Goal: Task Accomplishment & Management: Complete application form

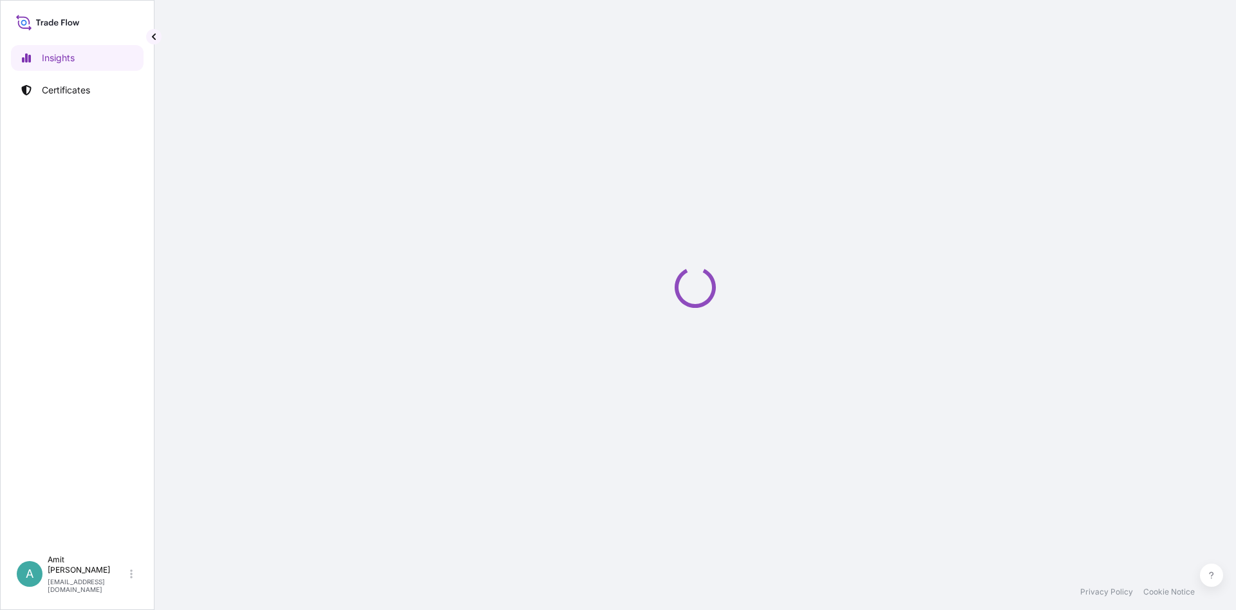
select select "2025"
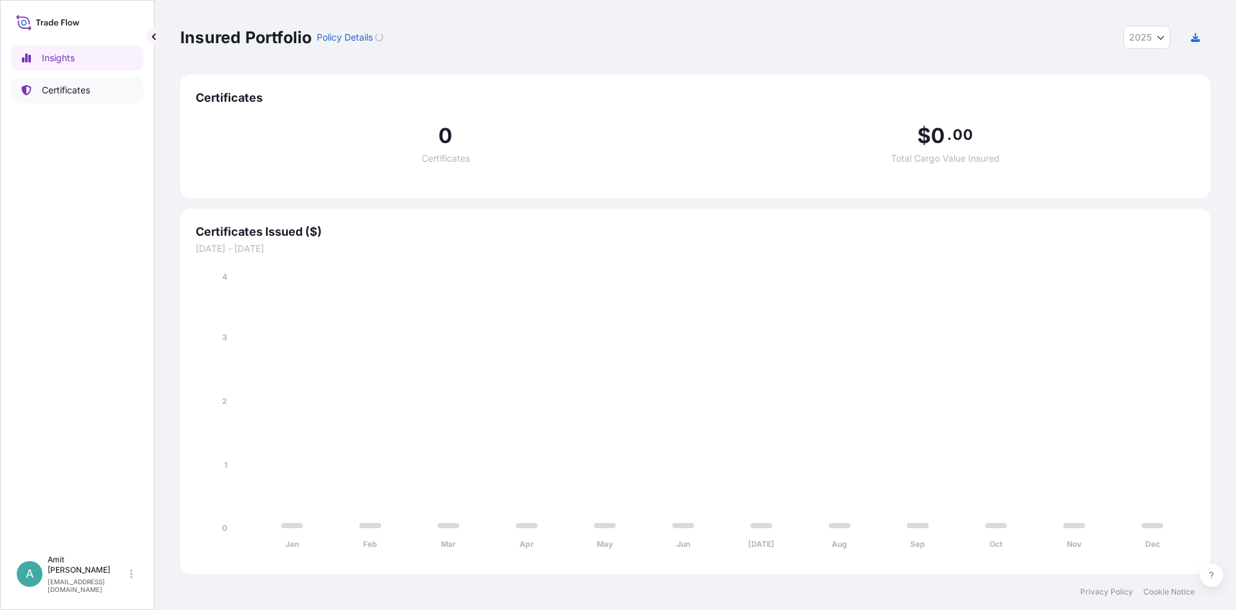
click at [62, 86] on p "Certificates" at bounding box center [66, 90] width 48 height 13
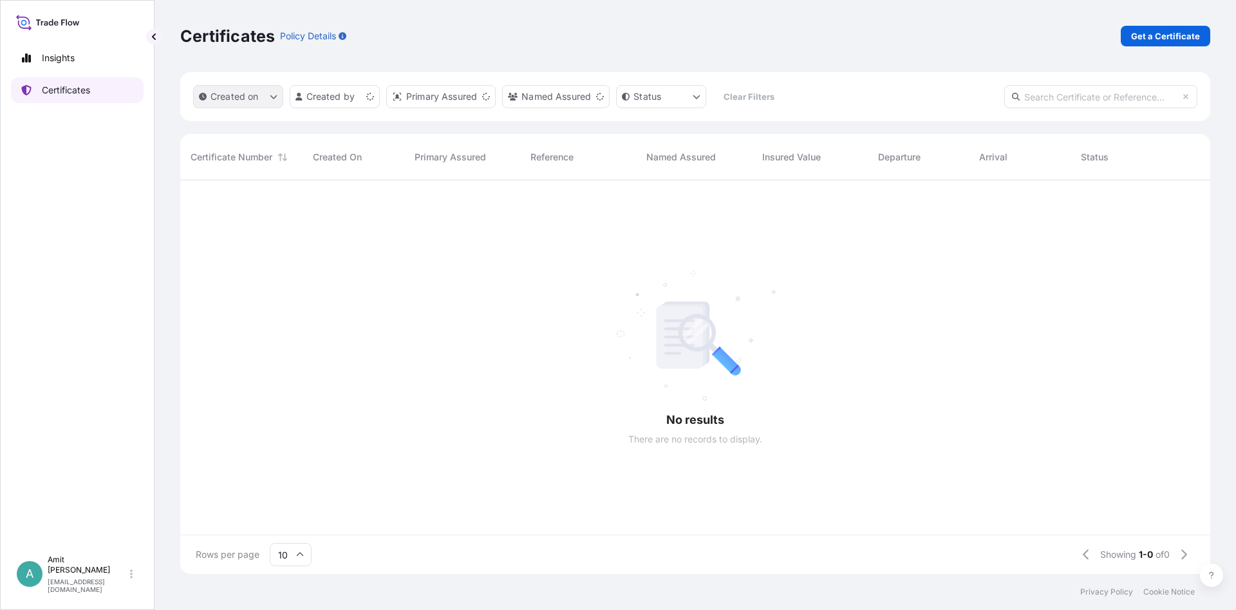
scroll to position [401, 1030]
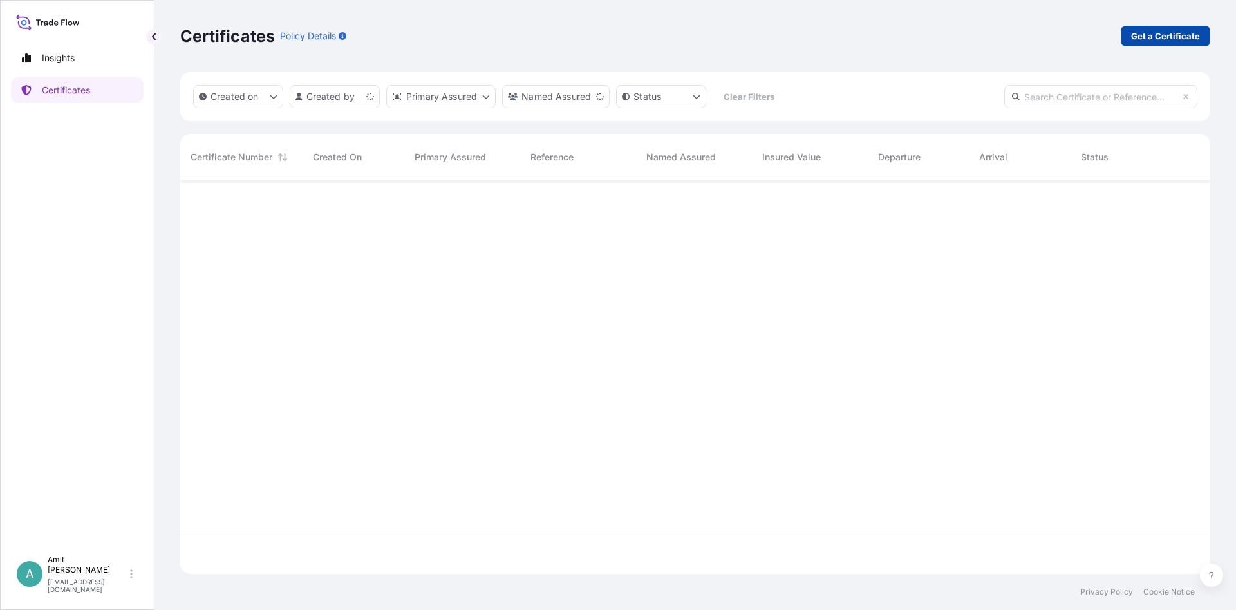
click at [1184, 33] on p "Get a Certificate" at bounding box center [1165, 36] width 69 height 13
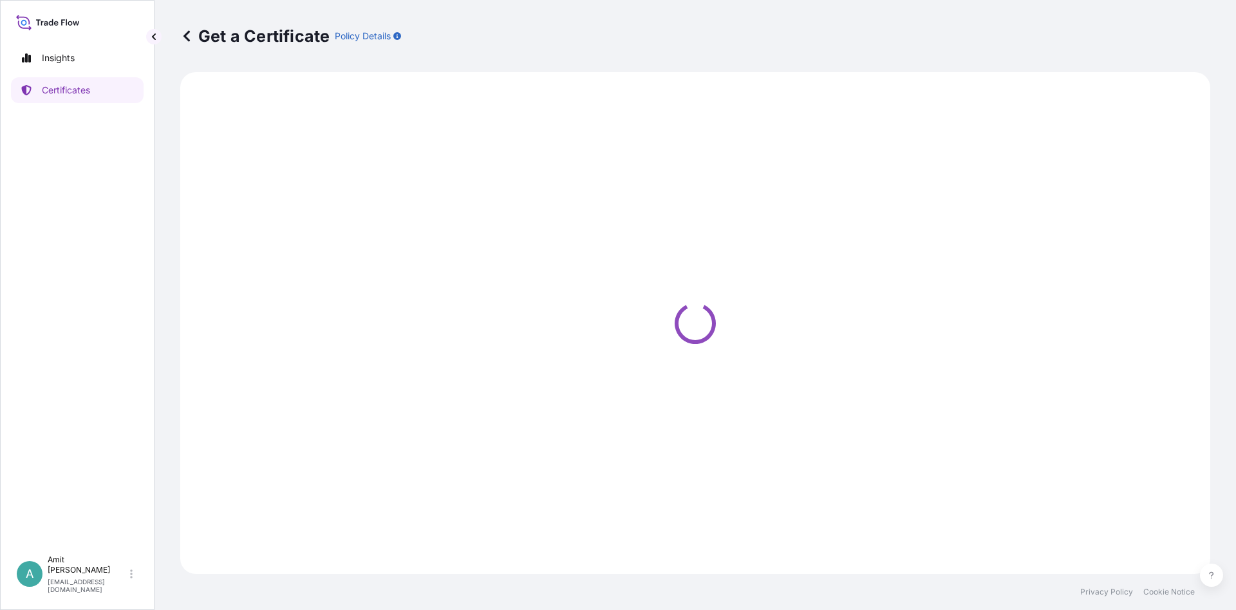
select select "Sea"
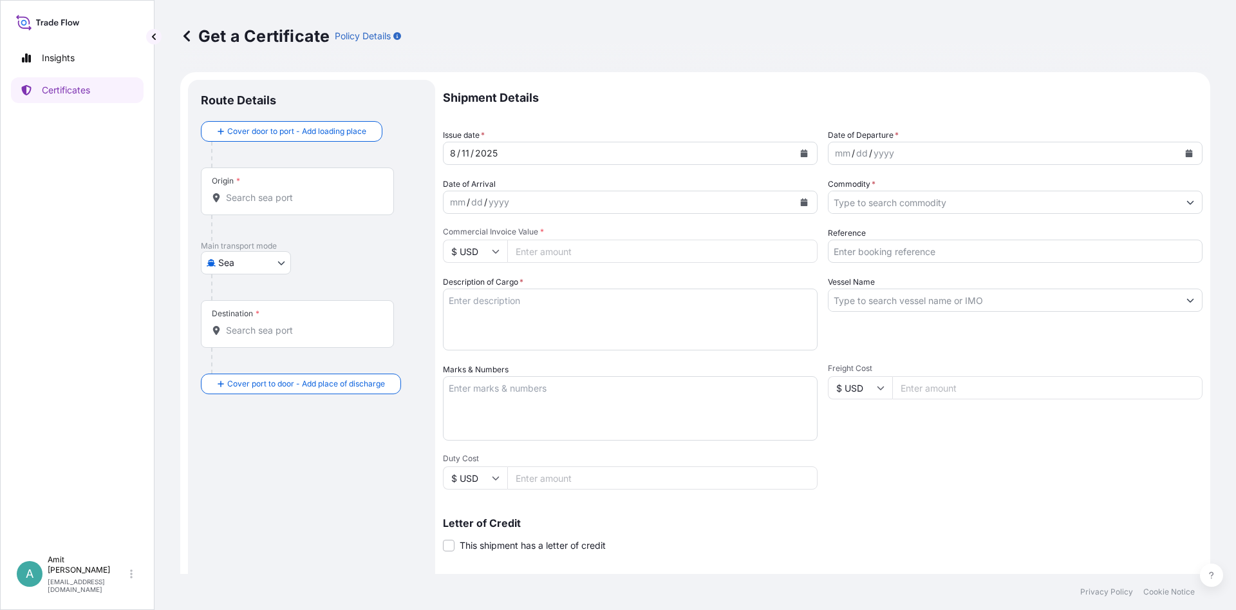
click at [263, 213] on div "Origin *" at bounding box center [297, 191] width 193 height 48
click at [263, 204] on input "Origin *" at bounding box center [302, 197] width 152 height 13
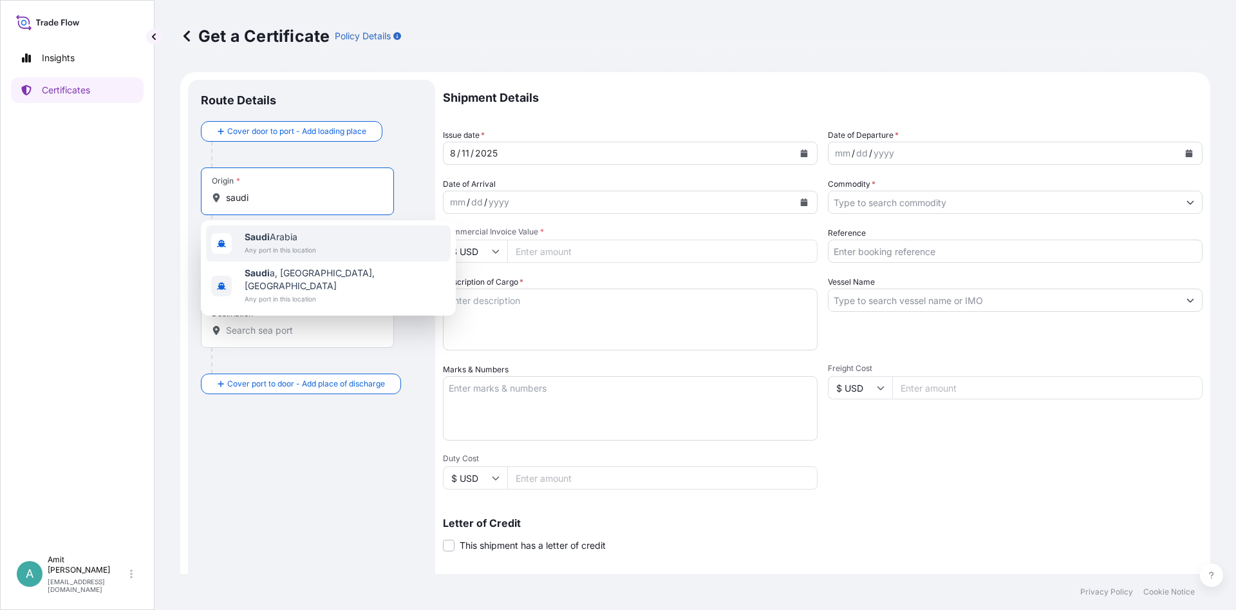
click at [260, 242] on b "Saudi" at bounding box center [257, 236] width 25 height 11
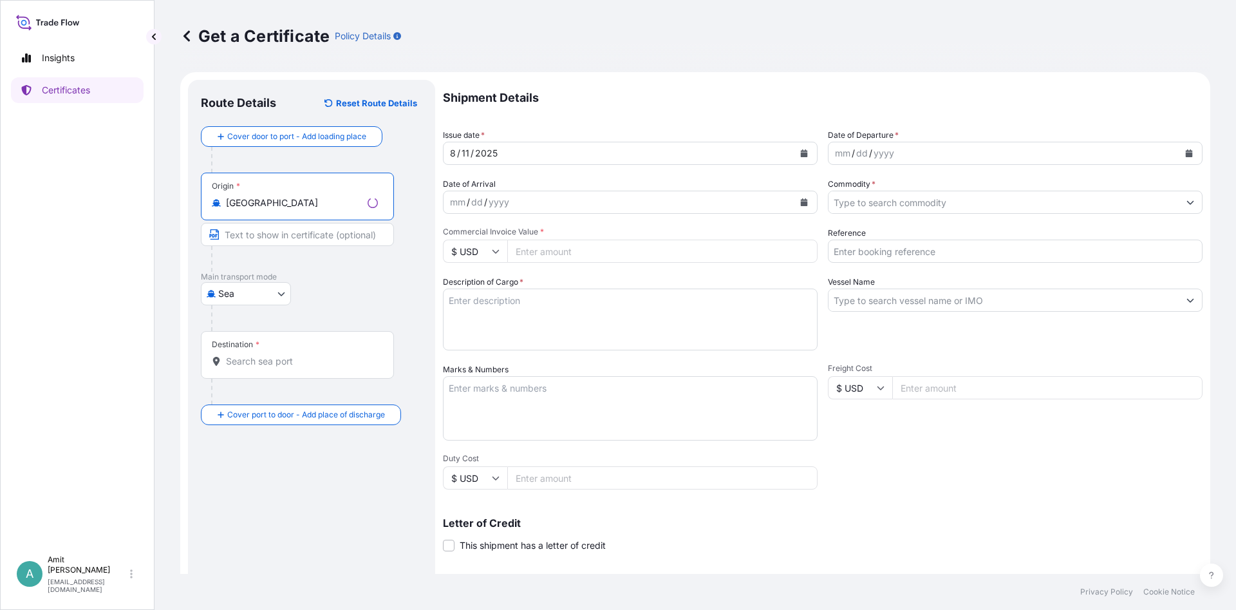
type input "[GEOGRAPHIC_DATA]"
click at [255, 354] on div "Destination *" at bounding box center [297, 355] width 193 height 48
click at [255, 355] on input "Destination *" at bounding box center [302, 361] width 152 height 13
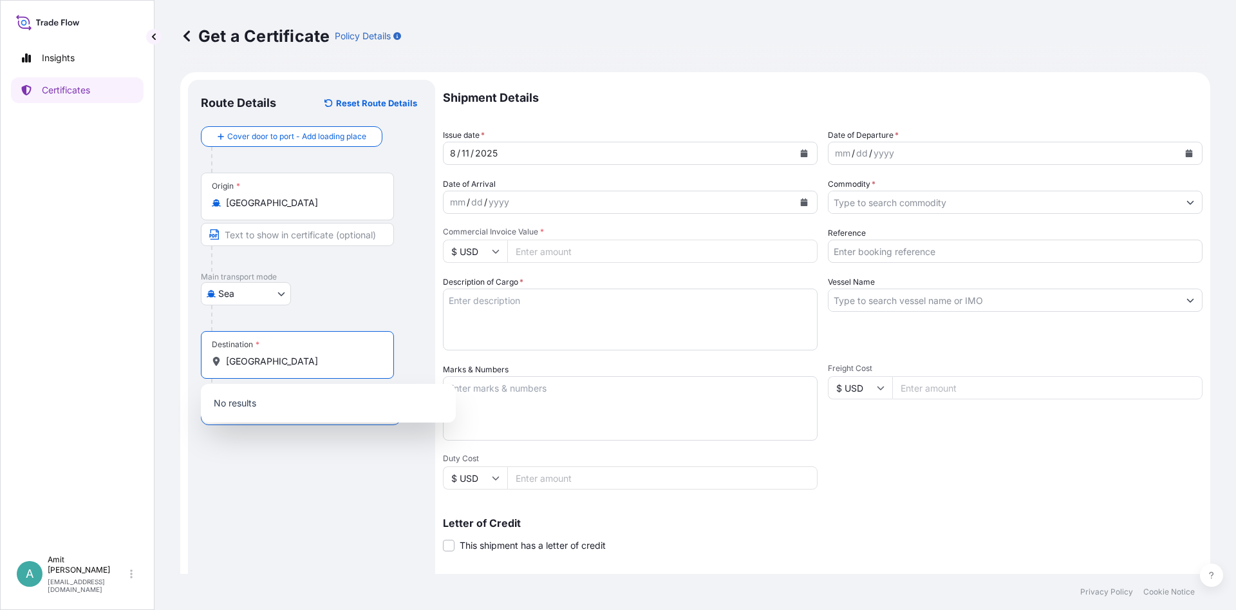
type input "[GEOGRAPHIC_DATA]"
click at [279, 362] on input "[GEOGRAPHIC_DATA]" at bounding box center [294, 361] width 137 height 13
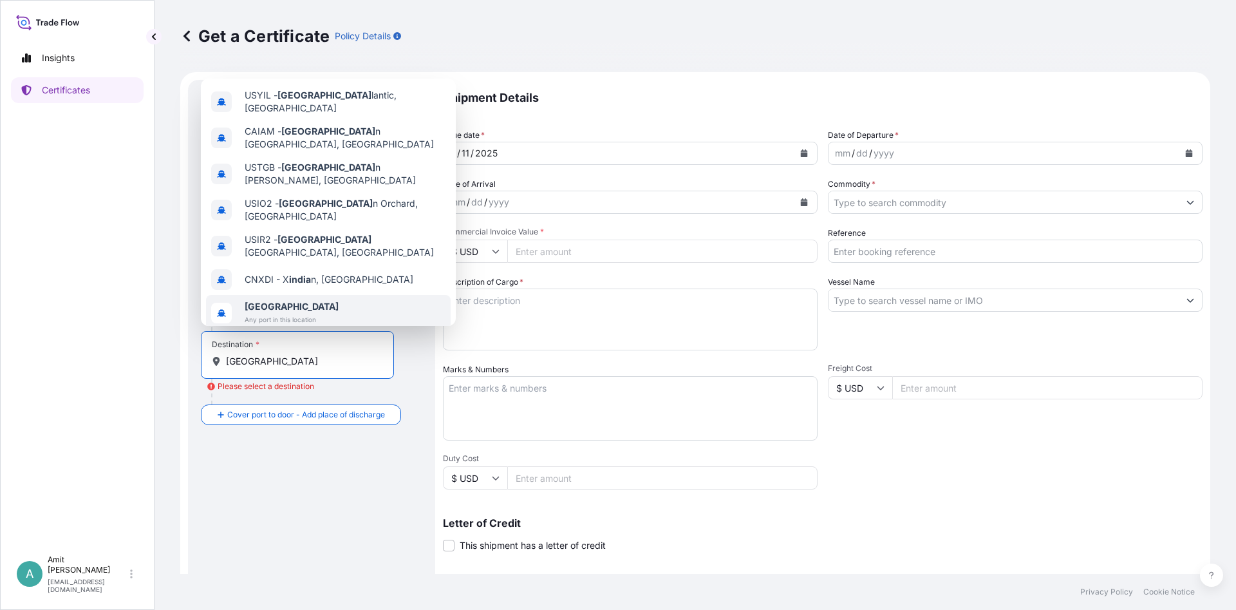
click at [287, 300] on span "[GEOGRAPHIC_DATA]" at bounding box center [292, 306] width 94 height 13
type input "[GEOGRAPHIC_DATA]"
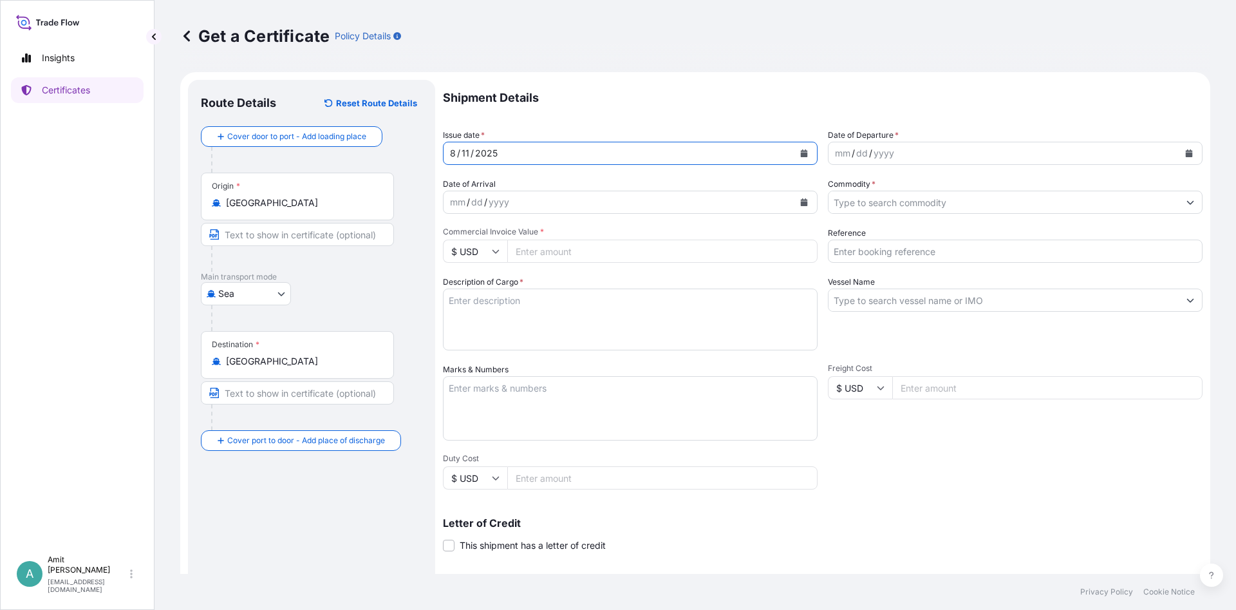
click at [804, 149] on icon "Calendar" at bounding box center [804, 153] width 8 height 8
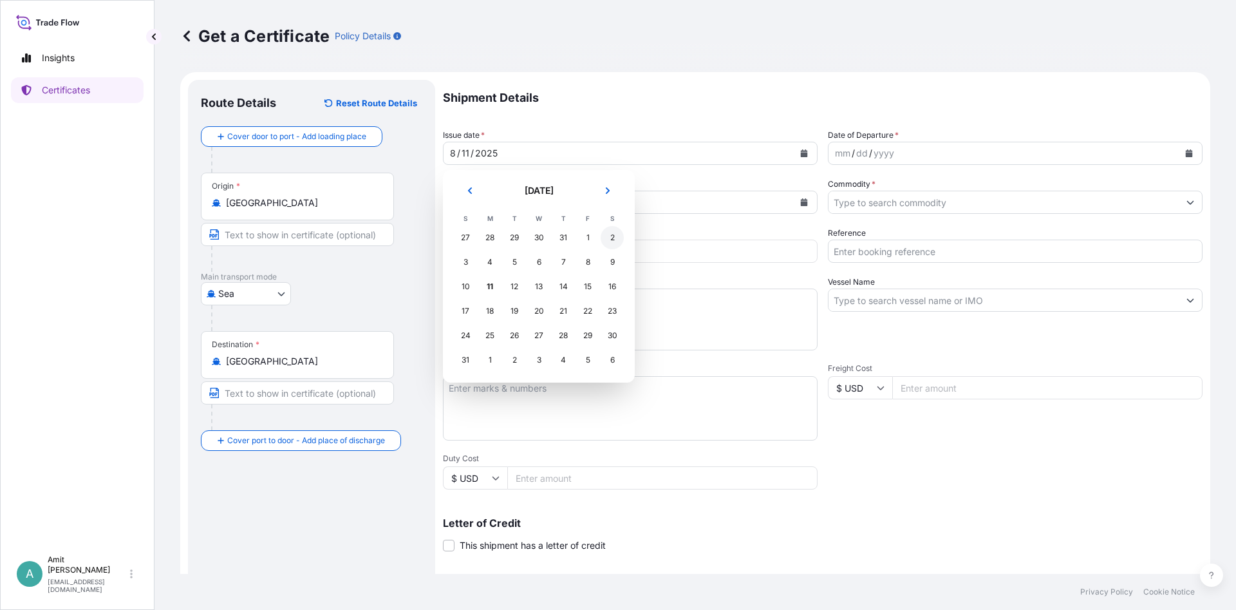
click at [610, 235] on div "2" at bounding box center [612, 237] width 23 height 23
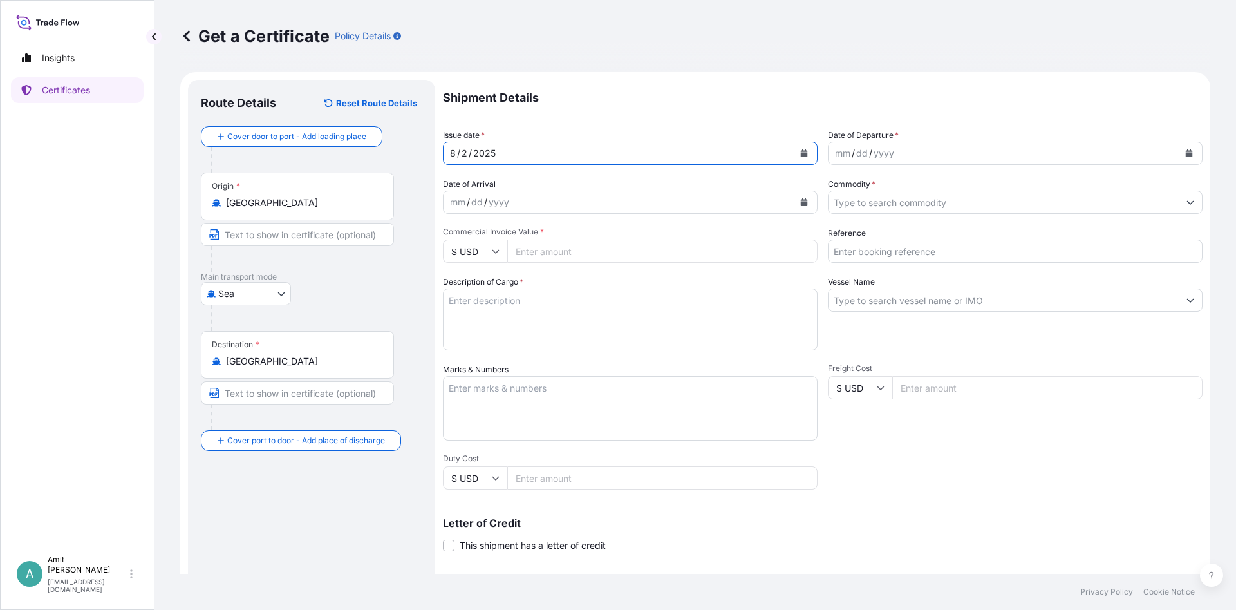
click at [989, 146] on div "mm / dd / yyyy" at bounding box center [1004, 153] width 350 height 23
click at [1188, 149] on button "Calendar" at bounding box center [1189, 153] width 21 height 21
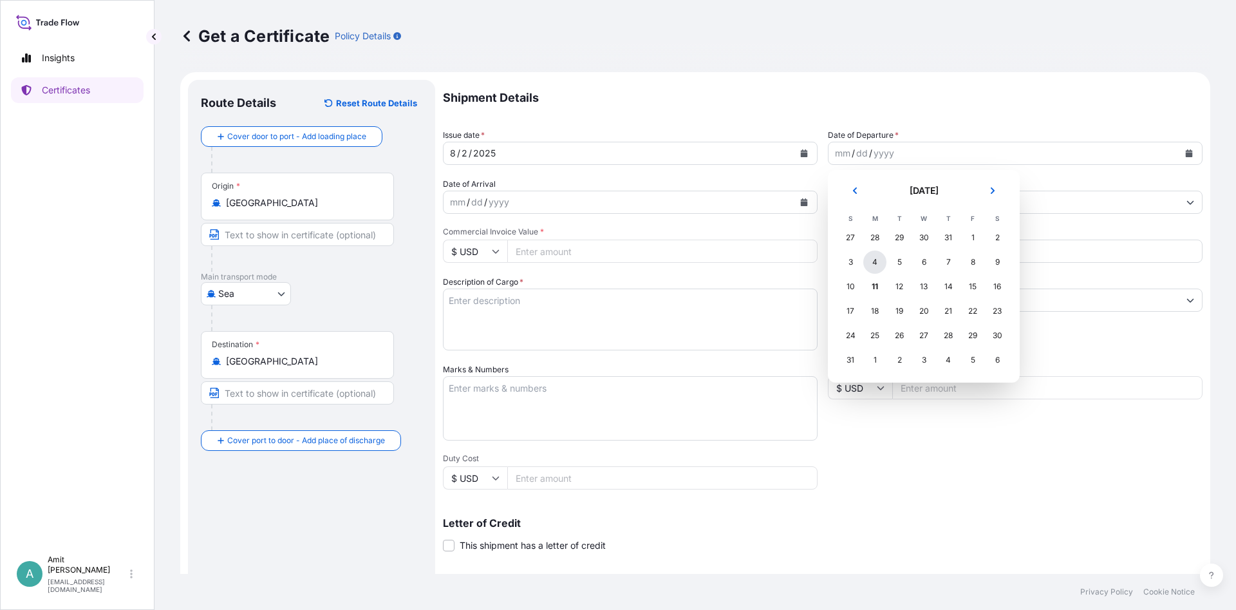
click at [878, 259] on div "4" at bounding box center [875, 261] width 23 height 23
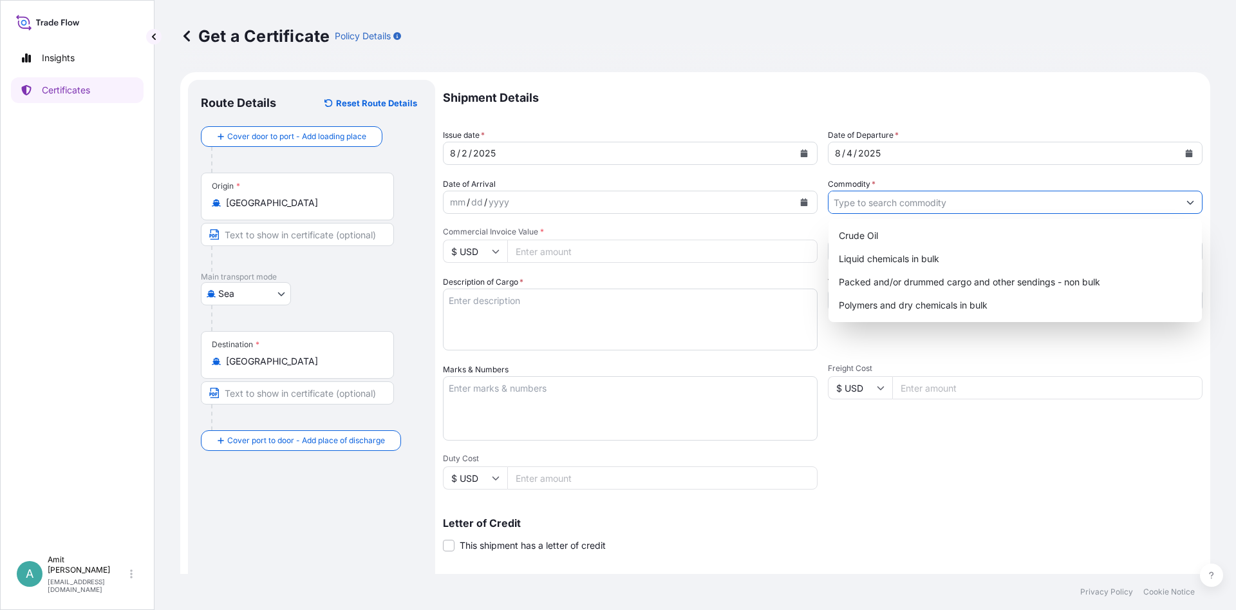
click at [870, 201] on input "Commodity *" at bounding box center [1004, 202] width 350 height 23
click at [883, 300] on div "Polymers and dry chemicals in bulk" at bounding box center [1015, 305] width 363 height 23
type input "Polymers and dry chemicals in bulk"
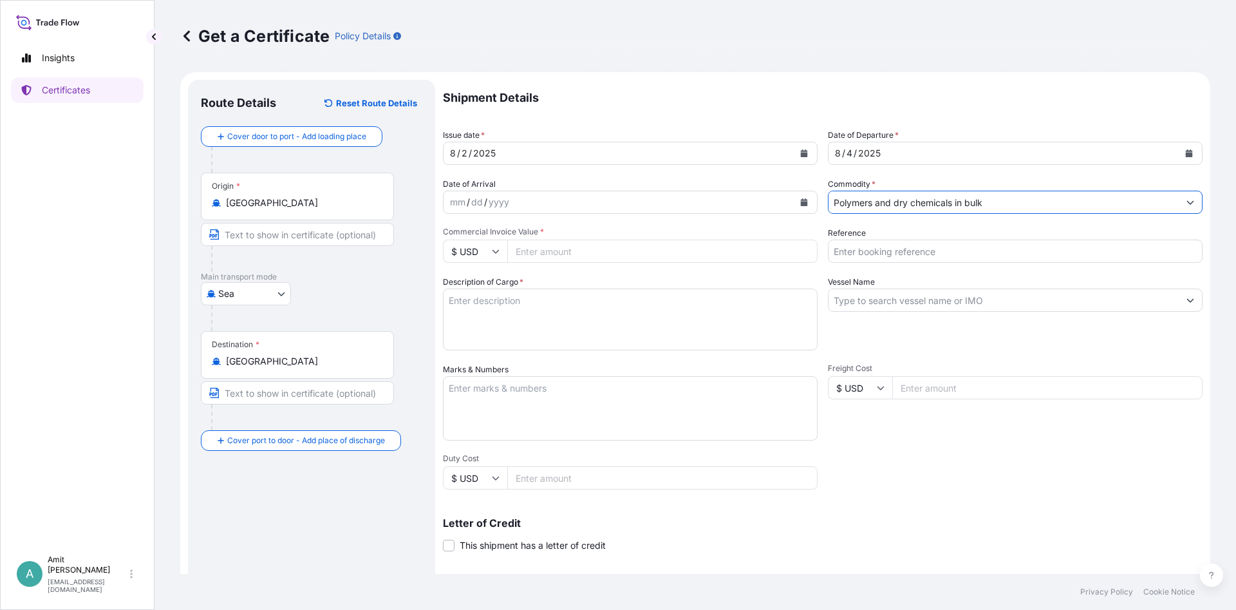
click at [708, 244] on input "Commercial Invoice Value *" at bounding box center [662, 251] width 310 height 23
click at [538, 243] on input "Commercial Invoice Value *" at bounding box center [662, 251] width 310 height 23
click at [542, 248] on input "Commercial Invoice Value *" at bounding box center [662, 251] width 310 height 23
type input "70537.50"
click at [918, 249] on input "Reference" at bounding box center [1015, 251] width 375 height 23
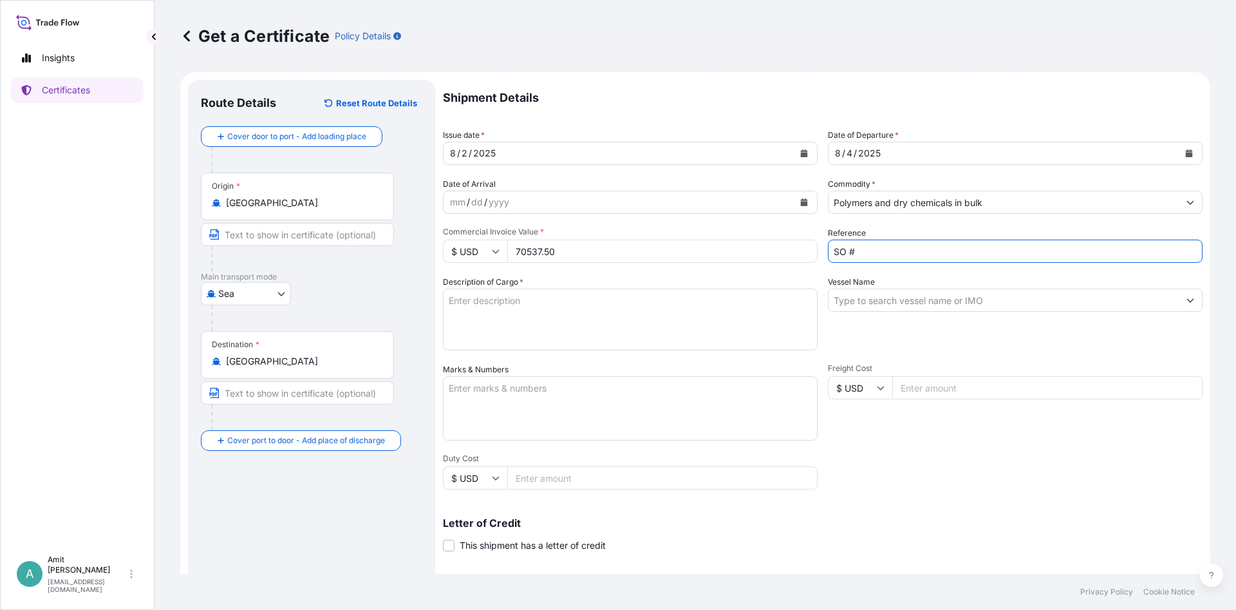
paste input "5013118514"
type input "SO # 5013118514"
click at [846, 302] on input "Vessel Name" at bounding box center [1004, 299] width 350 height 23
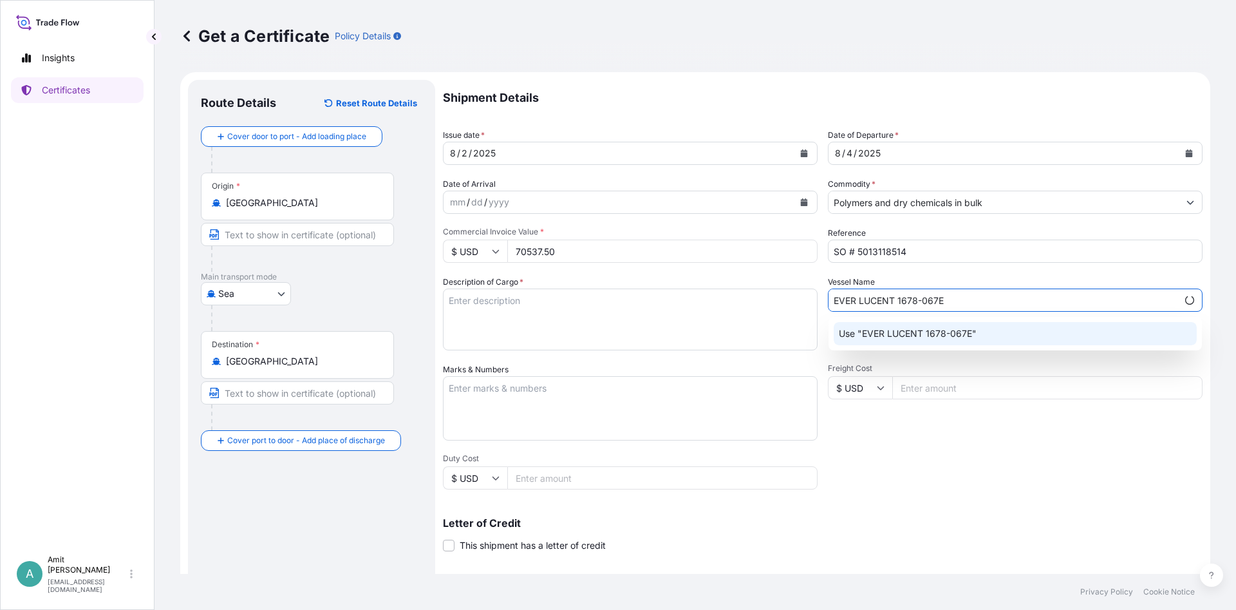
click at [877, 337] on p "Use "EVER LUCENT 1678-067E"" at bounding box center [908, 333] width 138 height 13
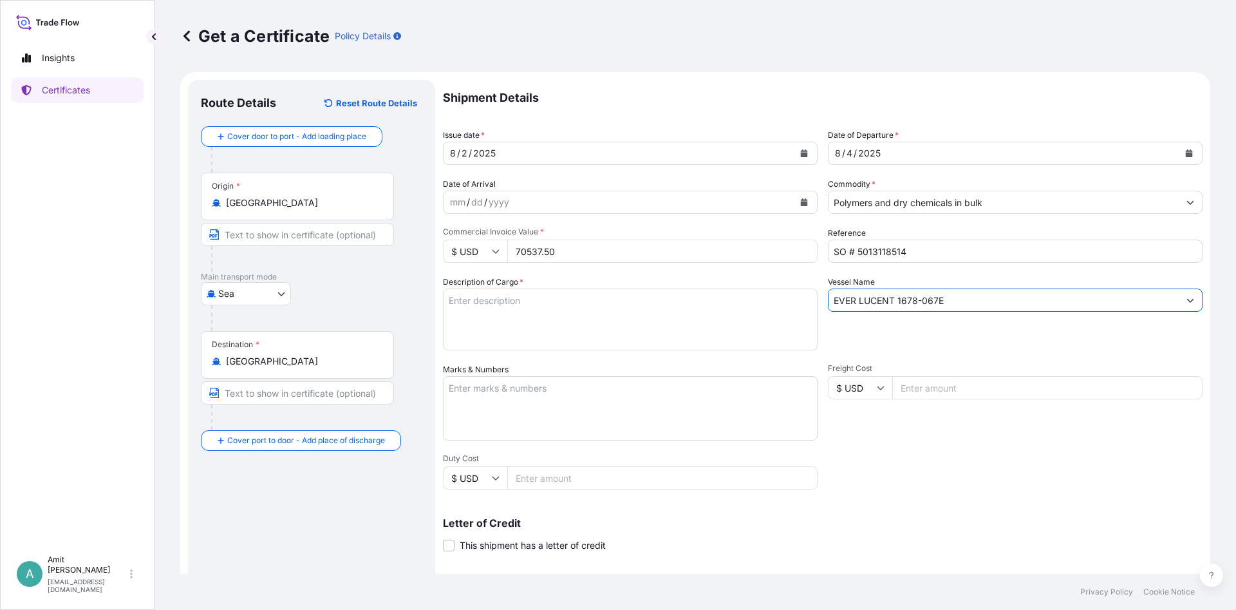
type input "EVER LUCENT 1678-067E"
click at [478, 314] on textarea "Description of Cargo *" at bounding box center [630, 319] width 375 height 62
paste textarea "POLYPROPYLENE MOPLEN HP456J"
click at [448, 301] on textarea "POLYPROPYLENE MOPLEN HP456J" at bounding box center [630, 319] width 375 height 62
click at [684, 301] on textarea "74.250 MTS OF POLYPROPYLENE MOPLEN HP456J" at bounding box center [630, 319] width 375 height 62
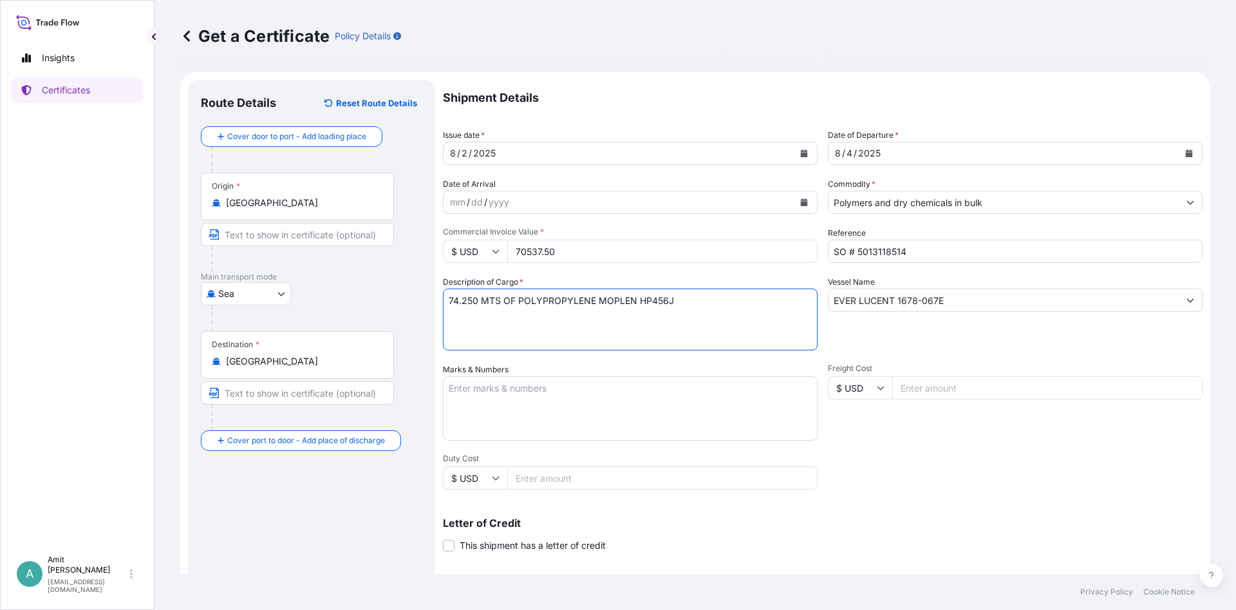
paste textarea "AS PER PURCHASE AND SALE CONTRACT NO 5013118514 DATE [DATE]"
click at [733, 314] on textarea "74.250 MTS OF POLYPROPYLENE MOPLEN HP456J AS PER PURCHASE AND SALE CONTRACT NO …" at bounding box center [630, 319] width 375 height 62
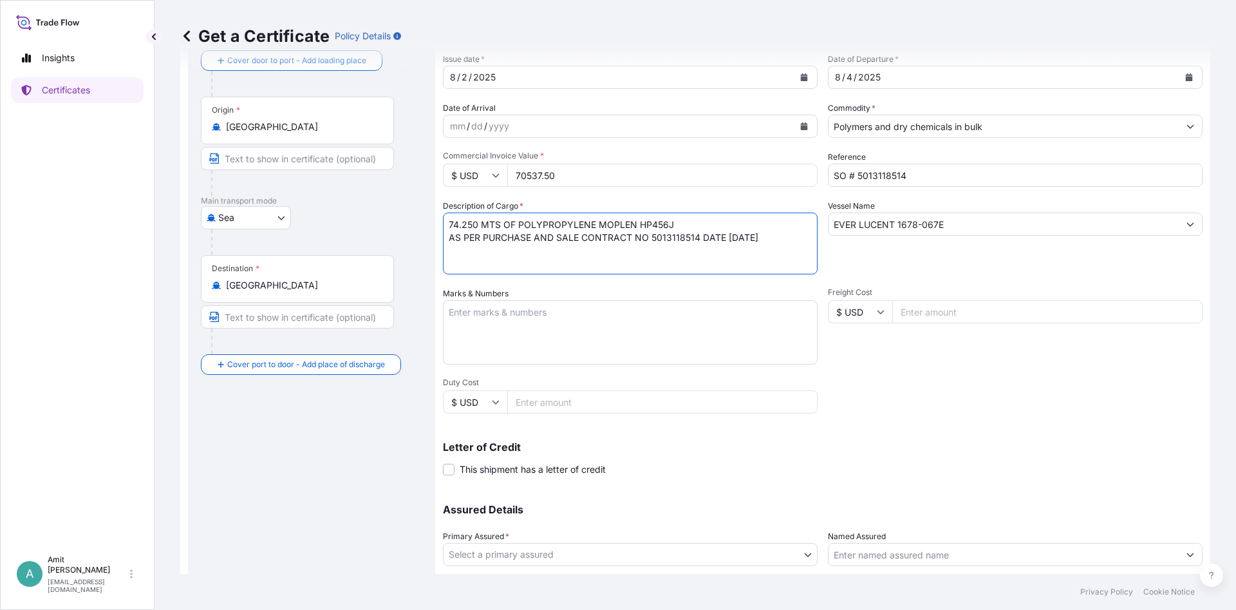
scroll to position [155, 0]
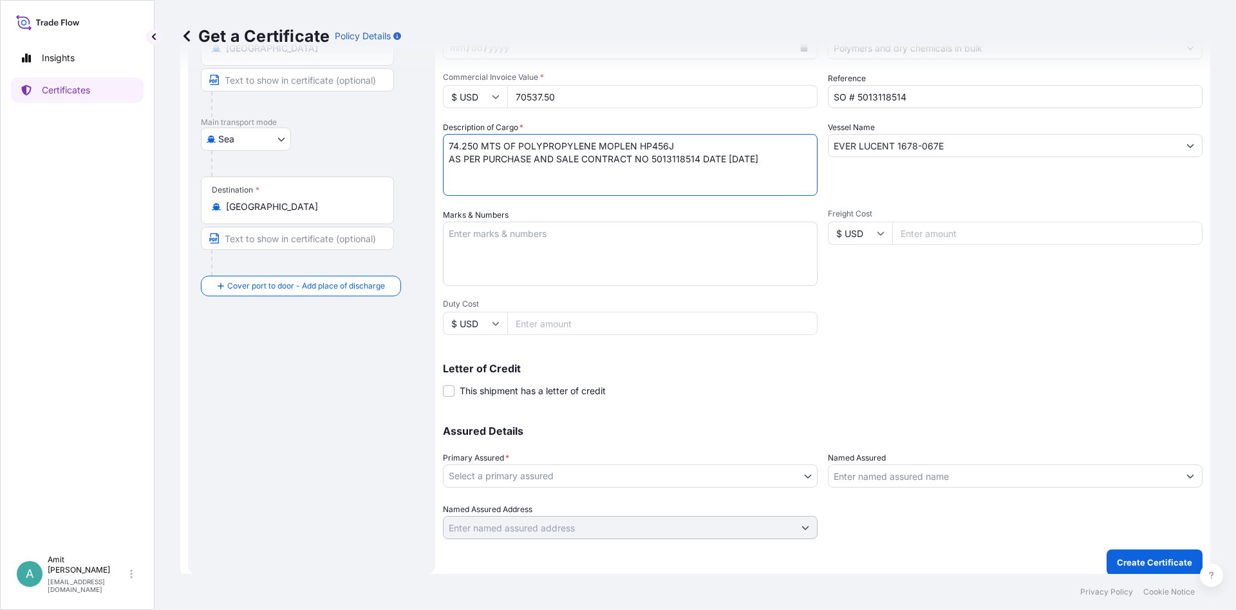
type textarea "74.250 MTS OF POLYPROPYLENE MOPLEN HP456J AS PER PURCHASE AND SALE CONTRACT NO …"
click at [453, 386] on span at bounding box center [449, 390] width 12 height 12
click at [443, 383] on input "This shipment has a letter of credit" at bounding box center [443, 383] width 0 height 0
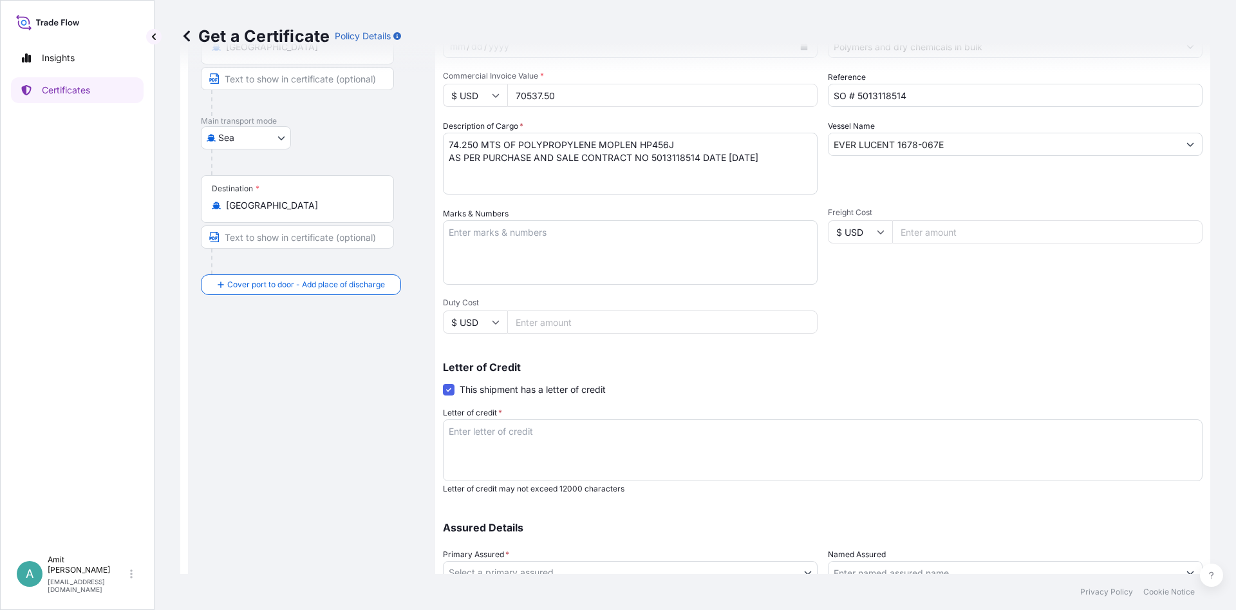
scroll to position [254, 0]
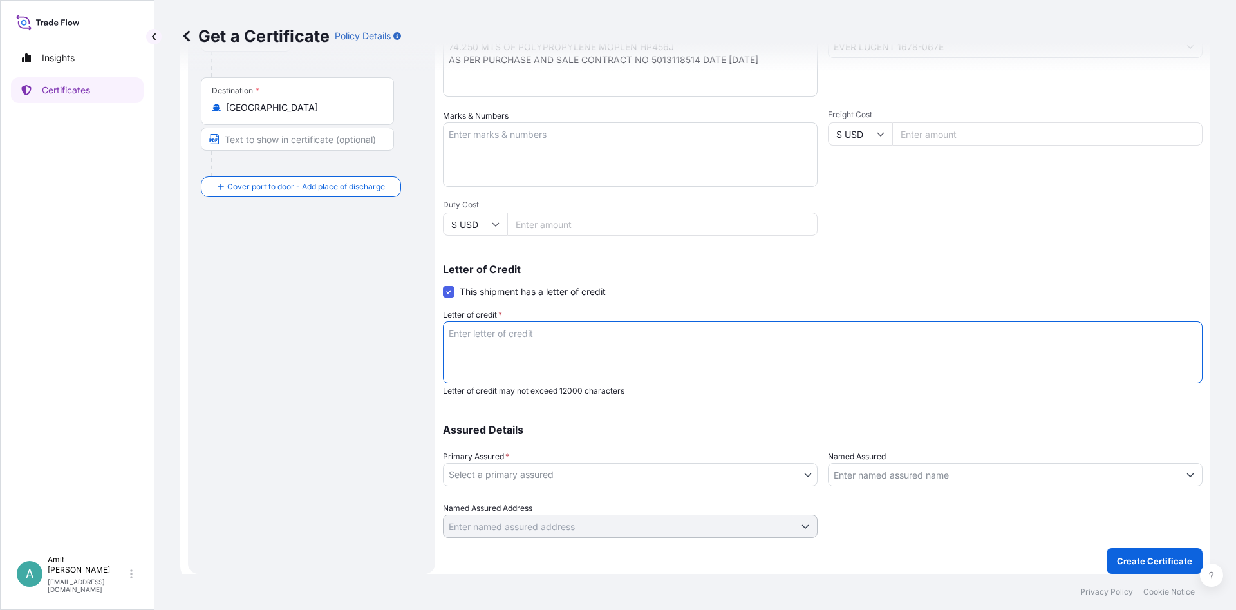
click at [668, 355] on textarea "Letter of credit *" at bounding box center [823, 352] width 760 height 62
paste textarea "MARINE INSURANCE POLICY OR CERTIFICATE(ORIGINAL PLUS COPY) IN NEGOTIABLE FORM D…"
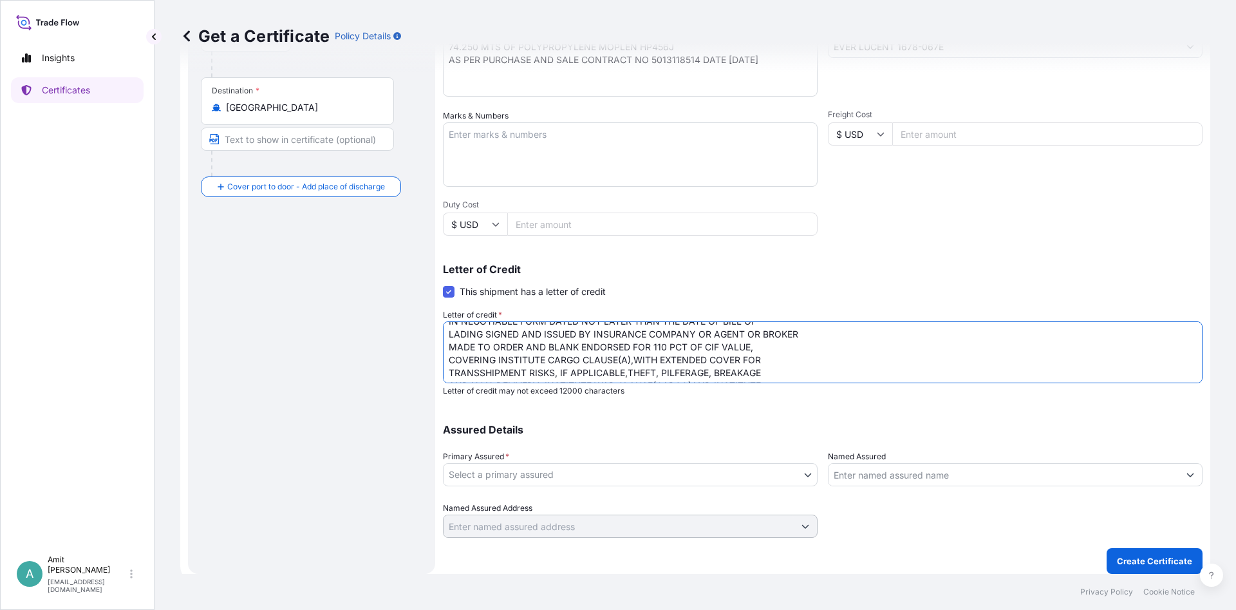
scroll to position [0, 0]
drag, startPoint x: 542, startPoint y: 333, endPoint x: 589, endPoint y: 332, distance: 47.0
click at [589, 332] on textarea "MARINE INSURANCE POLICY OR CERTIFICATE(ORIGINAL PLUS COPY) IN NEGOTIABLE FORM D…" at bounding box center [823, 352] width 760 height 62
drag, startPoint x: 598, startPoint y: 333, endPoint x: 710, endPoint y: 330, distance: 112.1
click at [710, 330] on textarea "MARINE INSURANCE CERTIFICATE(ORIGINAL PLUS COPY) IN NEGOTIABLE FORM DATED NOT L…" at bounding box center [823, 352] width 760 height 62
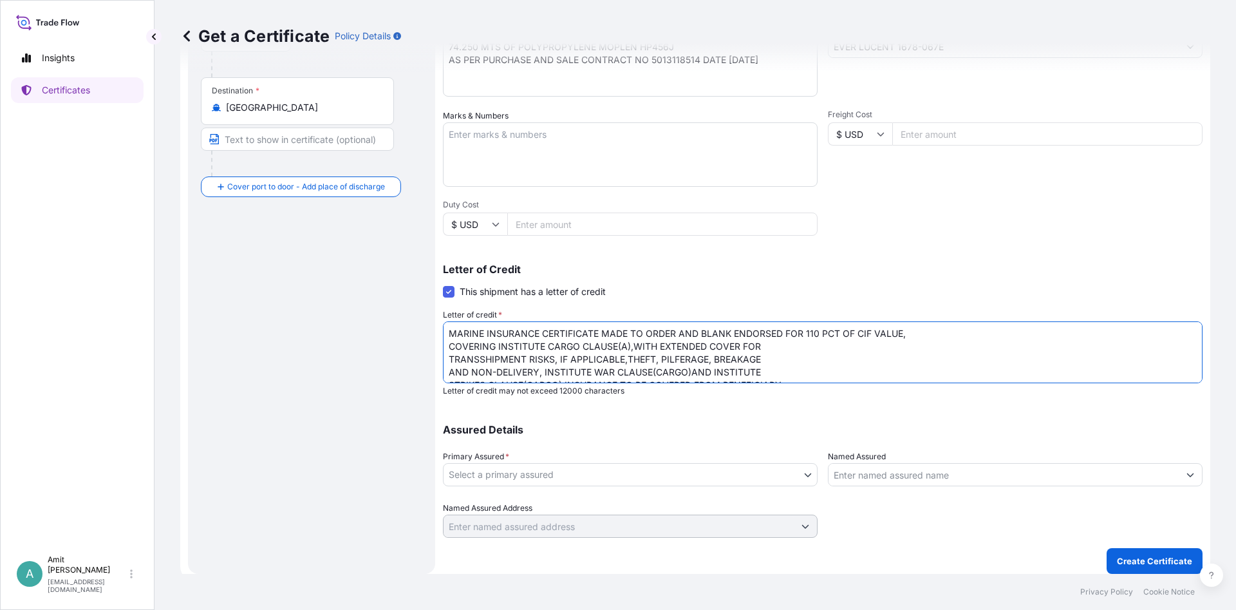
drag, startPoint x: 677, startPoint y: 332, endPoint x: 903, endPoint y: 330, distance: 226.7
click at [903, 330] on textarea "MARINE INSURANCE CERTIFICATE MADE TO ORDER AND BLANK ENDORSED FOR 110 PCT OF CI…" at bounding box center [823, 352] width 760 height 62
click at [996, 337] on textarea "MARINE INSURANCE CERTIFICATE MADE TO ORDER COVERING INSTITUTE CARGO CLAUSE(A),W…" at bounding box center [823, 352] width 760 height 62
click at [506, 347] on textarea "MARINE INSURANCE CERTIFICATE MADE TO ORDER COVERING INSTITUTE CARGO CLAUSE(A),W…" at bounding box center [823, 352] width 760 height 62
click at [592, 346] on textarea "MARINE INSURANCE CERTIFICATE MADE TO ORDER COVERING INSTITUTE CARGO CLAUSE(A),W…" at bounding box center [823, 352] width 760 height 62
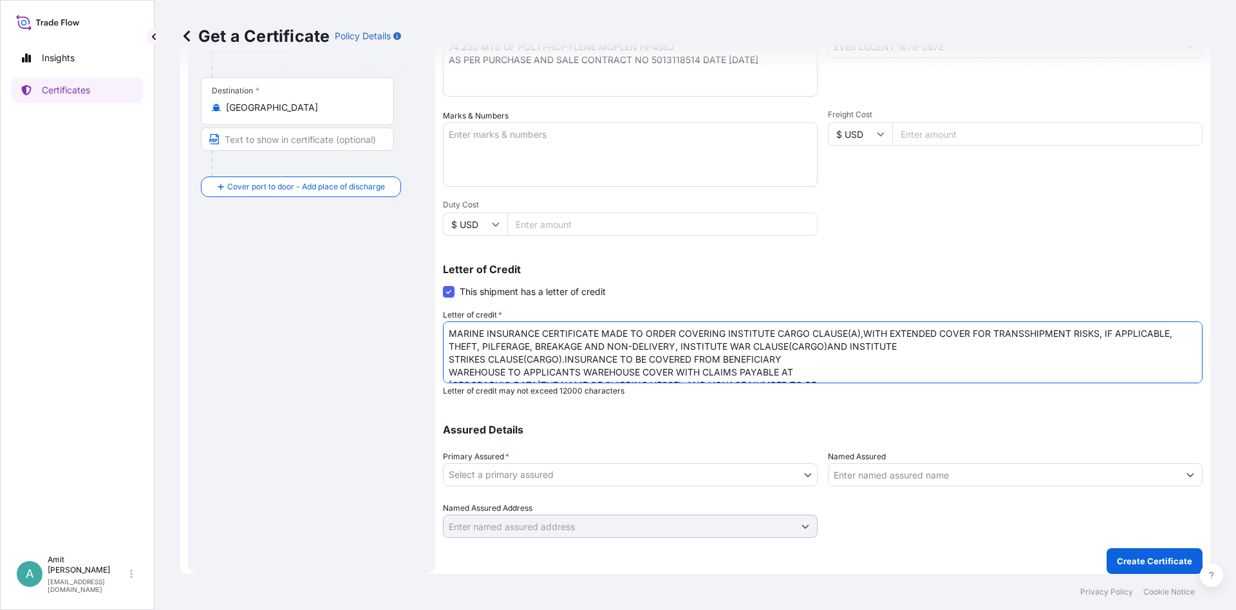
click at [902, 348] on textarea "MARINE INSURANCE CERTIFICATE MADE TO ORDER COVERING INSTITUTE CARGO CLAUSE(A),W…" at bounding box center [823, 352] width 760 height 62
click at [1015, 344] on textarea "MARINE INSURANCE CERTIFICATE MADE TO ORDER COVERING INSTITUTE CARGO CLAUSE(A),W…" at bounding box center [823, 352] width 760 height 62
drag, startPoint x: 1072, startPoint y: 345, endPoint x: 1104, endPoint y: 347, distance: 32.3
click at [1104, 347] on textarea "MARINE INSURANCE CERTIFICATE MADE TO ORDER COVERING INSTITUTE CARGO CLAUSE(A),W…" at bounding box center [823, 352] width 760 height 62
click at [562, 368] on textarea "MARINE INSURANCE CERTIFICATE MADE TO ORDER COVERING INSTITUTE CARGO CLAUSE(A),W…" at bounding box center [823, 352] width 760 height 62
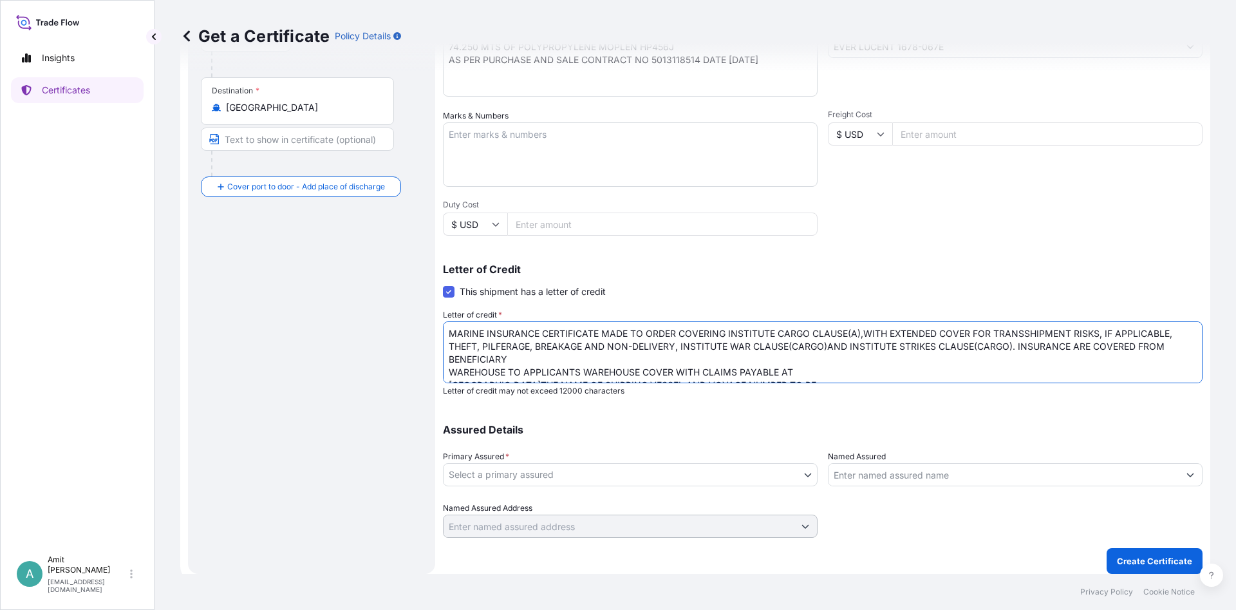
click at [562, 359] on textarea "MARINE INSURANCE CERTIFICATE MADE TO ORDER COVERING INSTITUTE CARGO CLAUSE(A),W…" at bounding box center [823, 352] width 760 height 62
drag, startPoint x: 703, startPoint y: 358, endPoint x: 856, endPoint y: 357, distance: 153.3
click at [849, 357] on textarea "MARINE INSURANCE CERTIFICATE MADE TO ORDER COVERING INSTITUTE CARGO CLAUSE(A),W…" at bounding box center [823, 352] width 760 height 62
click at [862, 357] on textarea "MARINE INSURANCE CERTIFICATE MADE TO ORDER COVERING INSTITUTE CARGO CLAUSE(A),W…" at bounding box center [823, 352] width 760 height 62
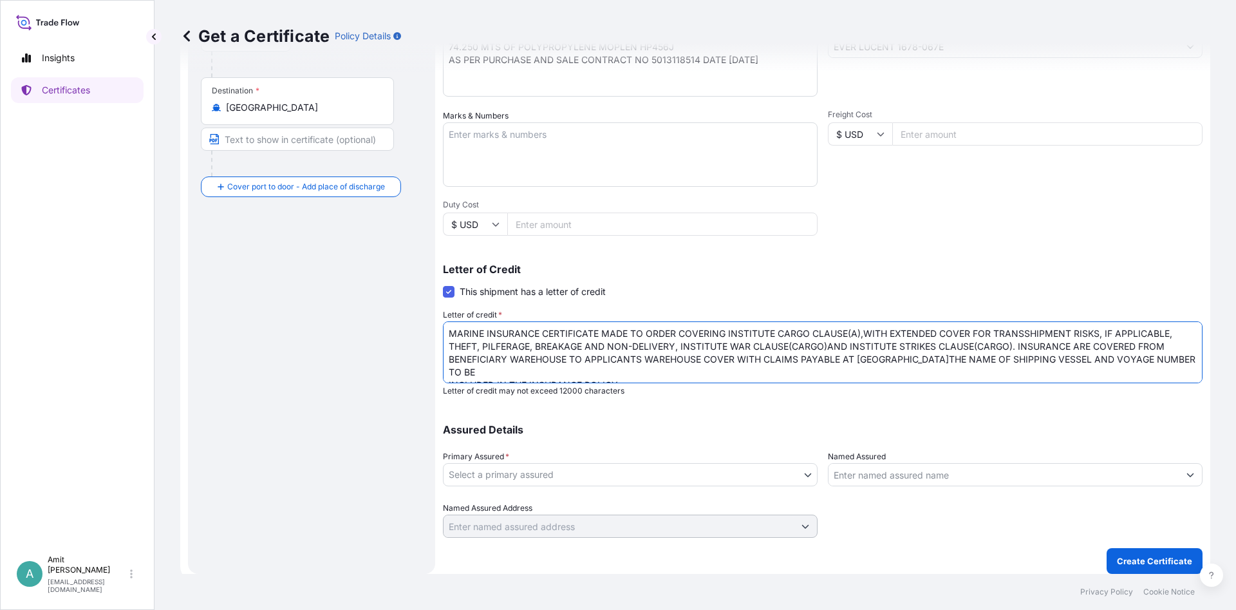
click at [882, 359] on textarea "MARINE INSURANCE CERTIFICATE MADE TO ORDER COVERING INSTITUTE CARGO CLAUSE(A),W…" at bounding box center [823, 352] width 760 height 62
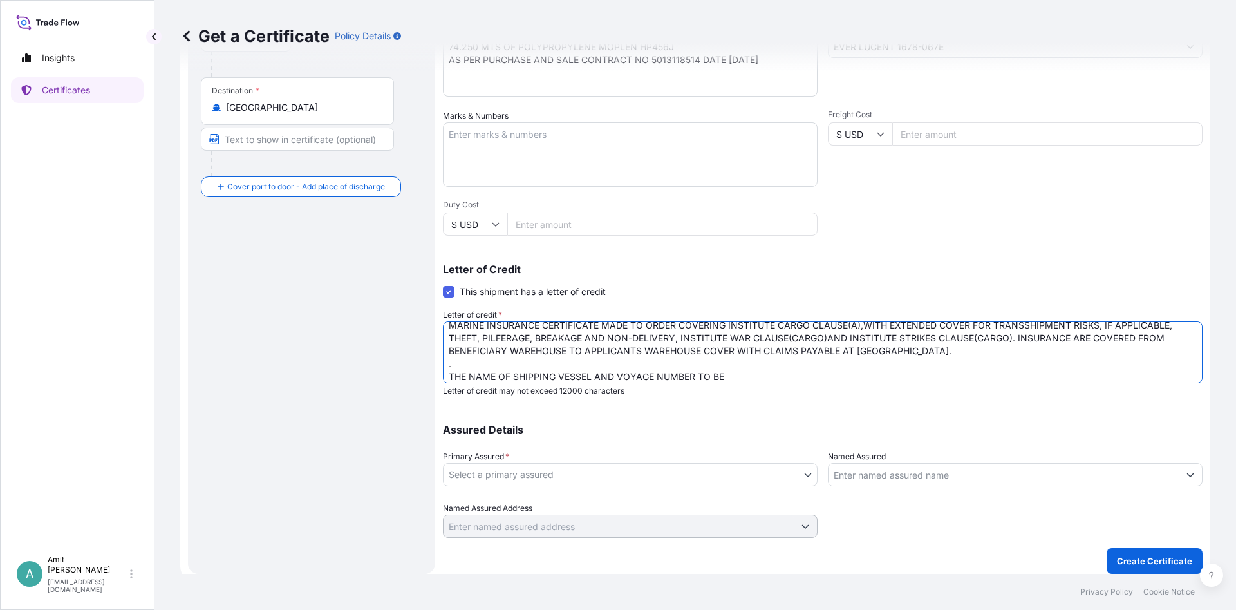
click at [725, 377] on textarea "MARINE INSURANCE CERTIFICATE MADE TO ORDER COVERING INSTITUTE CARGO CLAUSE(A),W…" at bounding box center [823, 352] width 760 height 62
drag, startPoint x: 692, startPoint y: 379, endPoint x: 920, endPoint y: 372, distance: 227.4
click at [920, 372] on textarea "MARINE INSURANCE CERTIFICATE MADE TO ORDER COVERING INSTITUTE CARGO CLAUSE(A),W…" at bounding box center [823, 352] width 760 height 62
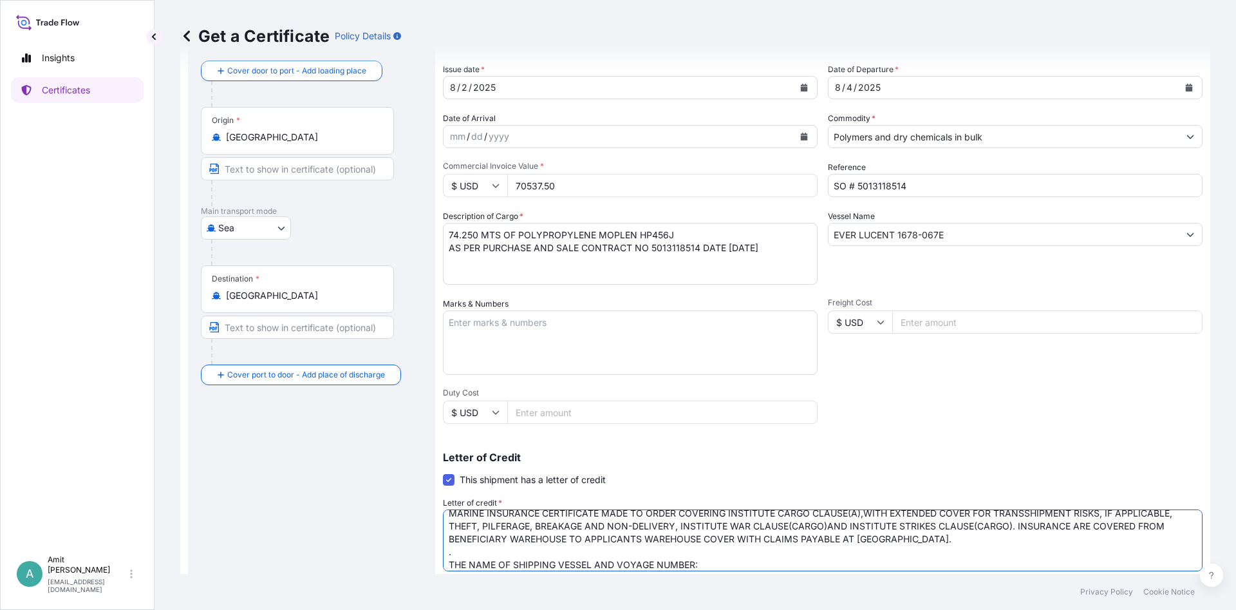
scroll to position [22, 0]
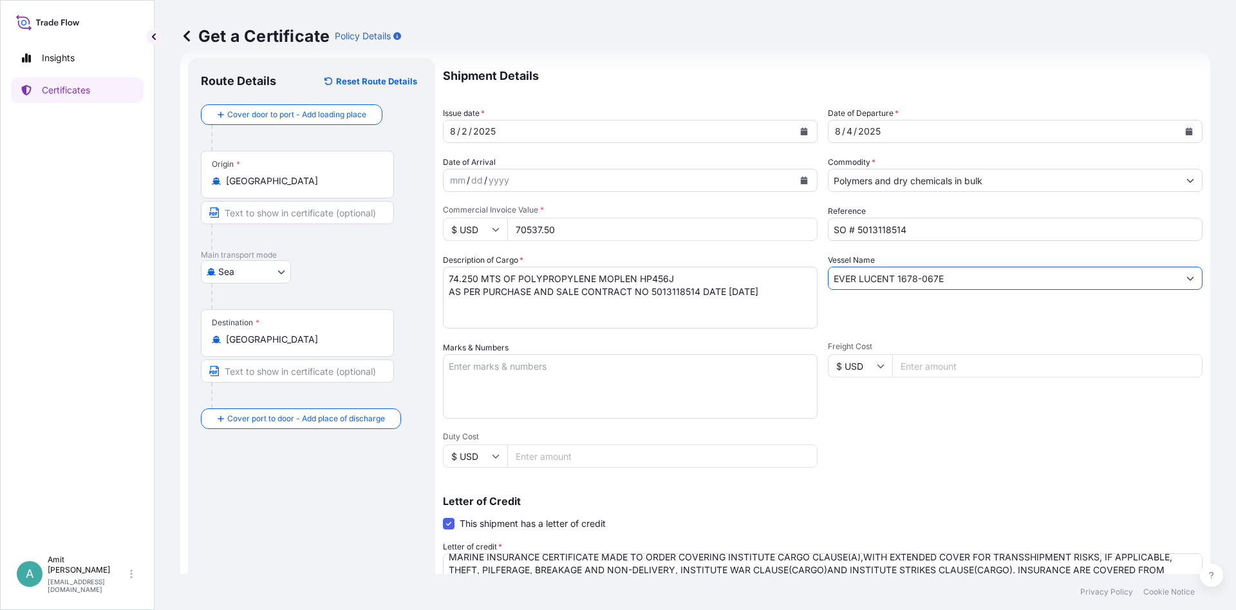
drag, startPoint x: 945, startPoint y: 278, endPoint x: 797, endPoint y: 278, distance: 148.1
click at [829, 278] on input "EVER LUCENT 1678-067E" at bounding box center [1004, 278] width 350 height 23
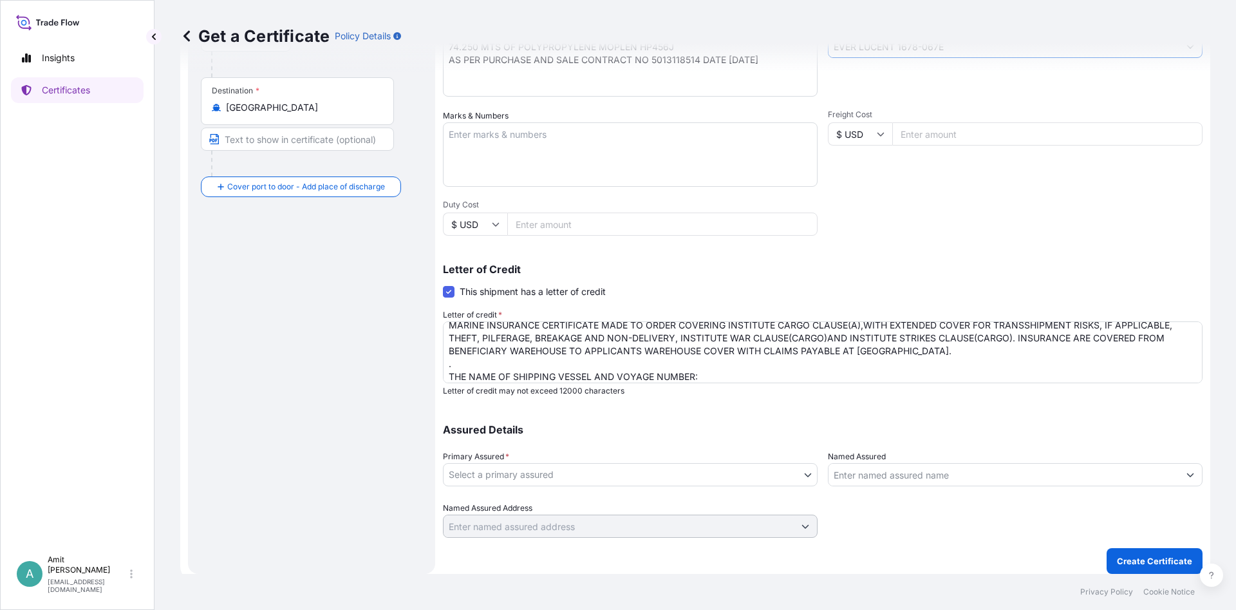
click at [726, 372] on textarea "MARINE INSURANCE CERTIFICATE MADE TO ORDER COVERING INSTITUTE CARGO CLAUSE(A),W…" at bounding box center [823, 352] width 760 height 62
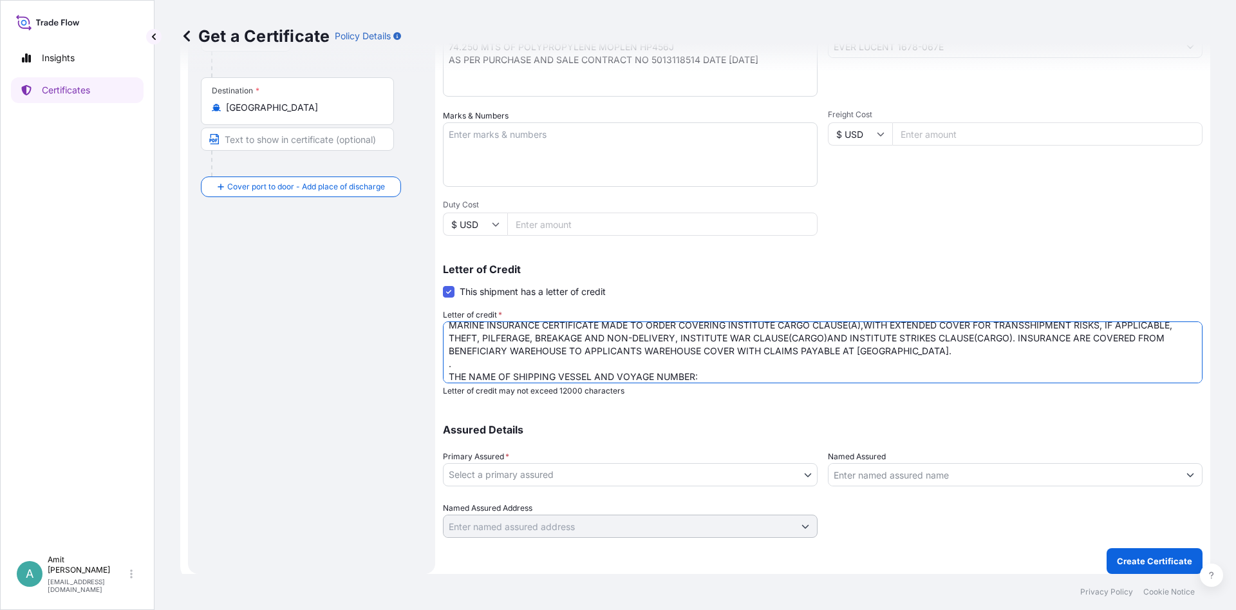
paste textarea "EVER LUCENT 1678-067E"
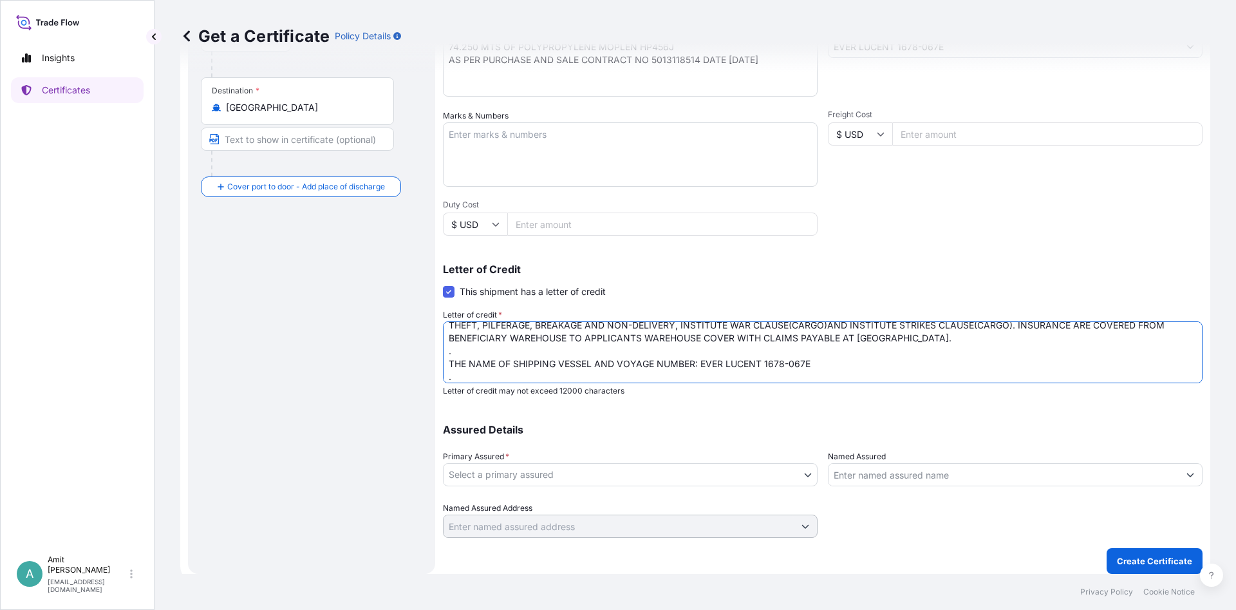
scroll to position [34, 0]
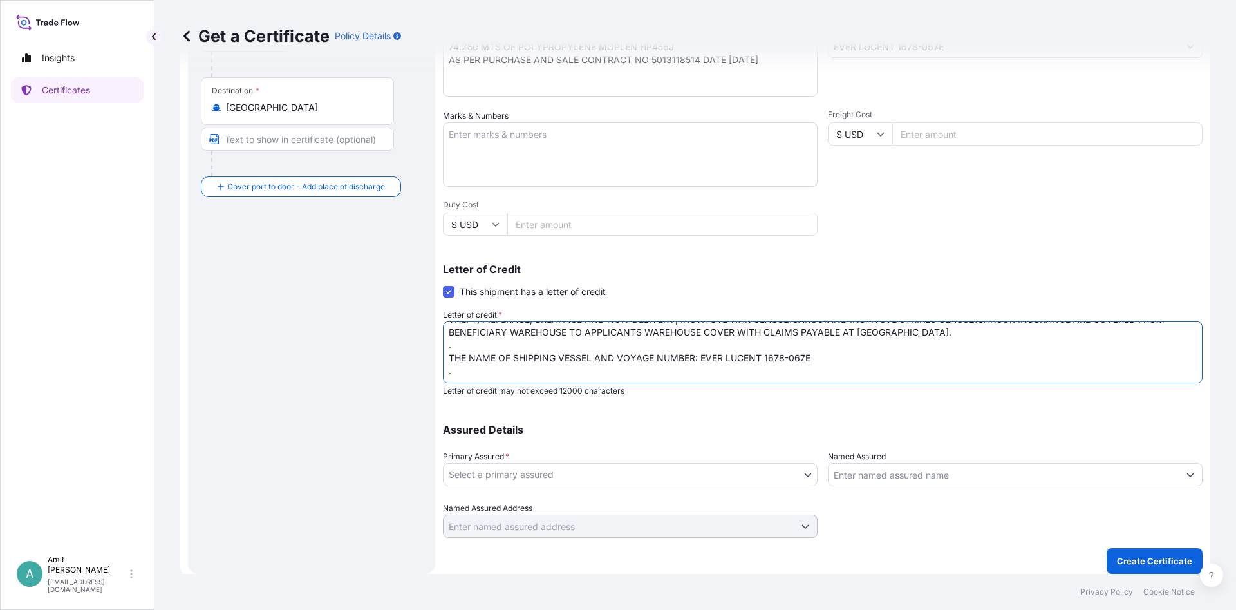
click at [507, 375] on textarea "MARINE INSURANCE CERTIFICATE MADE TO ORDER COVERING INSTITUTE CARGO CLAUSE(A),W…" at bounding box center [823, 352] width 760 height 62
paste textarea "THE DOCUMENTARY CREDIT NUMBER: 07018FOSU2517201 AND DATE: 250621 ISSUED BY CANA…"
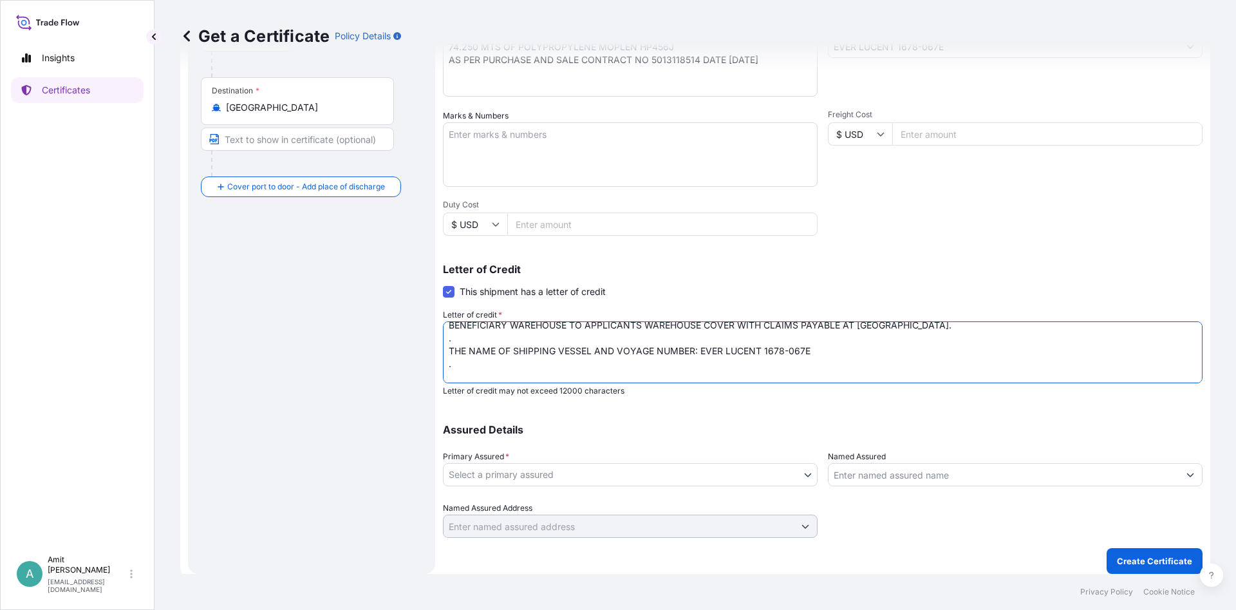
scroll to position [47, 0]
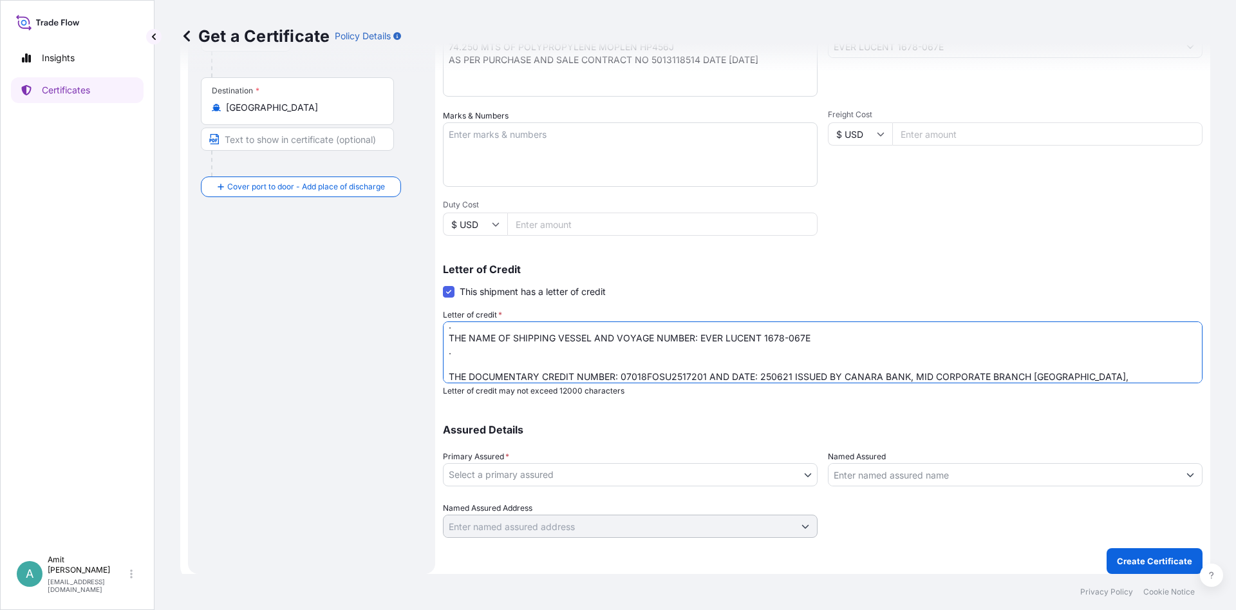
click at [529, 360] on textarea "MARINE INSURANCE CERTIFICATE MADE TO ORDER COVERING INSTITUTE CARGO CLAUSE(A),W…" at bounding box center [823, 352] width 760 height 62
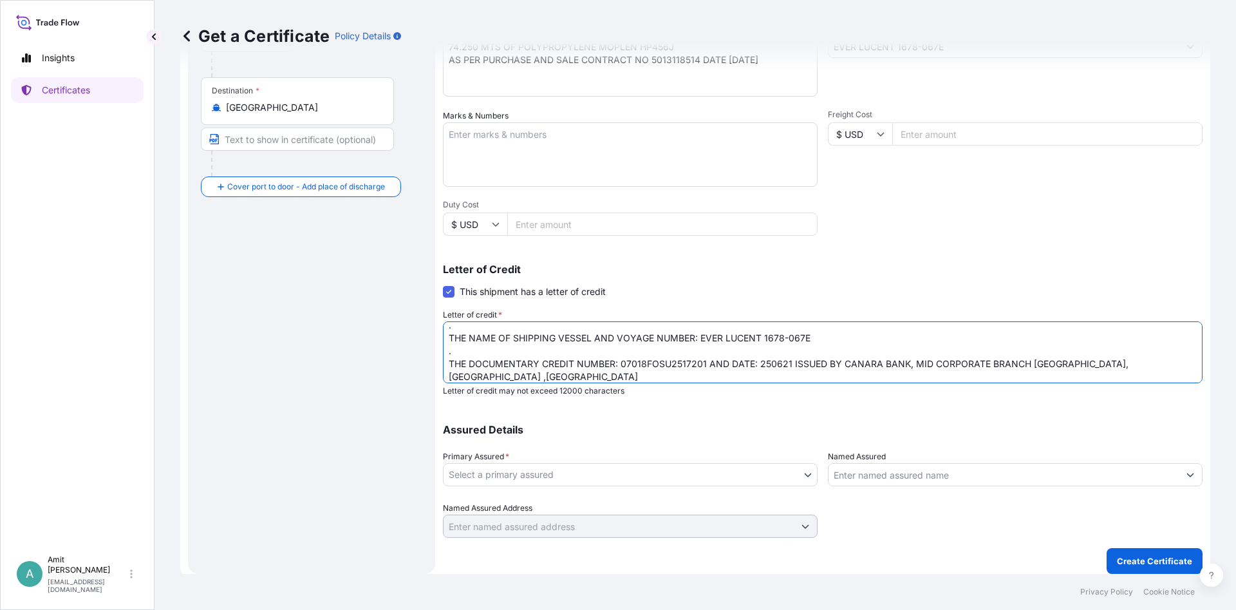
click at [1151, 365] on textarea "MARINE INSURANCE CERTIFICATE MADE TO ORDER COVERING INSTITUTE CARGO CLAUSE(A),W…" at bounding box center [823, 352] width 760 height 62
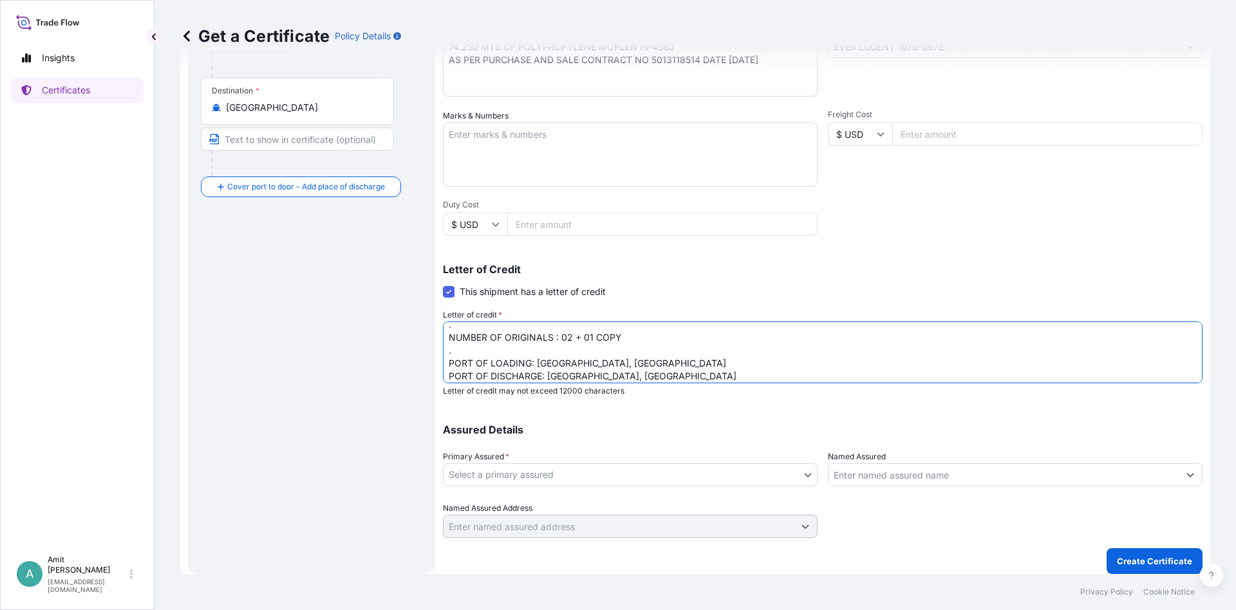
scroll to position [125, 0]
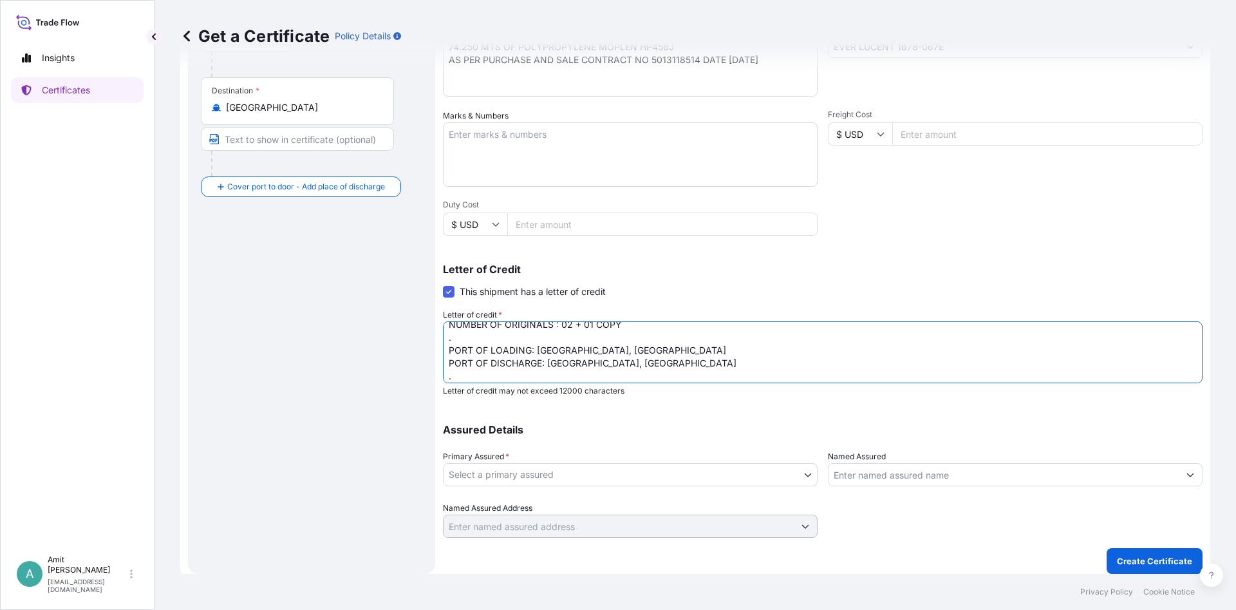
click at [690, 370] on textarea "MARINE INSURANCE CERTIFICATE MADE TO ORDER COVERING INSTITUTE CARGO CLAUSE(A),W…" at bounding box center [823, 352] width 760 height 62
paste textarea "Insurance cover under this Insurance document is effective from: [DATE] . "[PER…"
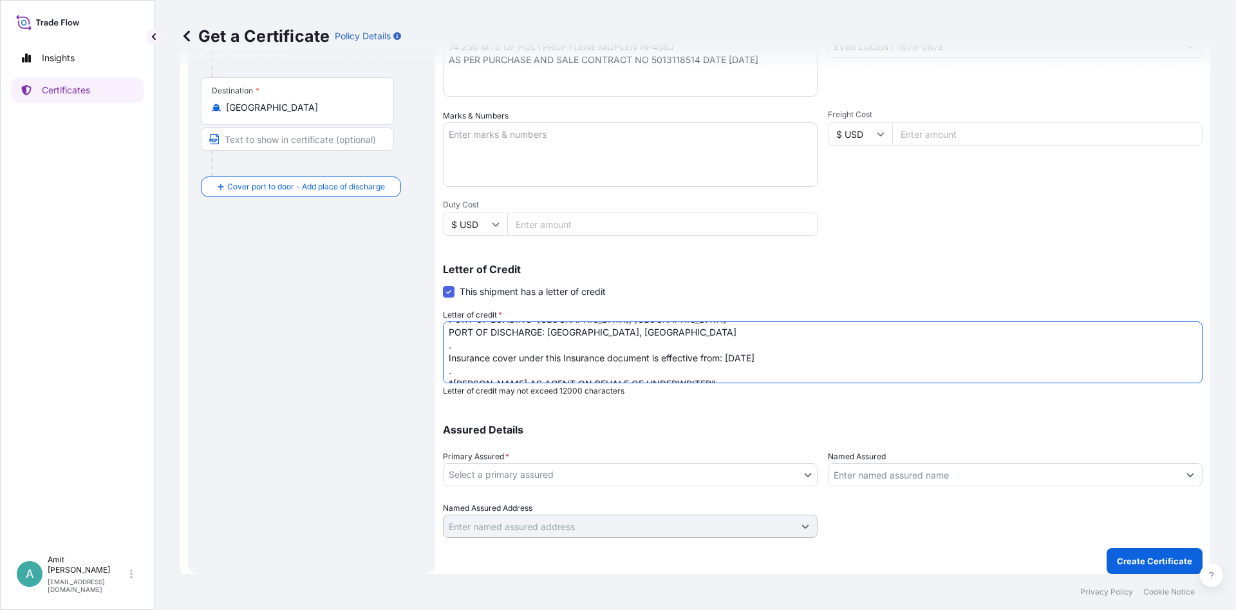
drag, startPoint x: 728, startPoint y: 345, endPoint x: 766, endPoint y: 348, distance: 38.1
click at [766, 348] on textarea "MARINE INSURANCE CERTIFICATE MADE TO ORDER COVERING INSTITUTE CARGO CLAUSE(A),W…" at bounding box center [823, 352] width 760 height 62
type textarea "MARINE INSURANCE CERTIFICATE MADE TO ORDER COVERING INSTITUTE CARGO CLAUSE(A),W…"
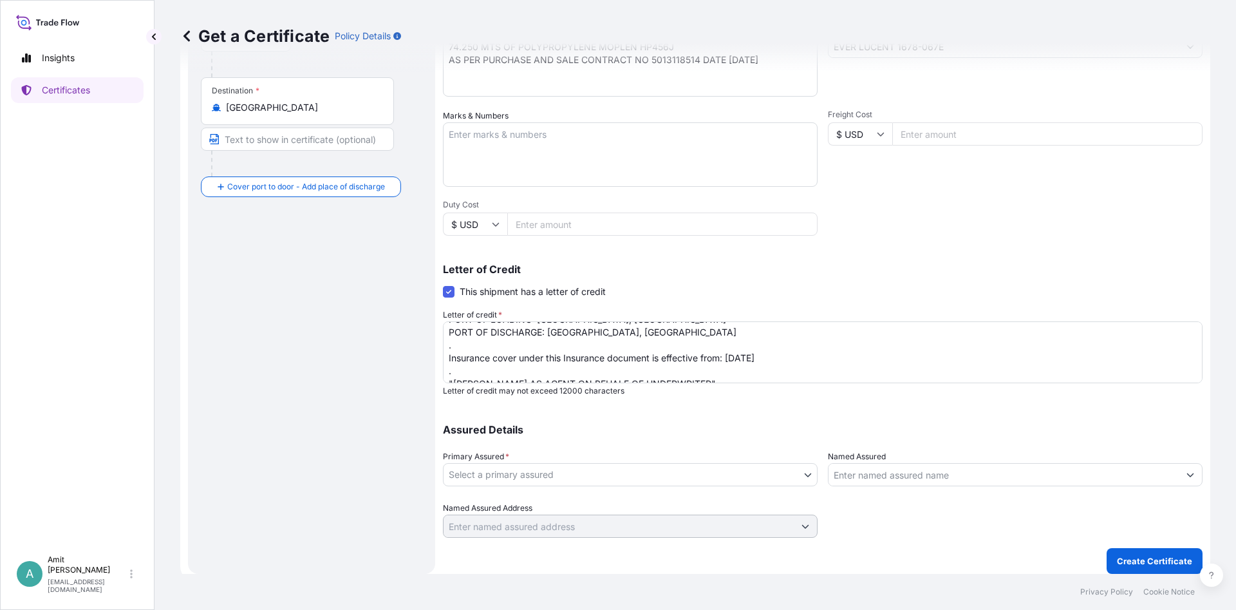
click at [609, 472] on body "Insights Certificates A [PERSON_NAME] [EMAIL_ADDRESS][DOMAIN_NAME] Get a Certif…" at bounding box center [618, 305] width 1236 height 610
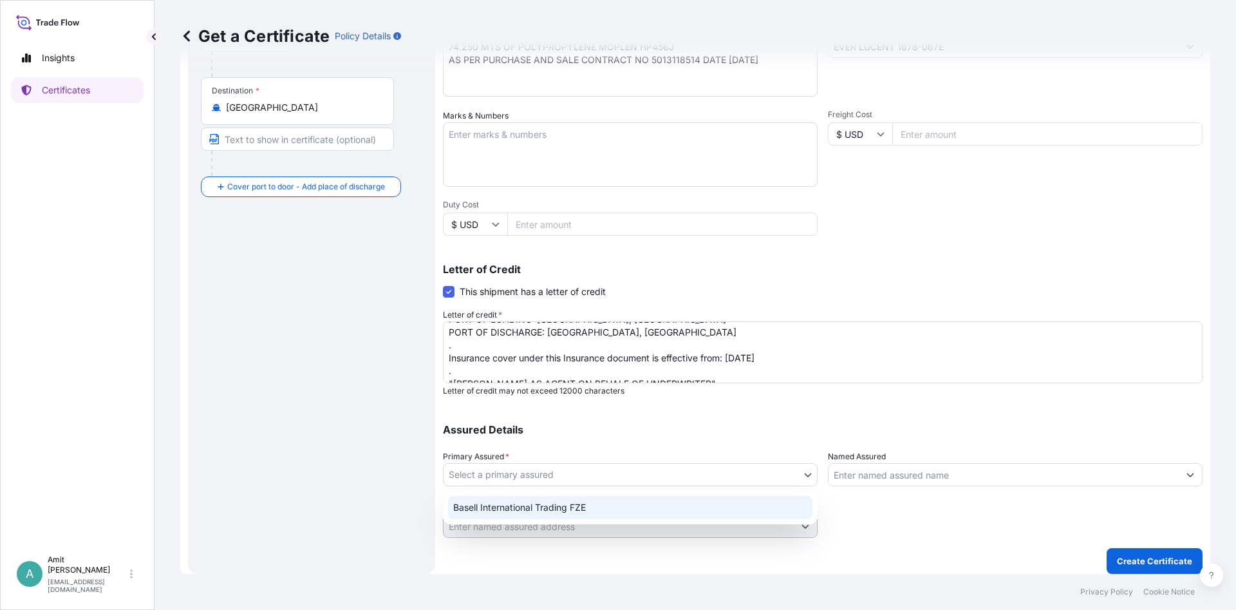
click at [493, 505] on div "Basell International Trading FZE" at bounding box center [630, 507] width 364 height 23
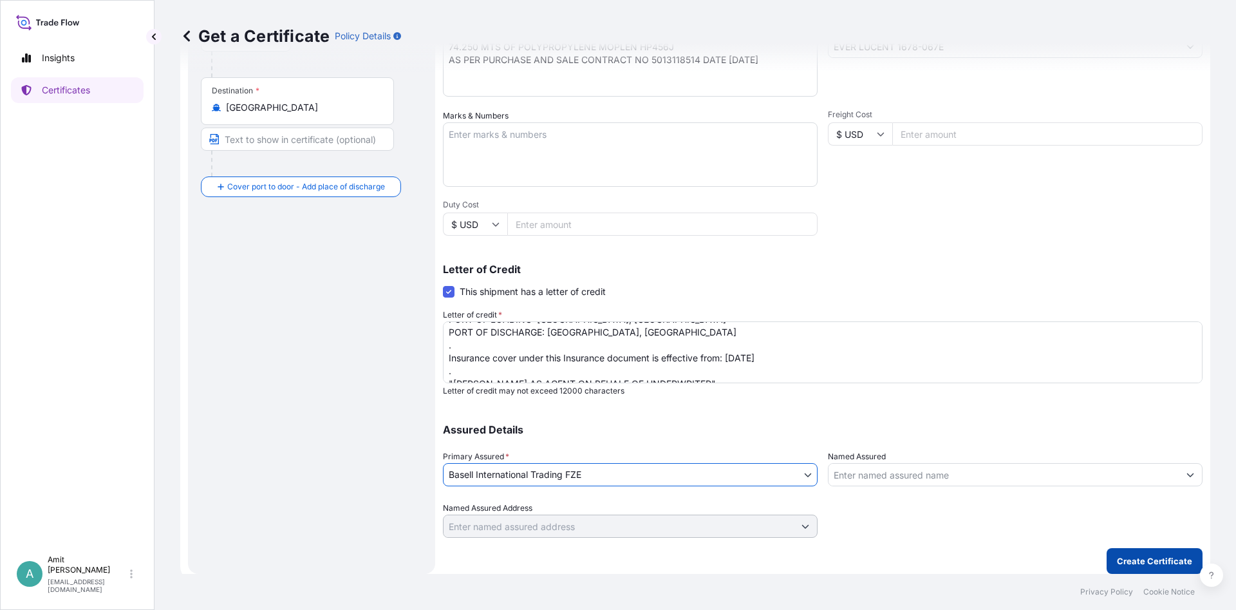
click at [1131, 560] on p "Create Certificate" at bounding box center [1154, 560] width 75 height 13
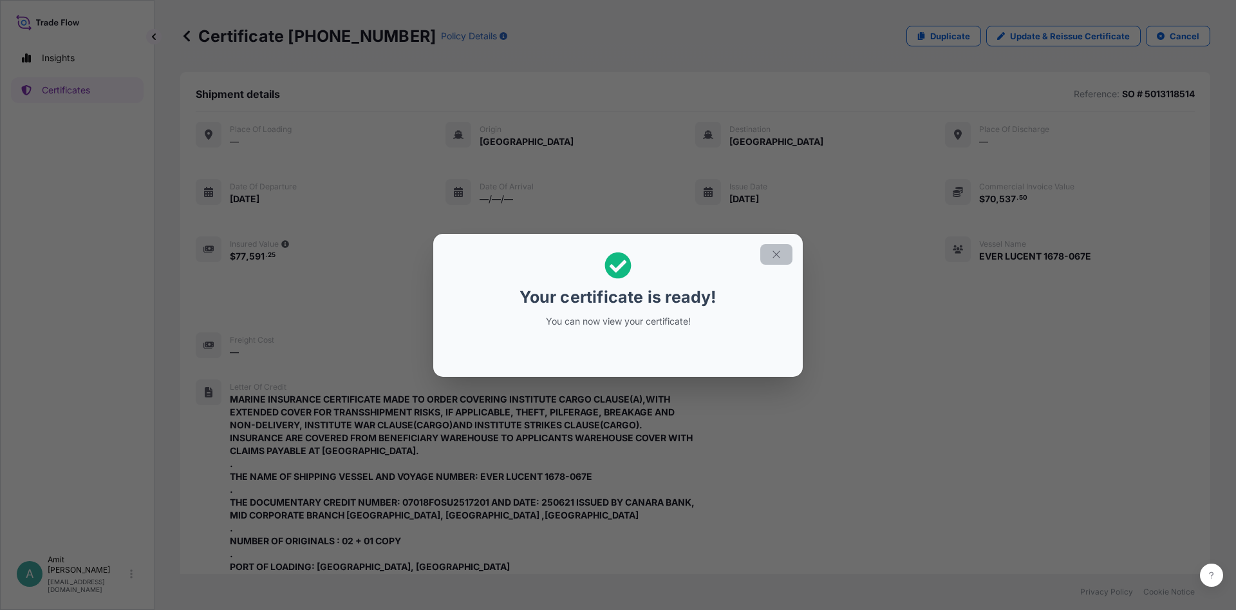
click at [775, 253] on icon "button" at bounding box center [776, 253] width 7 height 7
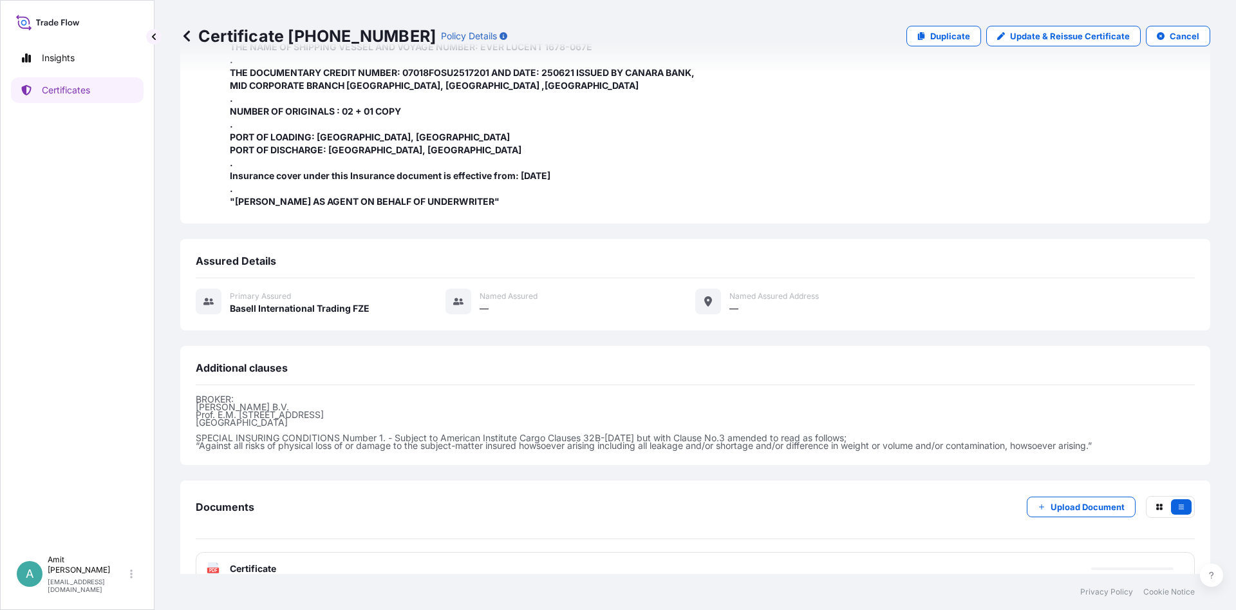
scroll to position [455, 0]
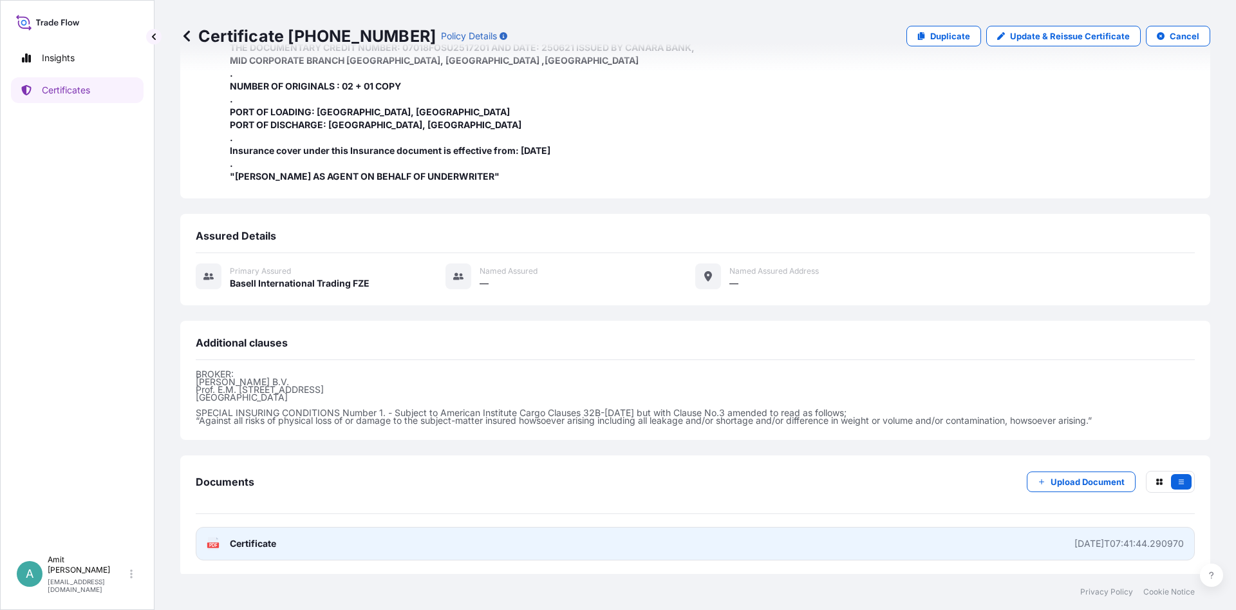
click at [249, 543] on span "Certificate" at bounding box center [253, 543] width 46 height 13
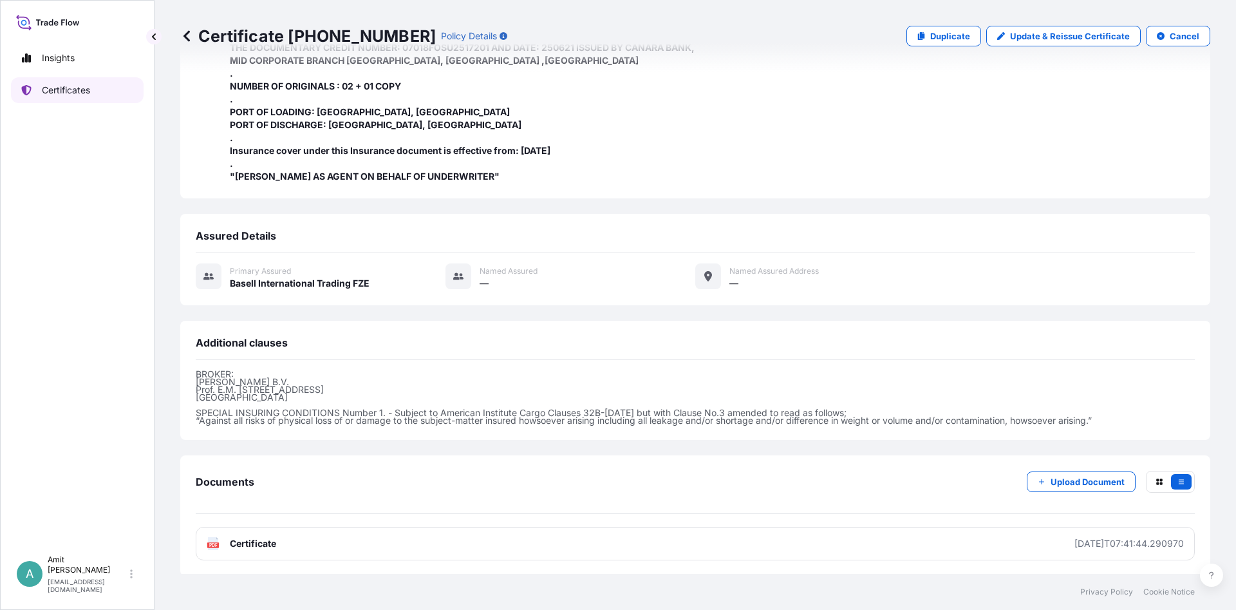
click at [69, 86] on p "Certificates" at bounding box center [66, 90] width 48 height 13
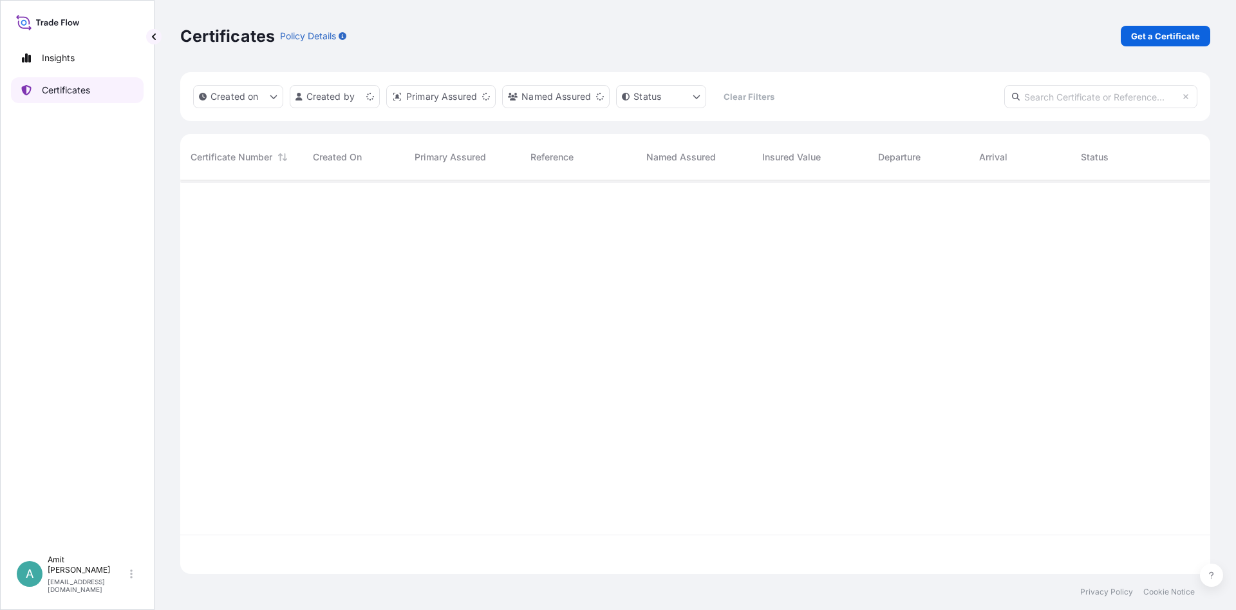
scroll to position [401, 1030]
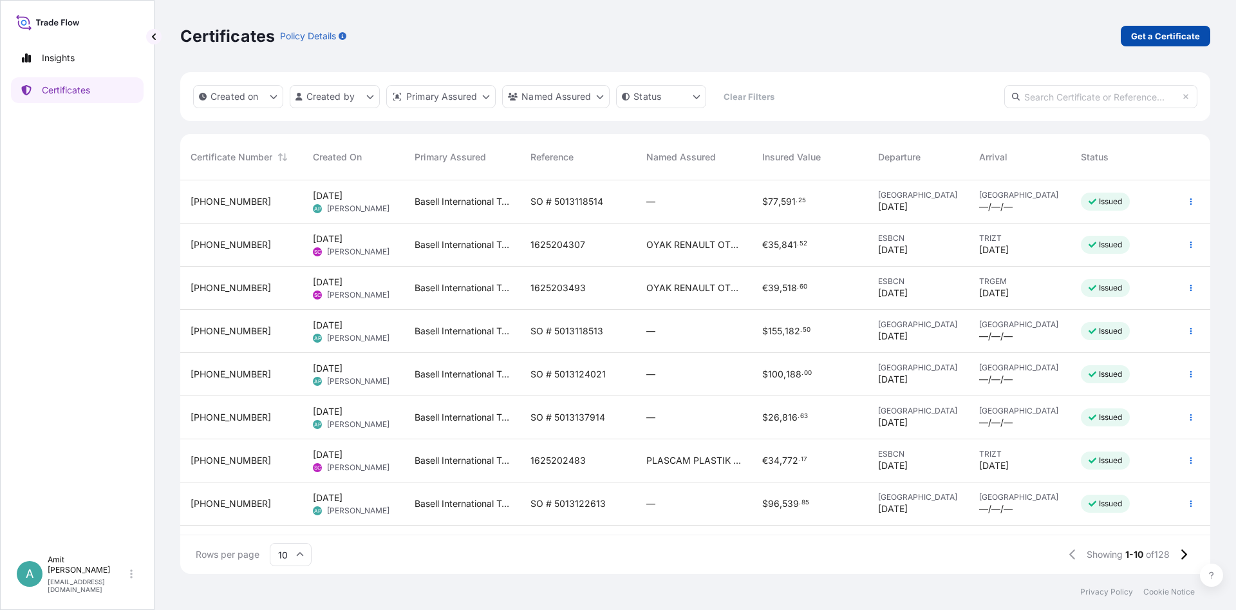
click at [1149, 39] on p "Get a Certificate" at bounding box center [1165, 36] width 69 height 13
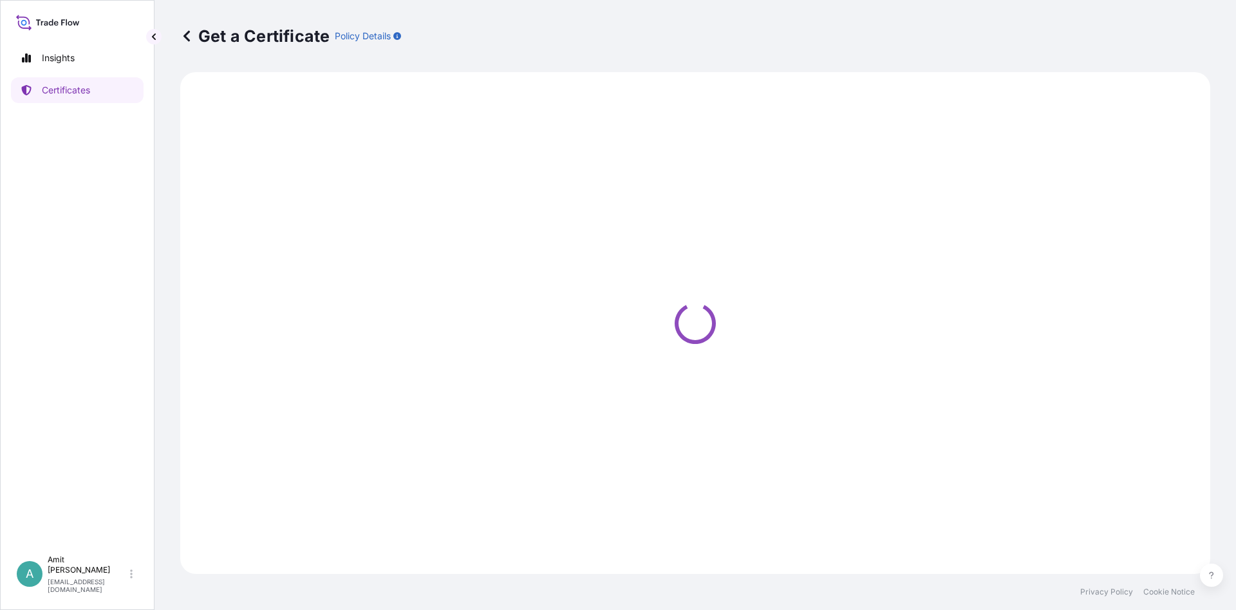
select select "Sea"
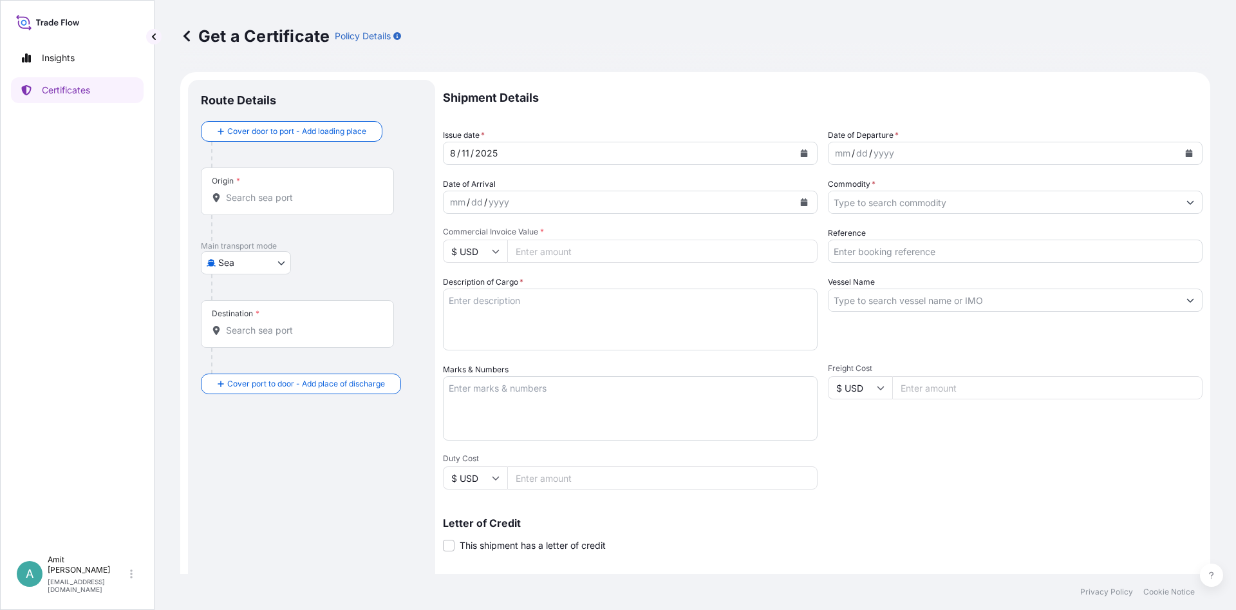
click at [294, 203] on input "Origin *" at bounding box center [302, 197] width 152 height 13
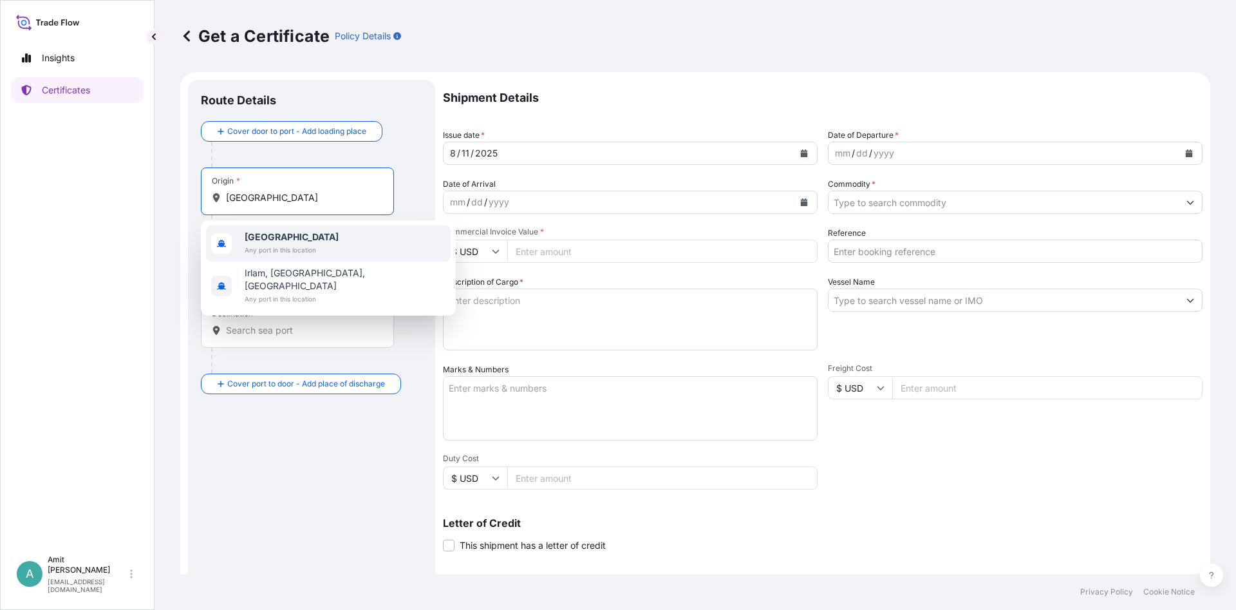
click at [266, 241] on b "[GEOGRAPHIC_DATA]" at bounding box center [292, 236] width 94 height 11
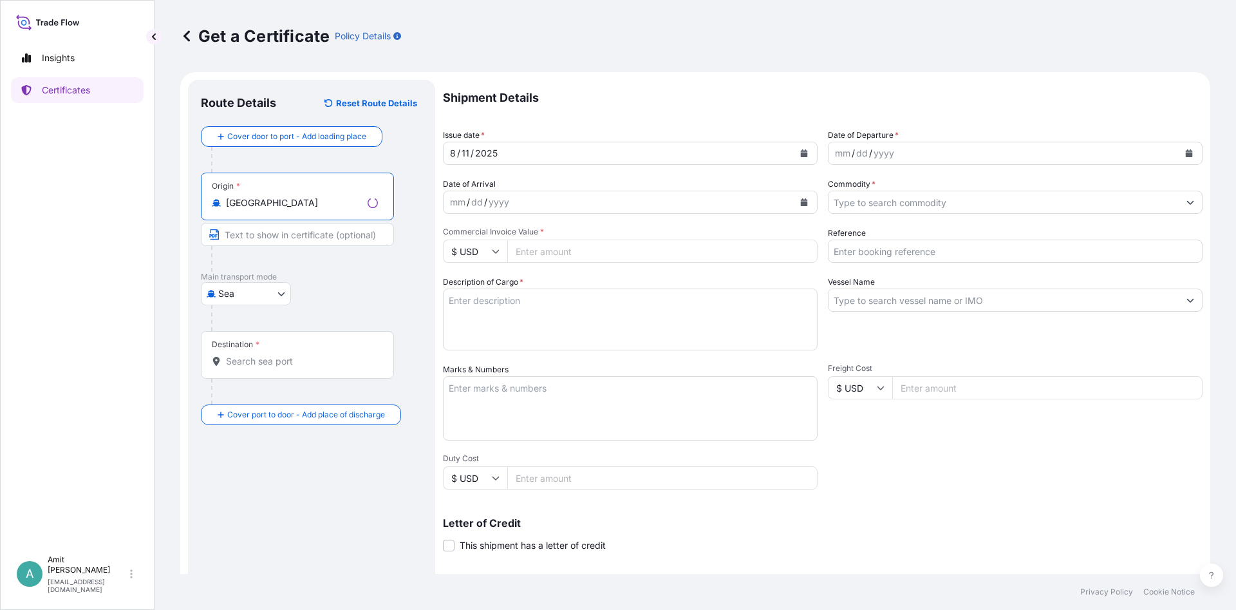
type input "[GEOGRAPHIC_DATA]"
click at [247, 360] on input "Destination *" at bounding box center [302, 361] width 152 height 13
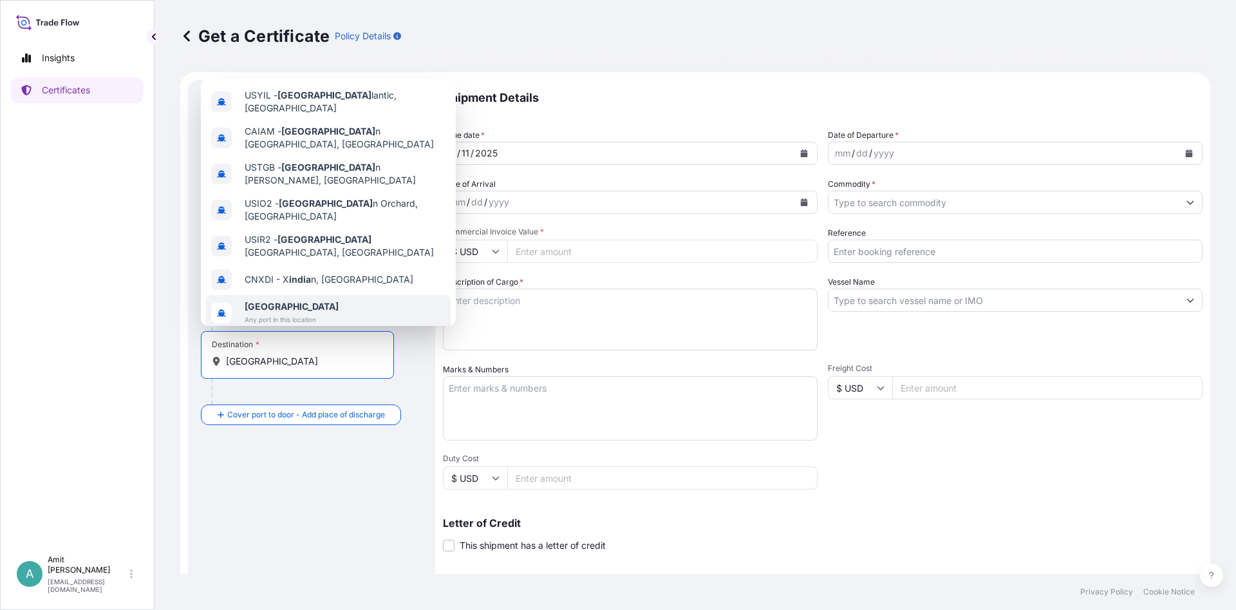
click at [281, 313] on span "Any port in this location" at bounding box center [292, 319] width 94 height 13
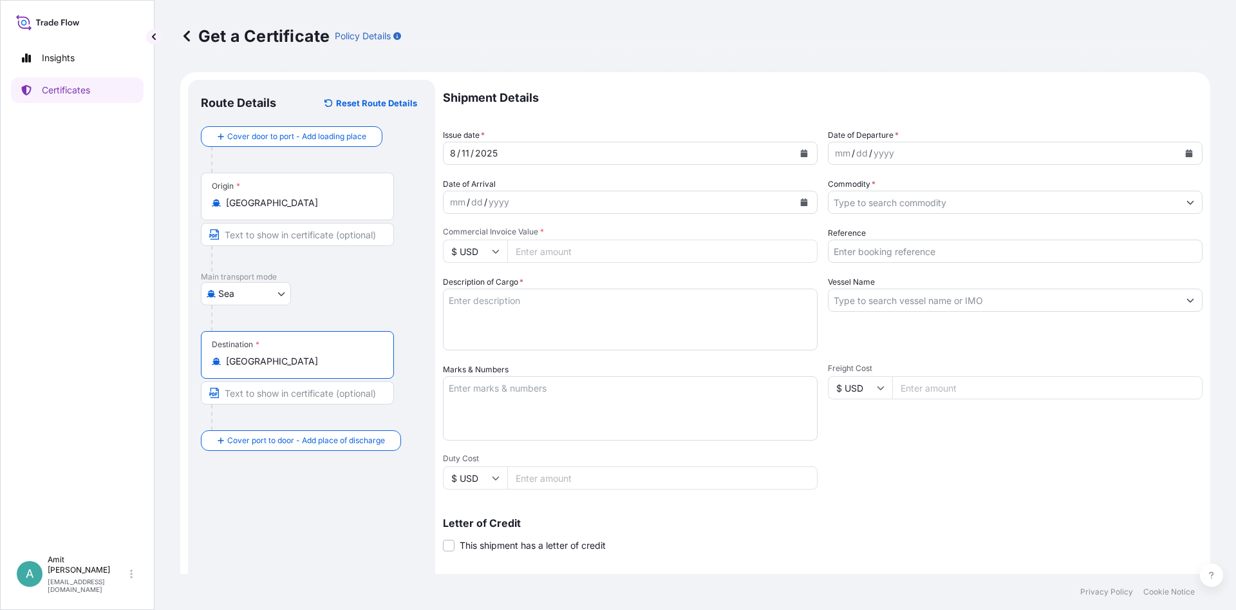
type input "[GEOGRAPHIC_DATA]"
click at [803, 152] on icon "Calendar" at bounding box center [804, 153] width 8 height 8
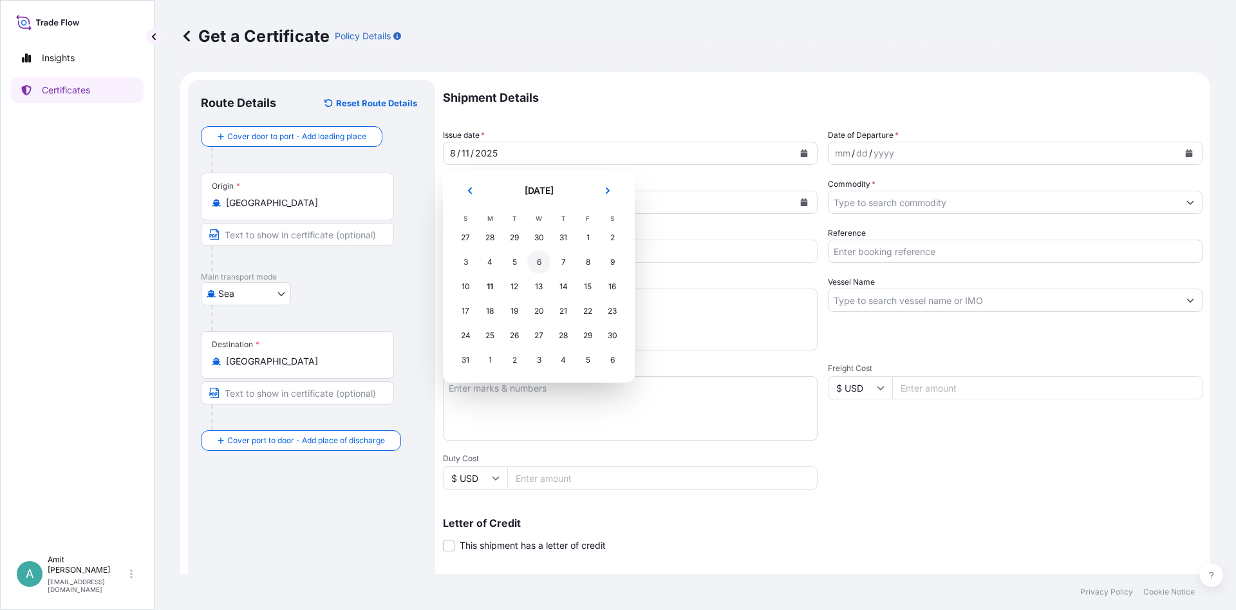
click at [539, 260] on div "6" at bounding box center [538, 261] width 23 height 23
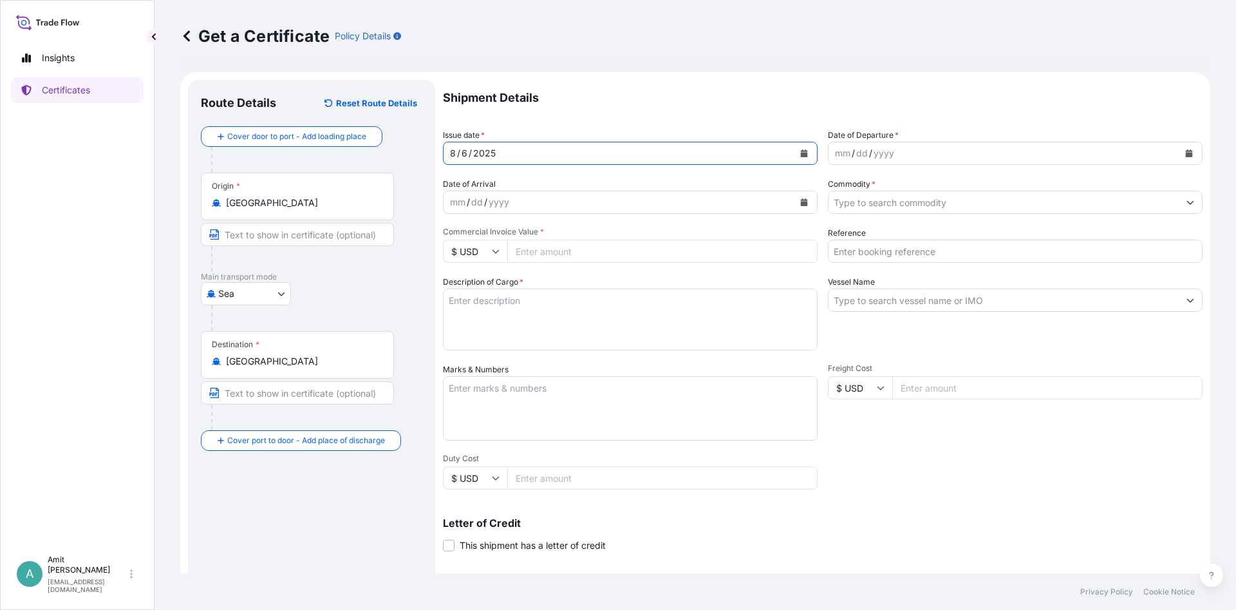
click at [804, 151] on icon "Calendar" at bounding box center [804, 153] width 7 height 8
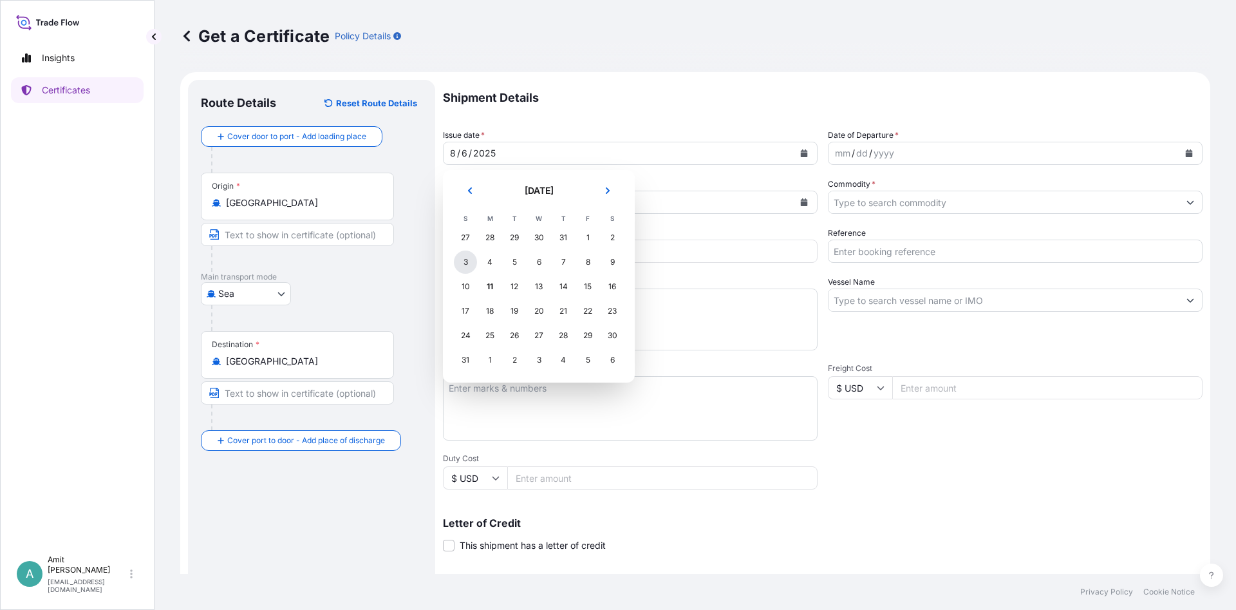
click at [468, 260] on div "3" at bounding box center [465, 261] width 23 height 23
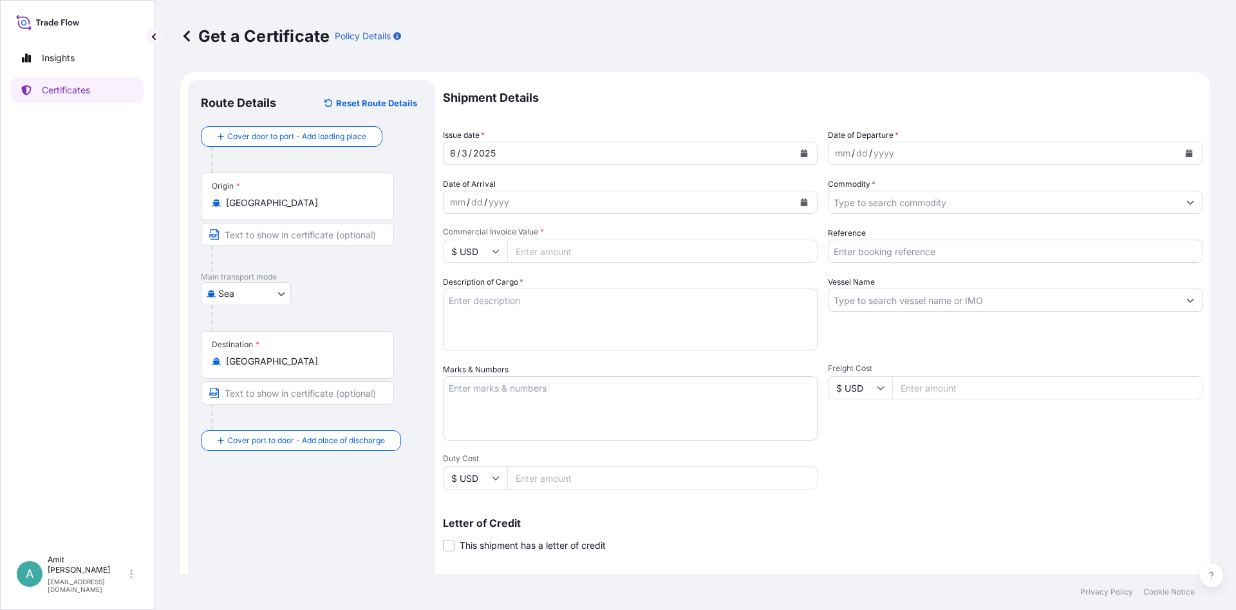
click at [931, 100] on p "Shipment Details" at bounding box center [823, 98] width 760 height 36
click at [1193, 154] on icon "Calendar" at bounding box center [1189, 153] width 7 height 8
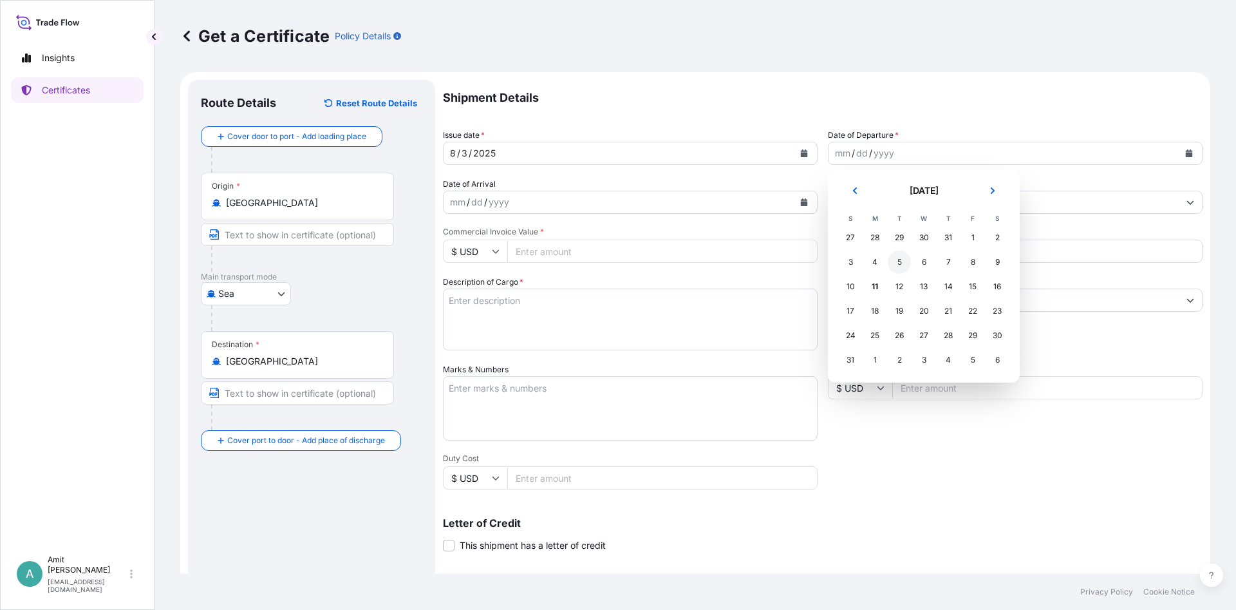
click at [897, 261] on div "5" at bounding box center [899, 261] width 23 height 23
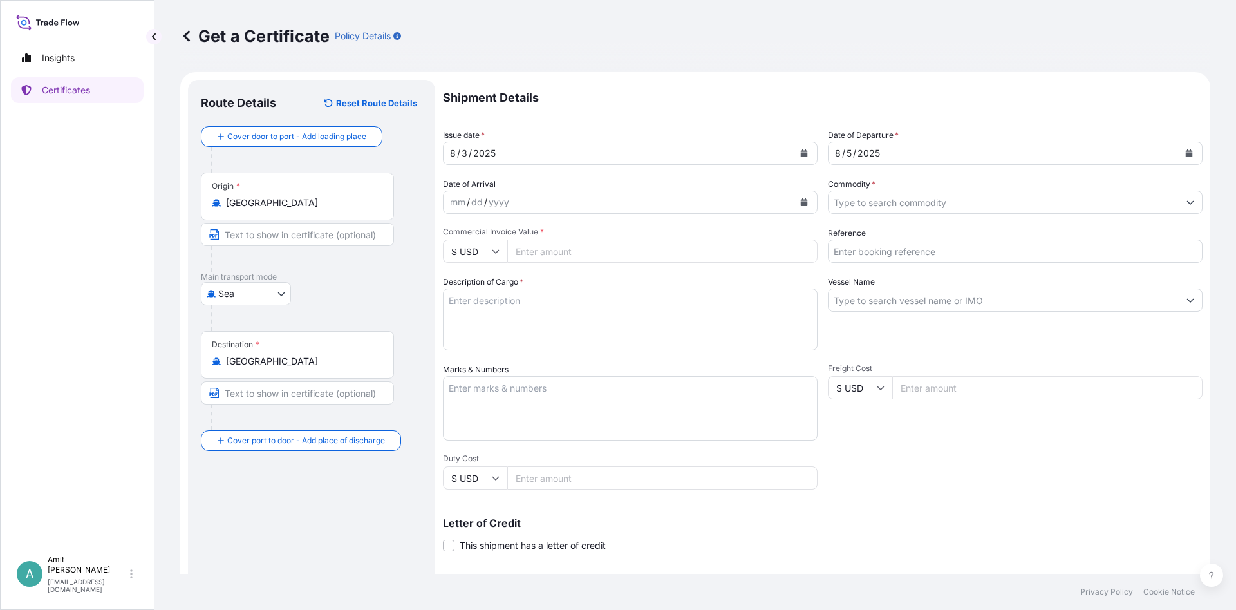
click at [930, 108] on p "Shipment Details" at bounding box center [823, 98] width 760 height 36
click at [882, 202] on input "Commodity *" at bounding box center [1004, 202] width 350 height 23
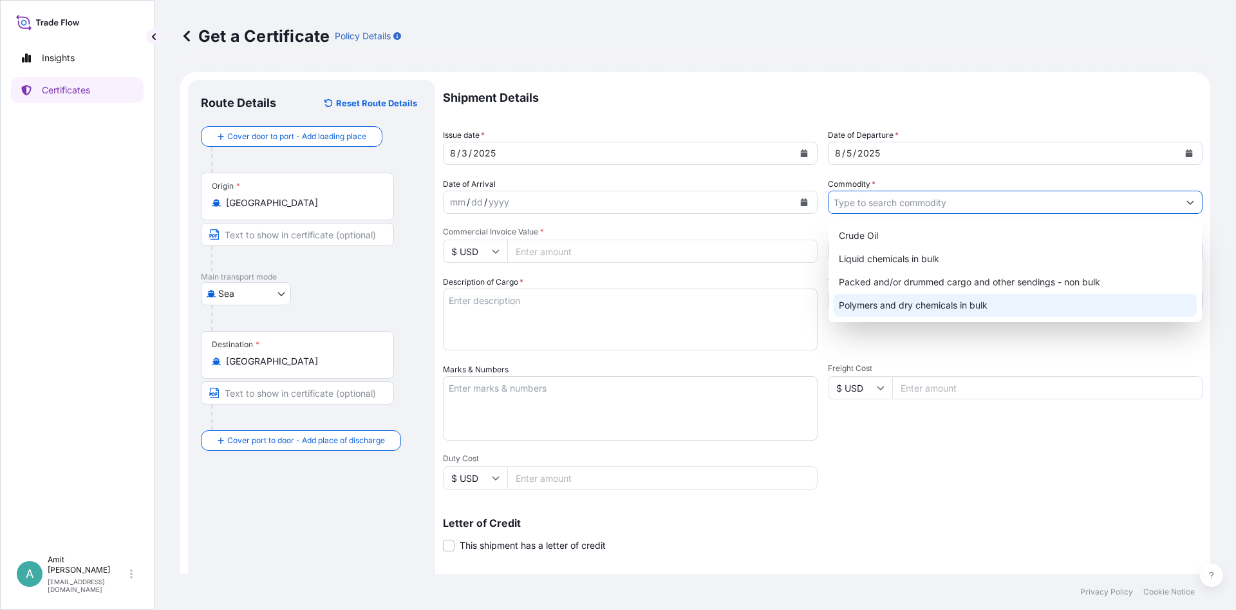
click at [885, 307] on div "Polymers and dry chemicals in bulk" at bounding box center [1015, 305] width 363 height 23
type input "Polymers and dry chemicals in bulk"
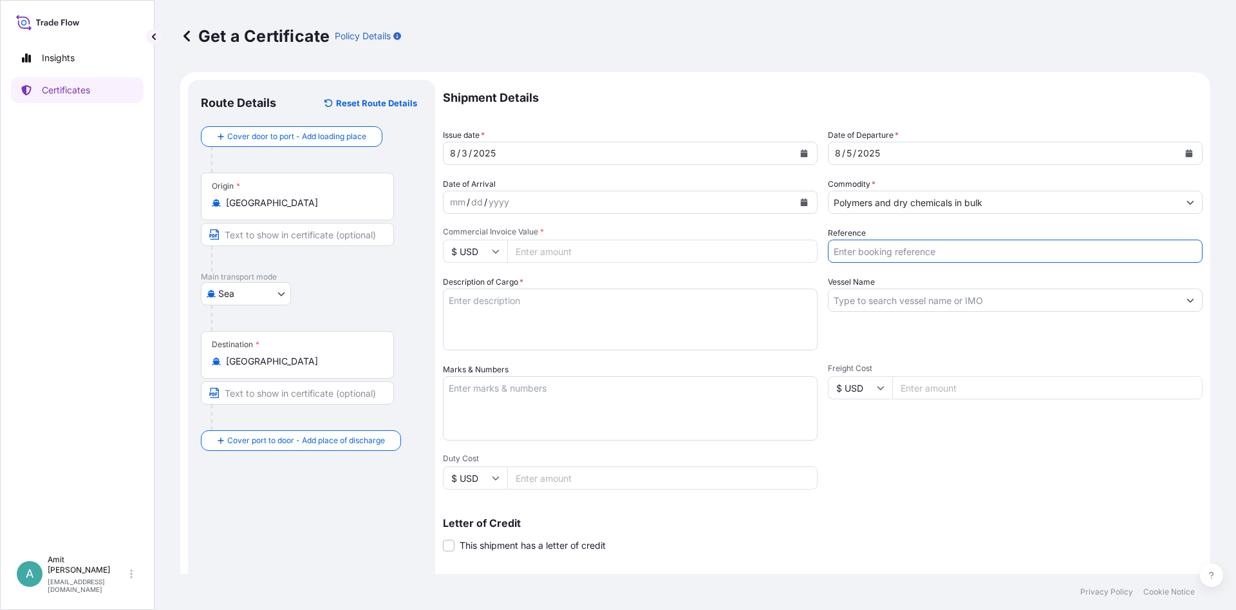
click at [966, 252] on input "Reference" at bounding box center [1015, 251] width 375 height 23
type input "SO # 5013158863"
click at [970, 296] on input "Vessel Name" at bounding box center [1004, 299] width 350 height 23
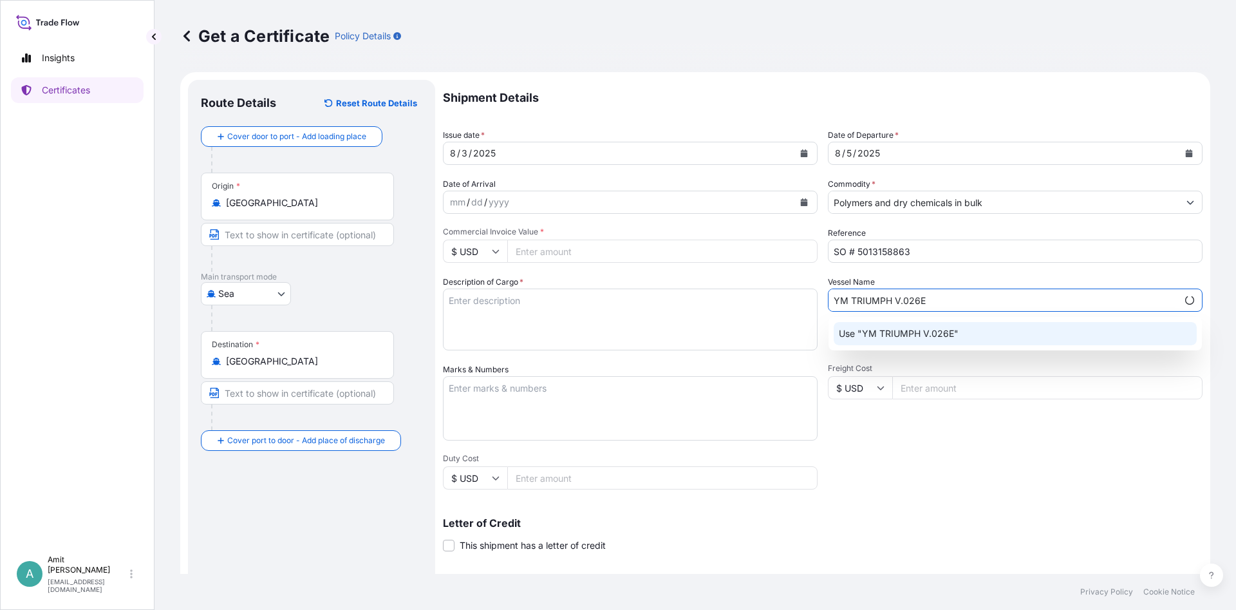
click at [975, 339] on div "Use "YM TRIUMPH V.026E"" at bounding box center [1015, 333] width 363 height 23
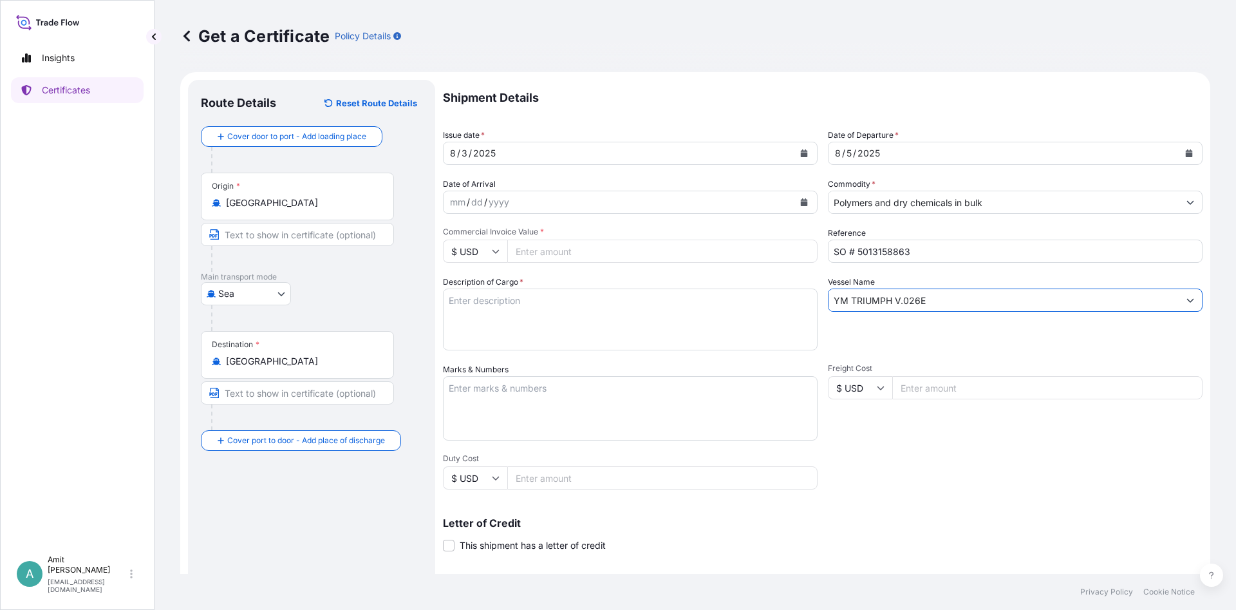
type input "YM TRIUMPH V.026E"
click at [560, 252] on input "Commercial Invoice Value *" at bounding box center [662, 251] width 310 height 23
click at [548, 249] on input "Commercial Invoice Value *" at bounding box center [662, 251] width 310 height 23
type input "47643.75"
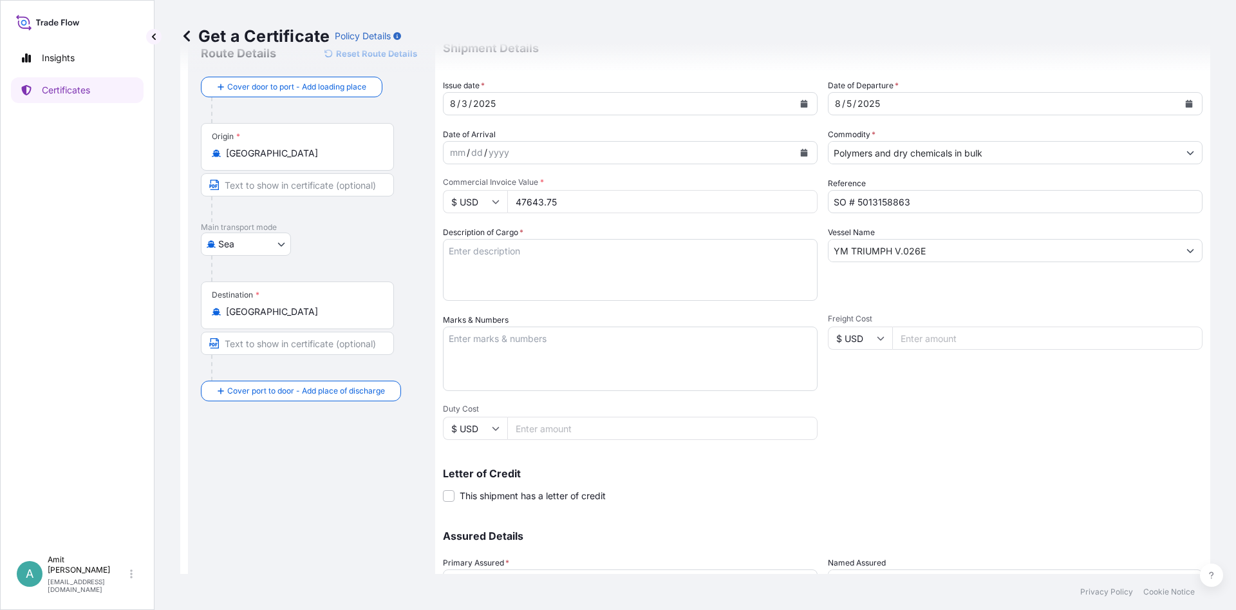
scroll to position [155, 0]
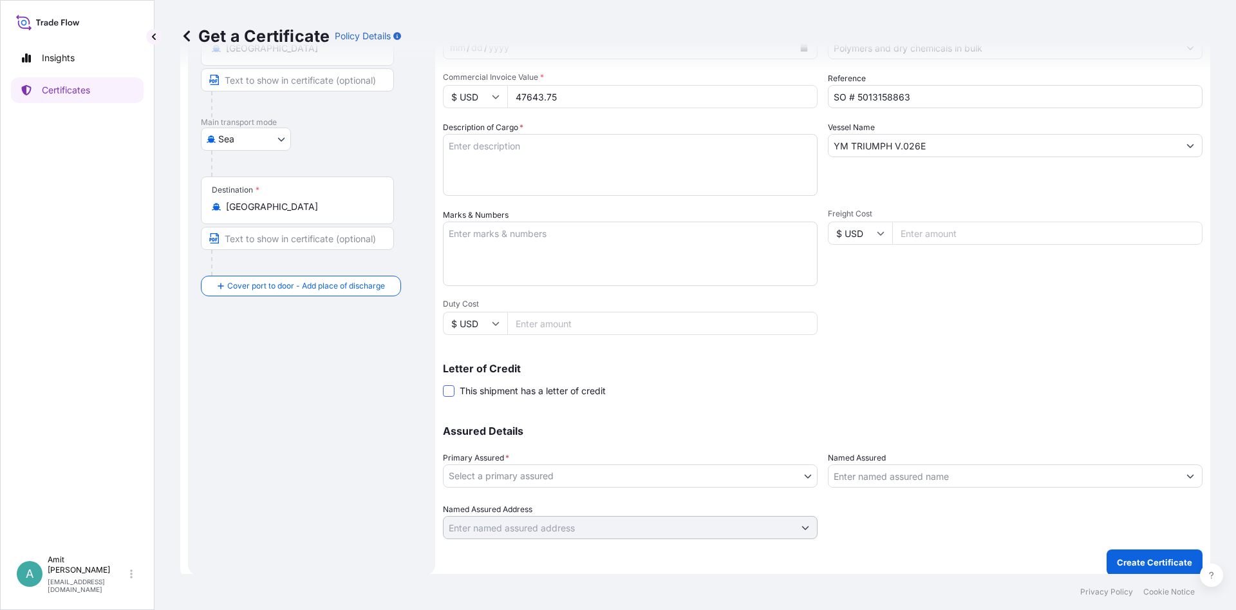
click at [454, 390] on span at bounding box center [449, 391] width 12 height 12
click at [443, 384] on input "This shipment has a letter of credit" at bounding box center [443, 384] width 0 height 0
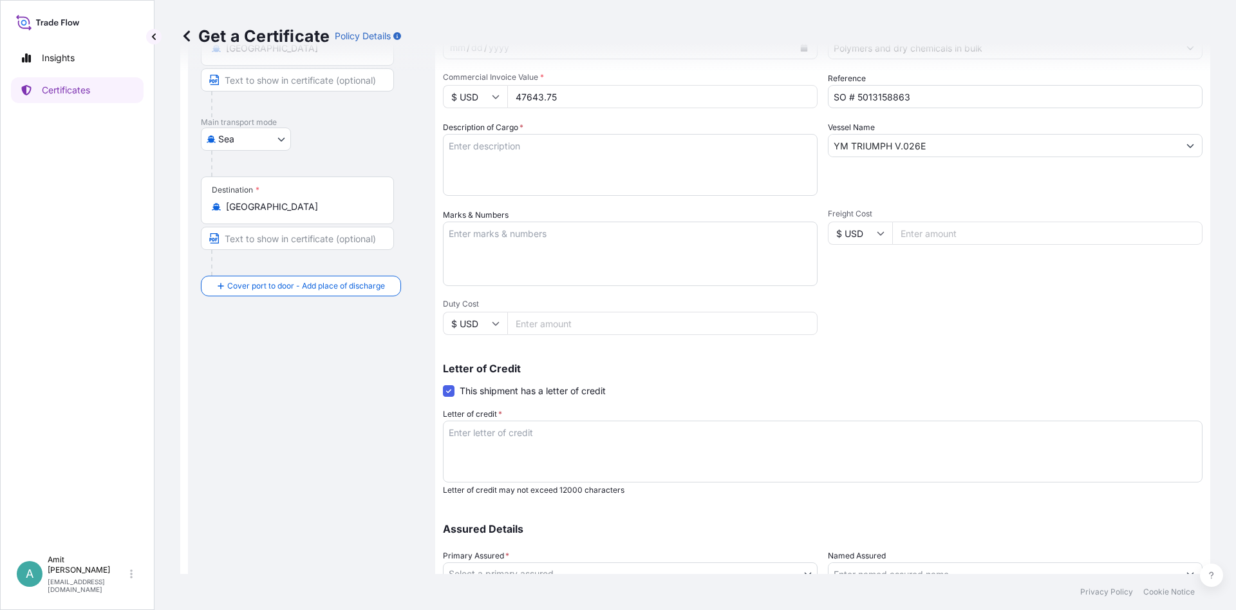
click at [1017, 330] on div "Shipment Details Issue date * [DATE] Date of Departure * [DATE] Date of Arrival…" at bounding box center [823, 281] width 760 height 712
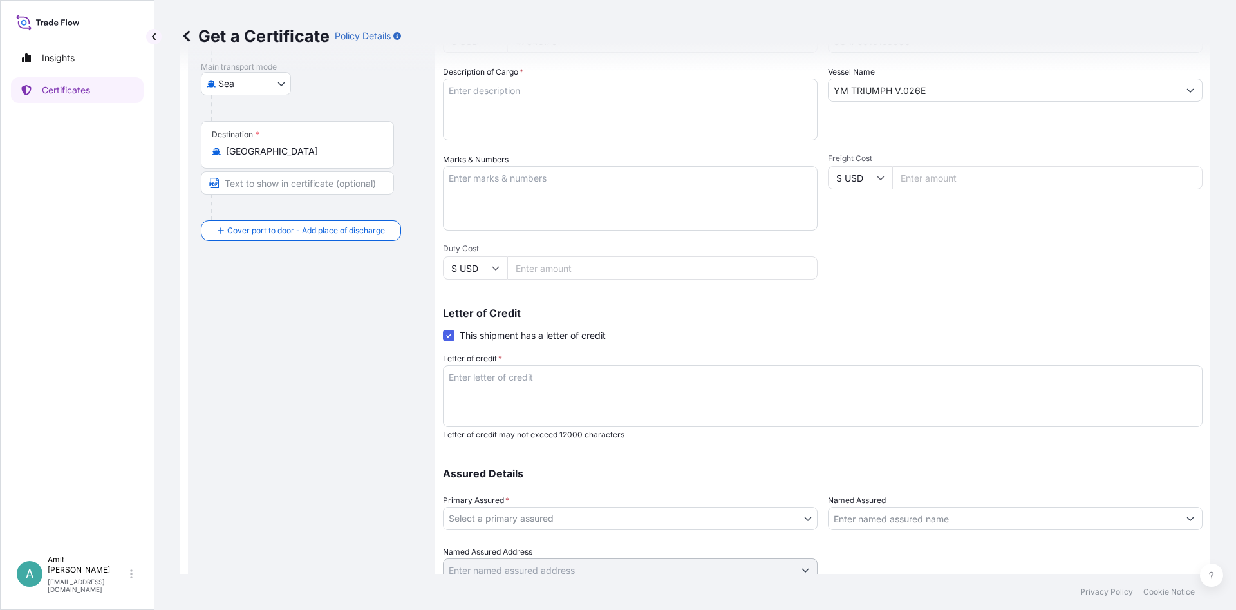
scroll to position [232, 0]
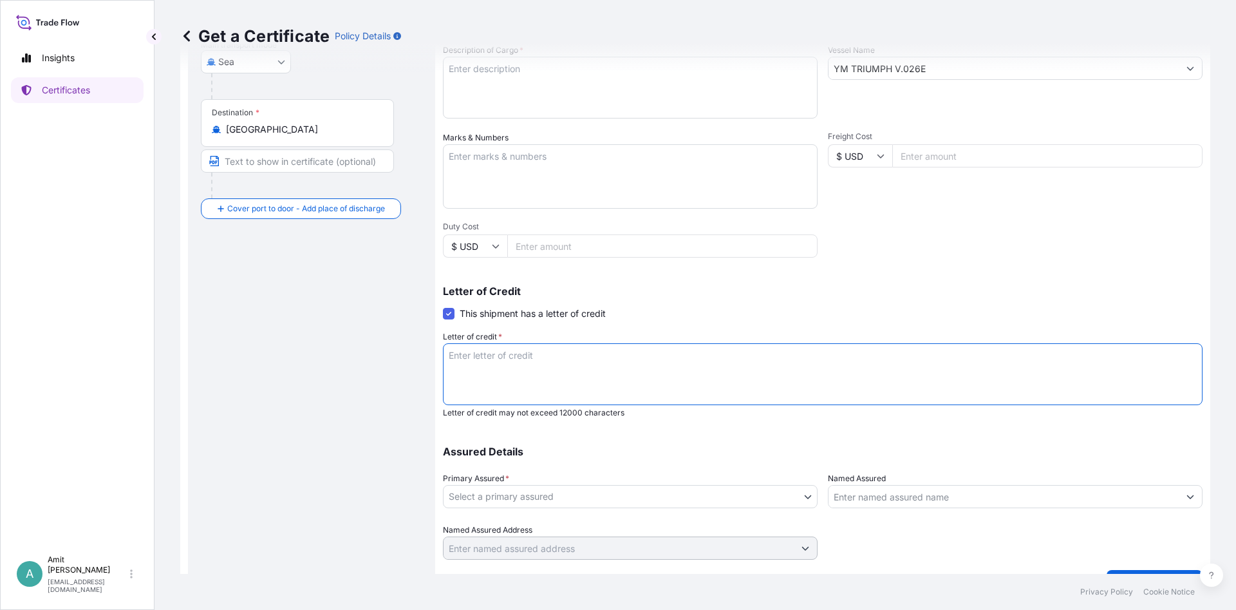
click at [549, 366] on textarea "Letter of credit *" at bounding box center [823, 374] width 760 height 62
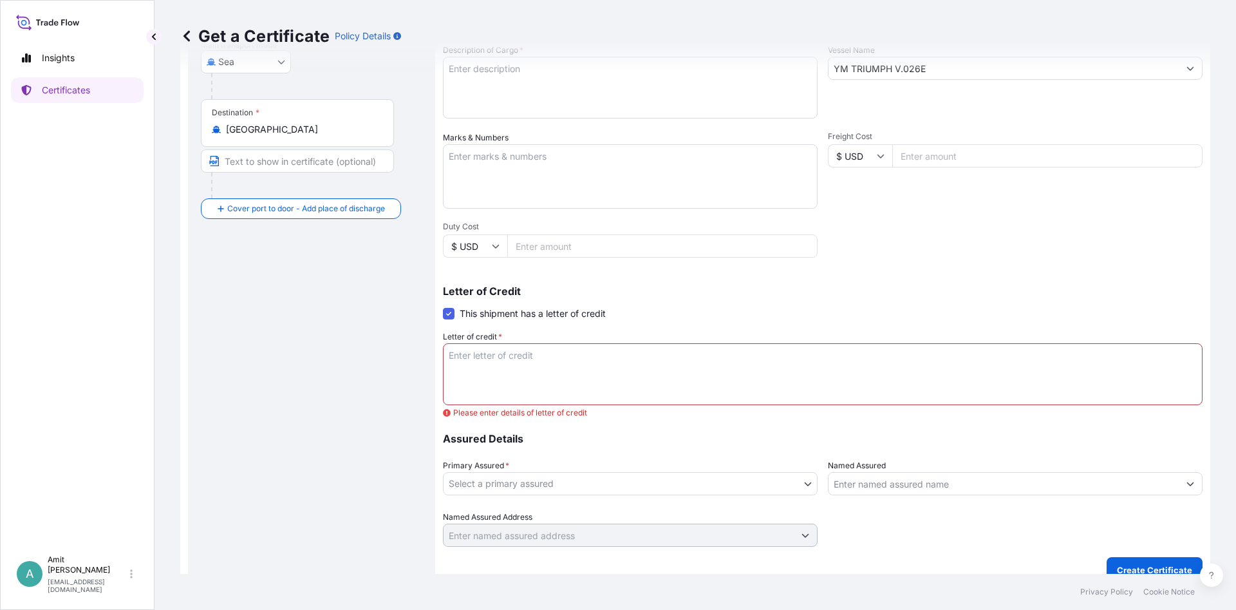
click at [584, 381] on textarea "Letter of credit *" at bounding box center [823, 374] width 760 height 62
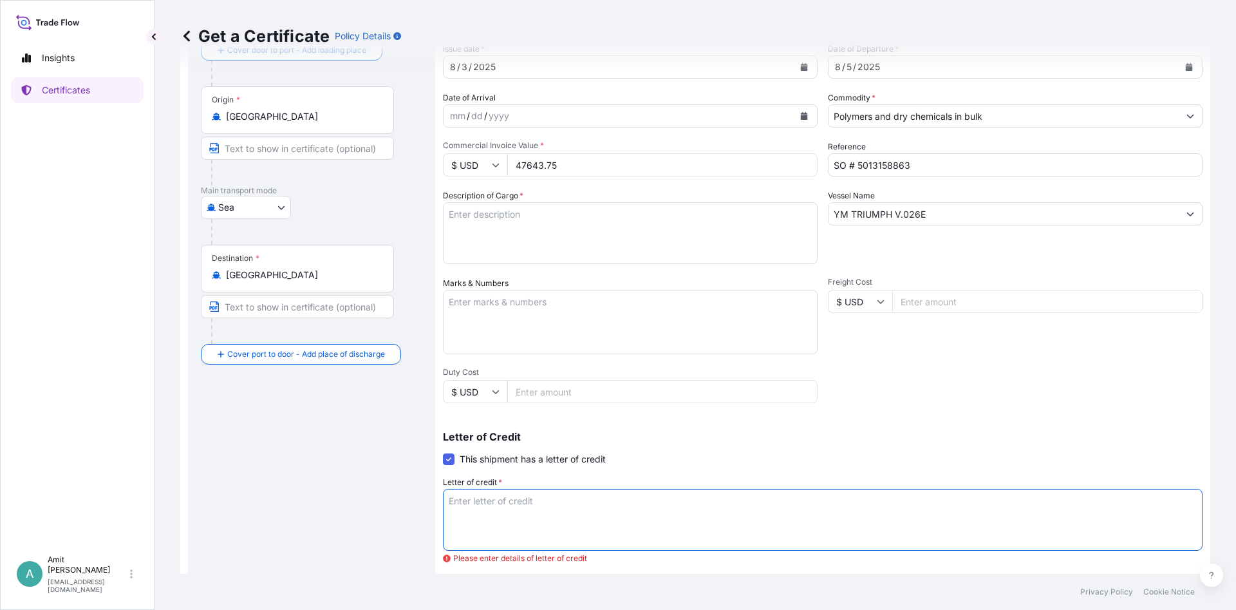
scroll to position [77, 0]
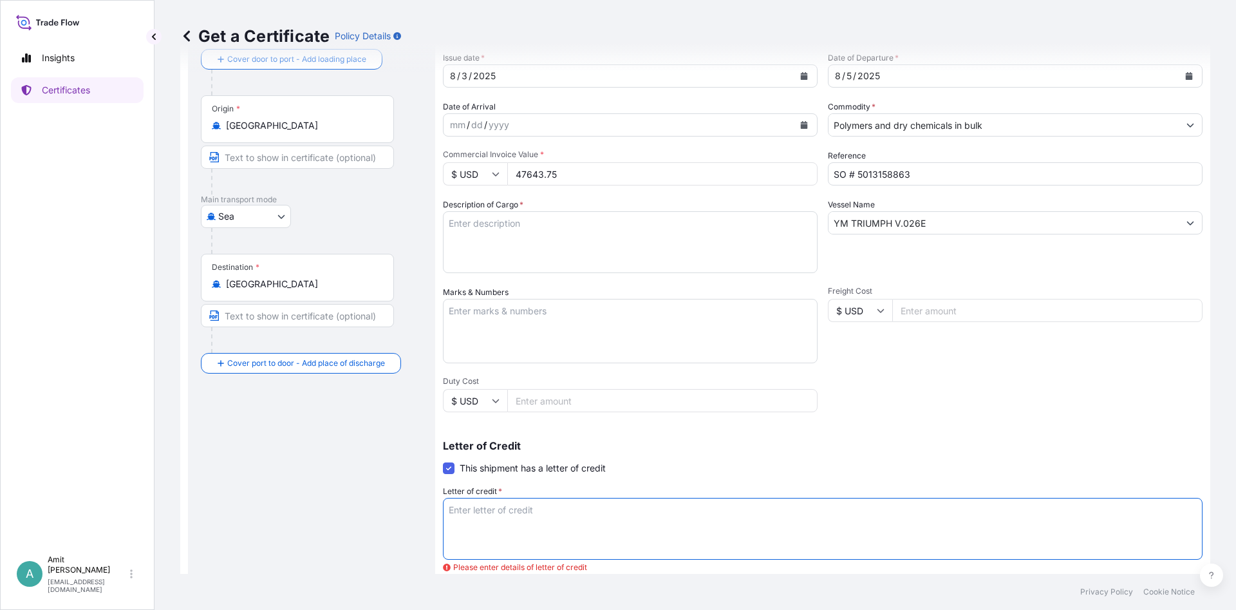
click at [532, 242] on textarea "Description of Cargo *" at bounding box center [630, 242] width 375 height 62
paste textarea "POLYPROPYLENE PURELL HP570U IN 25 KG BAG"
click at [676, 225] on textarea "POLYPROPYLENE PURELL HP570U IN 25 KG BAG" at bounding box center [630, 242] width 375 height 62
paste textarea "AGAINST ORDERNO.5013158863 DT.[DATE]"
click at [448, 222] on textarea "POLYPROPYLENE PURELL HP570U IN 25 KG BAG AGAINST ORDERNO.5013158863 DT.[DATE]" at bounding box center [630, 242] width 375 height 62
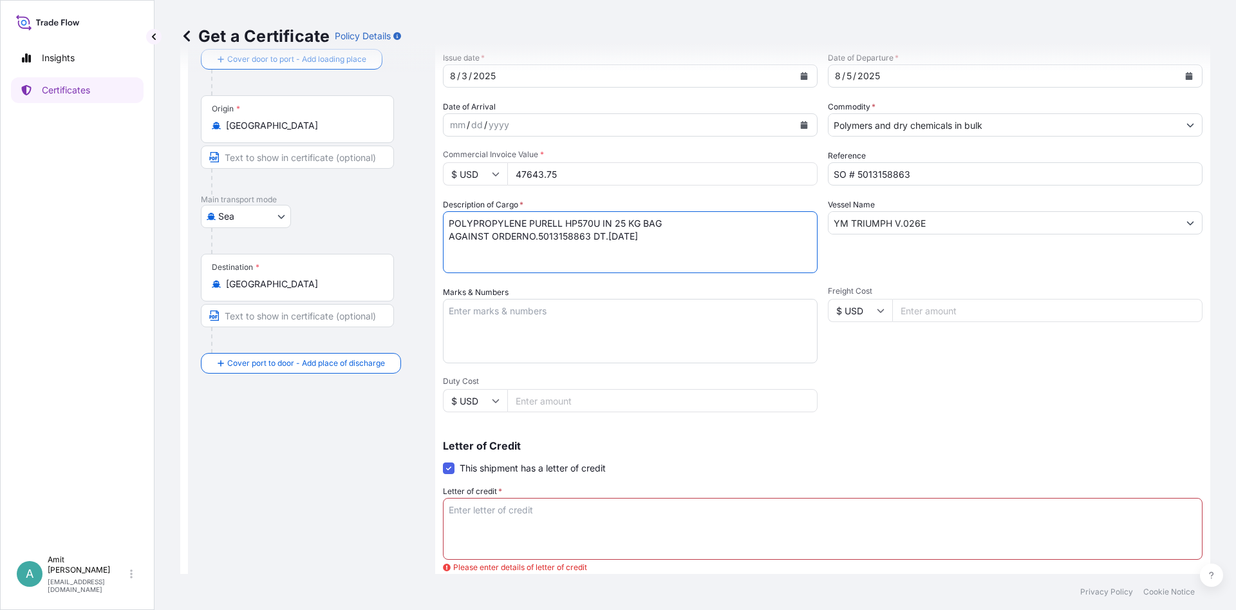
paste textarea "24.750"
click at [521, 238] on textarea "24.750 MTS OF POLYPROPYLENE PURELL HP570U IN 25 KG BAG AGAINST ORDERNO.50131588…" at bounding box center [630, 242] width 375 height 62
click at [688, 234] on textarea "24.750 MTS OF POLYPROPYLENE PURELL HP570U IN 25 KG BAG AGAINST ORDER NO.5013158…" at bounding box center [630, 242] width 375 height 62
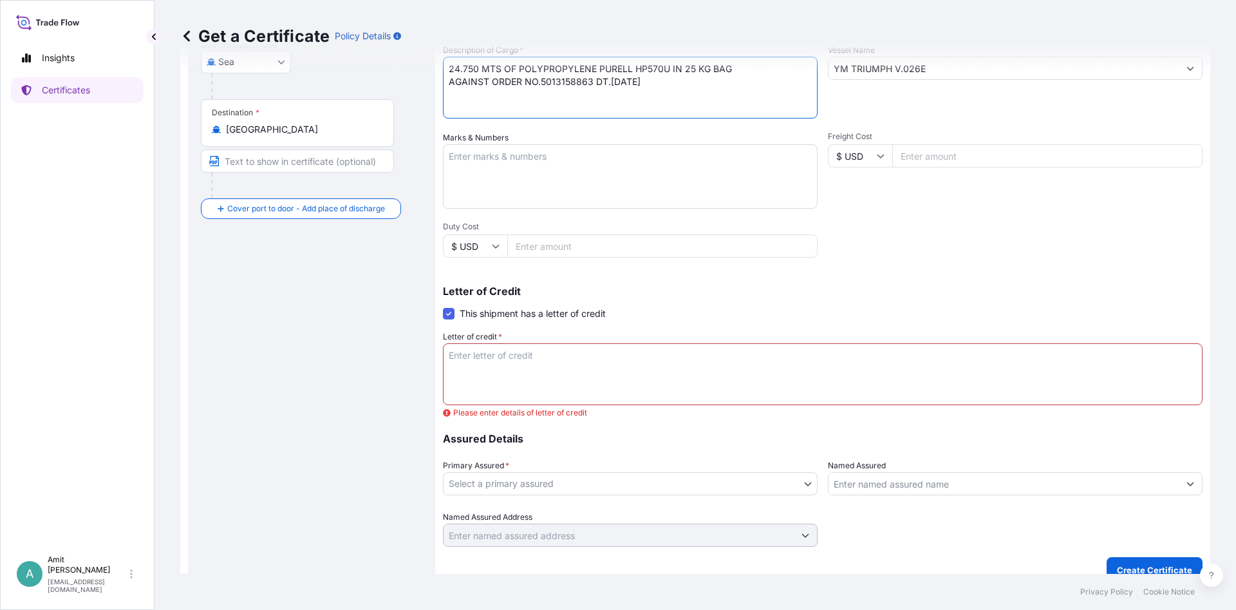
scroll to position [241, 0]
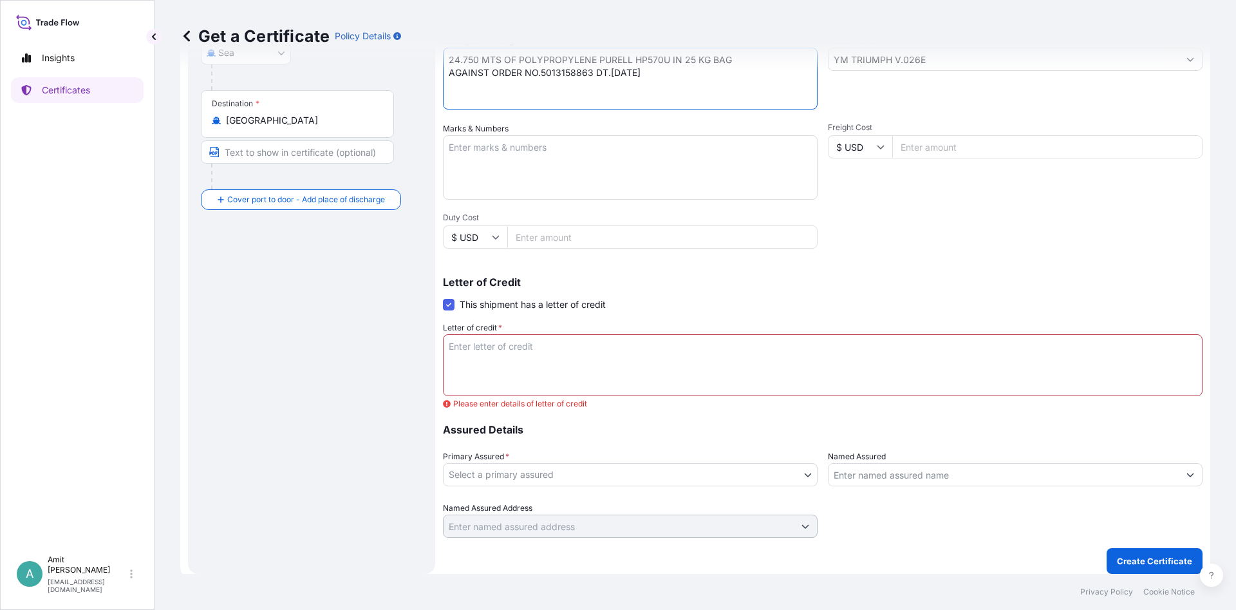
type textarea "24.750 MTS OF POLYPROPYLENE PURELL HP570U IN 25 KG BAG AGAINST ORDER NO.5013158…"
click at [636, 355] on textarea "Letter of credit *" at bounding box center [823, 365] width 760 height 62
click at [559, 370] on textarea "Letter of credit *" at bounding box center [823, 365] width 760 height 62
paste textarea "MARINE INSURANCE"
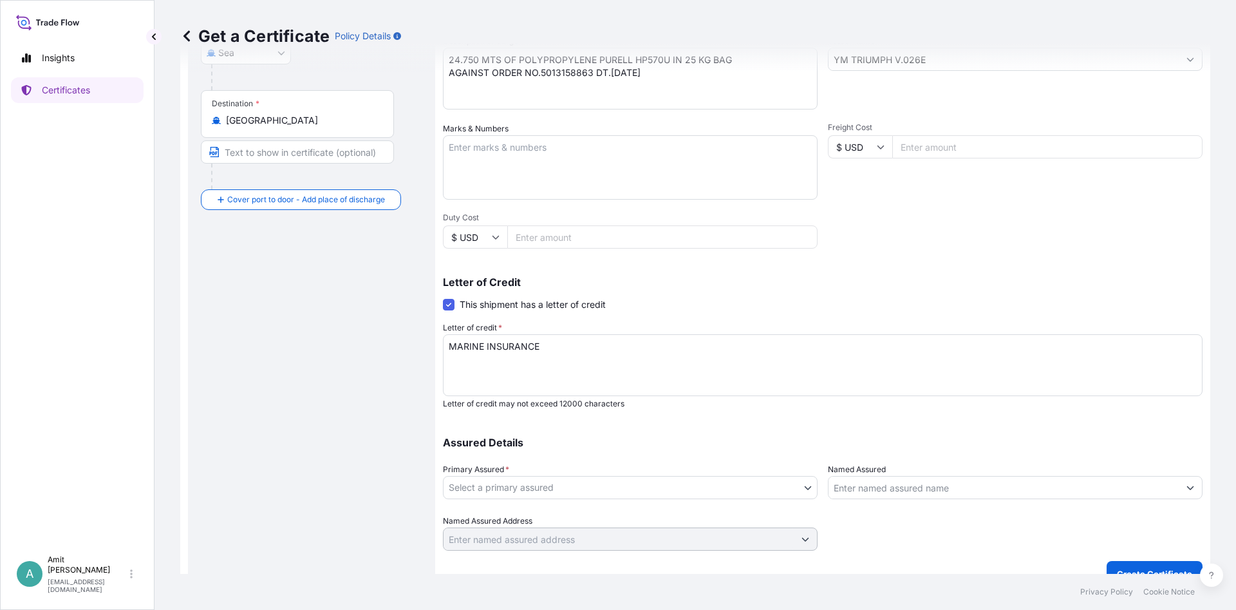
click at [601, 352] on textarea "MARINE INSURANCE" at bounding box center [823, 365] width 760 height 62
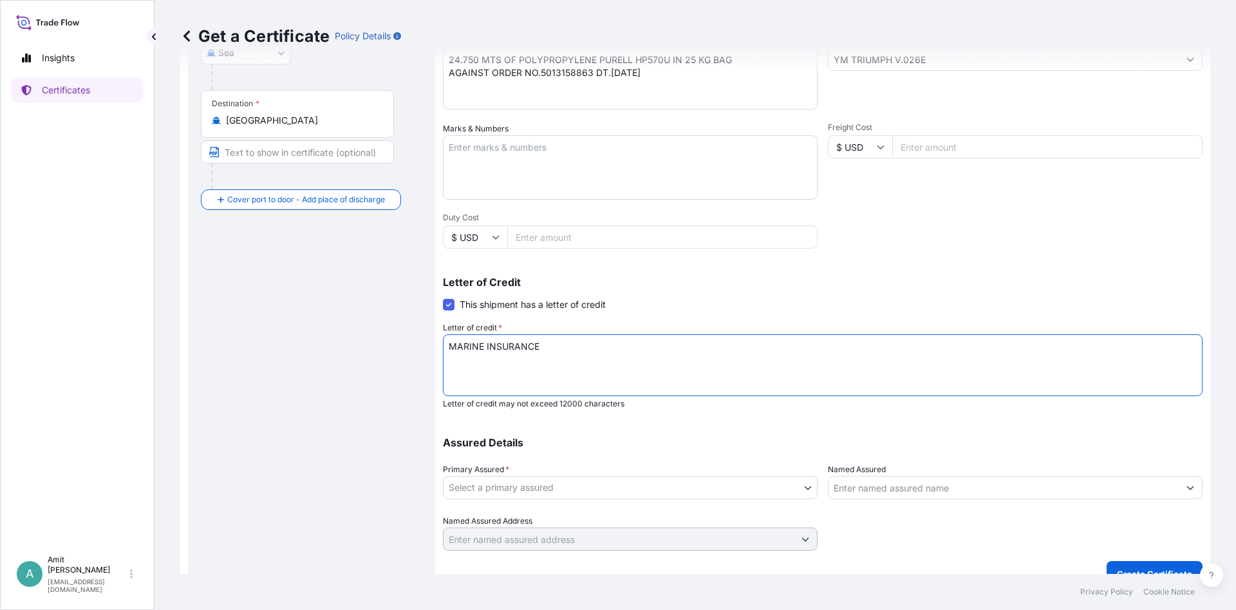
paste textarea "CERTIFICATE"
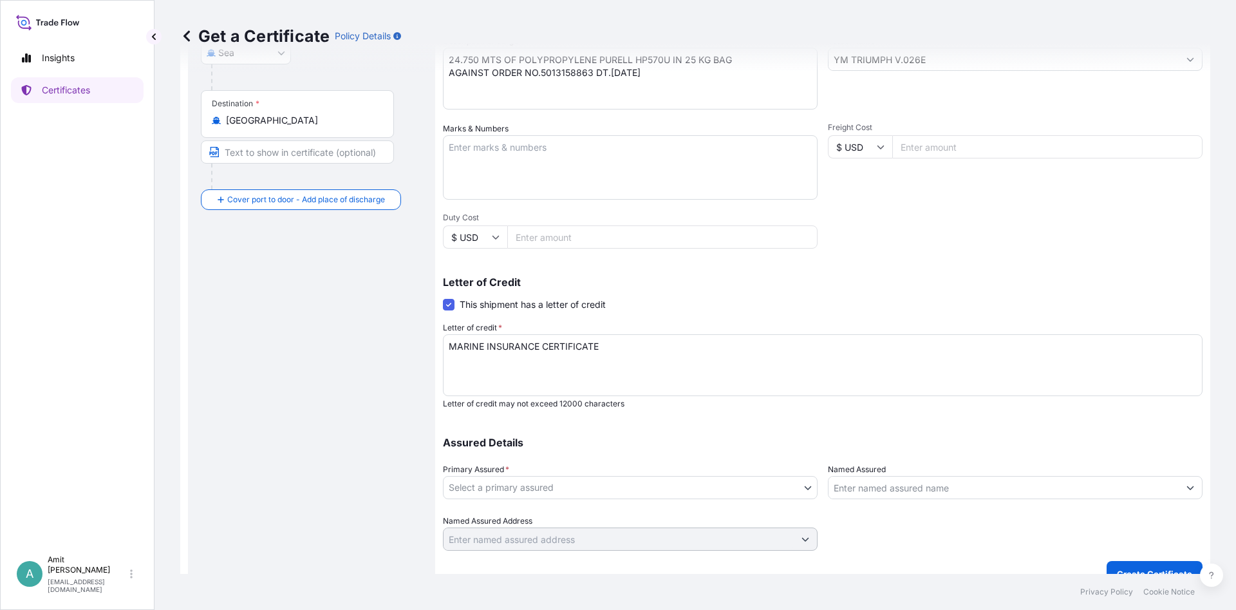
click at [714, 355] on textarea "MARINE INSURANCE CERTIFICATE" at bounding box center [823, 365] width 760 height 62
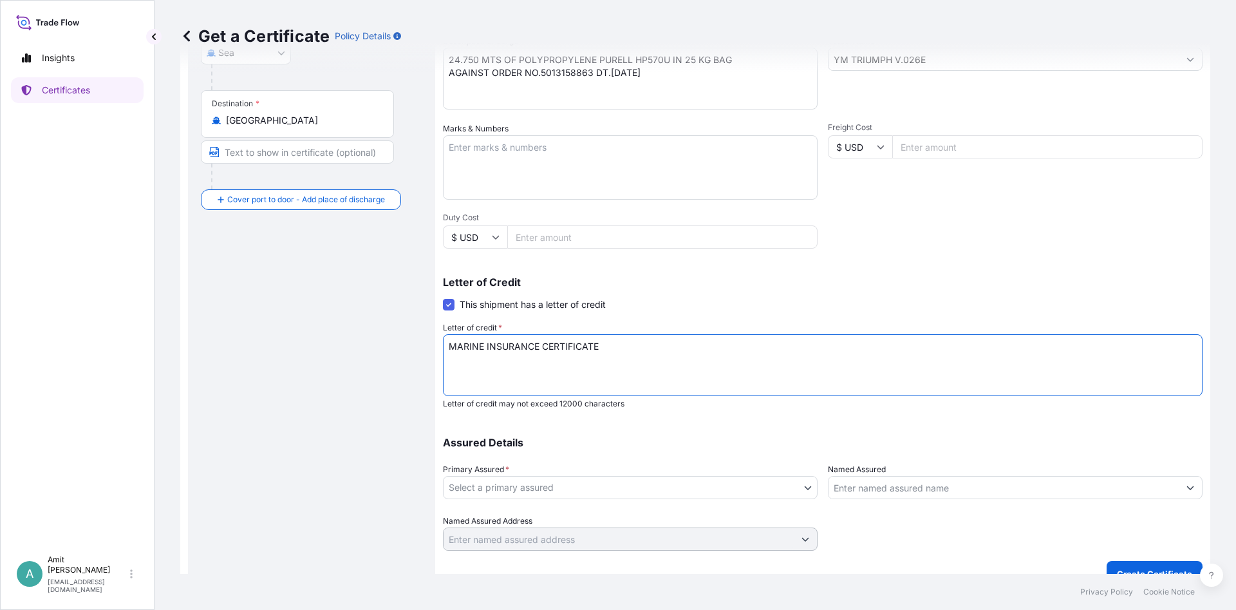
paste textarea "MADE TO ORDER"
click at [719, 349] on textarea "MARINE INSURANCE CERTIFICATE MADE TO ORDER" at bounding box center [823, 365] width 760 height 62
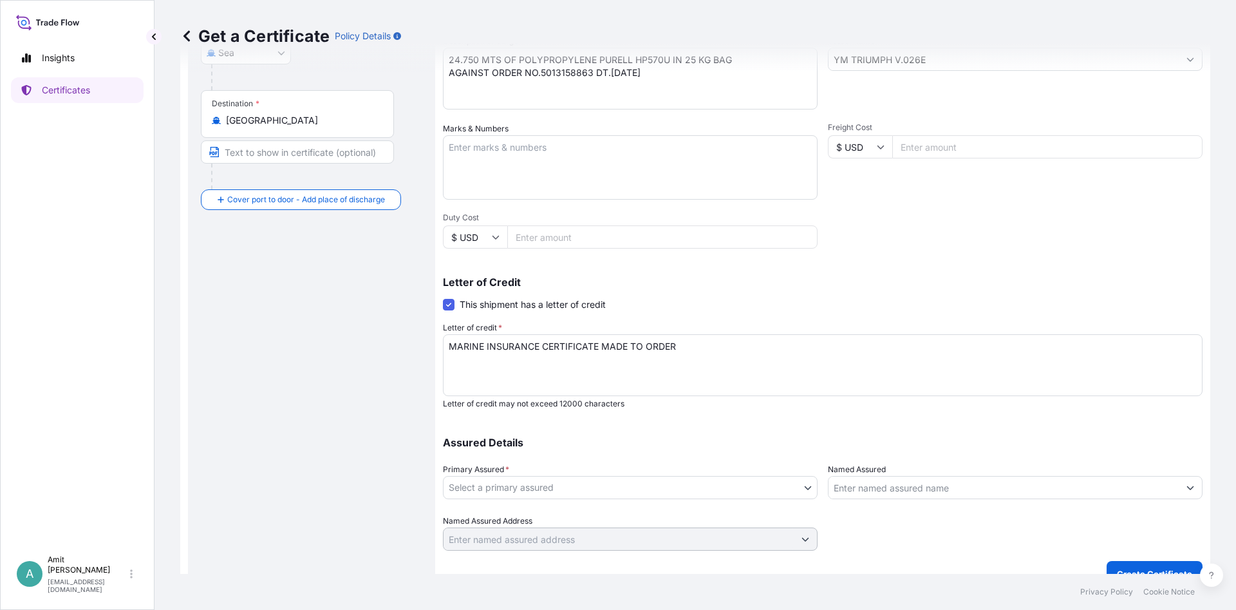
click at [805, 339] on textarea "MARINE INSURANCE CERTIFICATE MADE TO ORDER" at bounding box center [823, 365] width 760 height 62
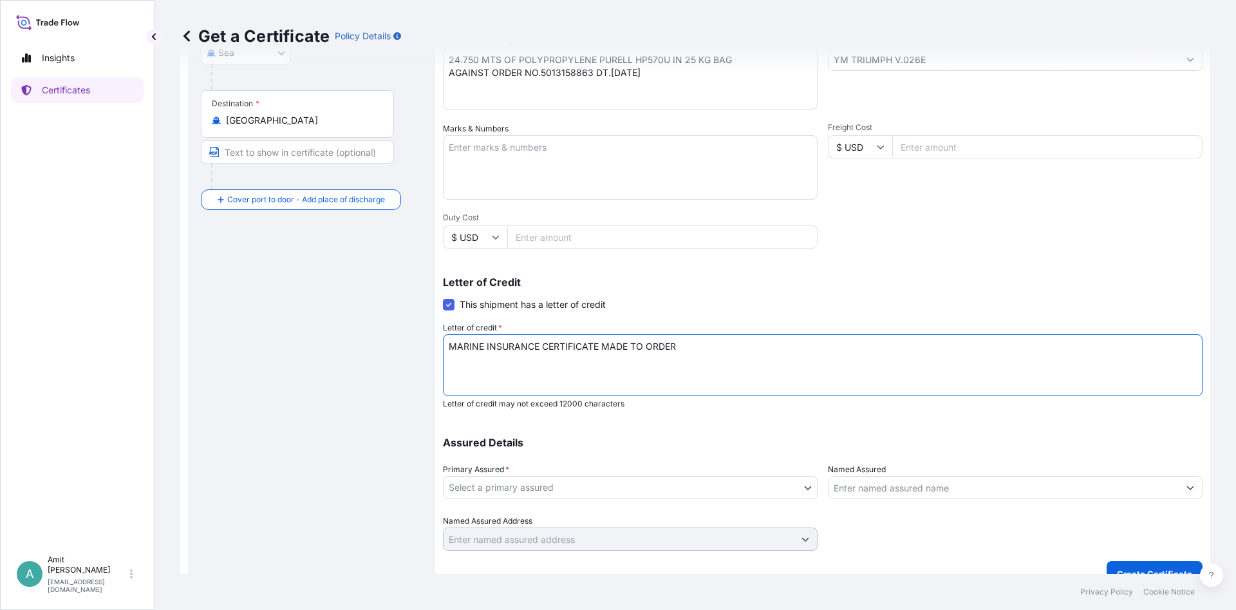
paste textarea "COVERING INSTITUTE"
click at [929, 355] on textarea "MARINE INSURANCE CERTIFICATE MADE TO ORDER COVERING INSTITUTE" at bounding box center [823, 365] width 760 height 62
paste textarea "CARGO CLAUSE(A) WITH EXTENDED COVER FOR TRANSSHIPMENT RISKS"
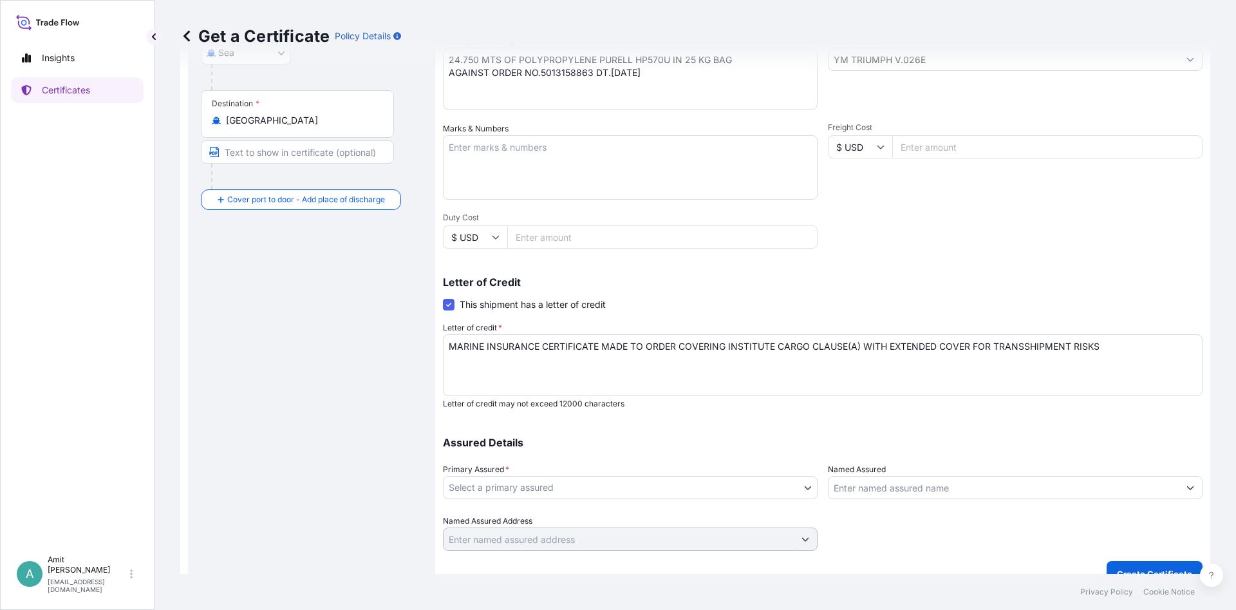
click at [1129, 351] on textarea "MARINE INSURANCE CERTIFICATE MADE TO ORDER COVERING INSTITUTE CARGO CLAUSE(A) W…" at bounding box center [823, 365] width 760 height 62
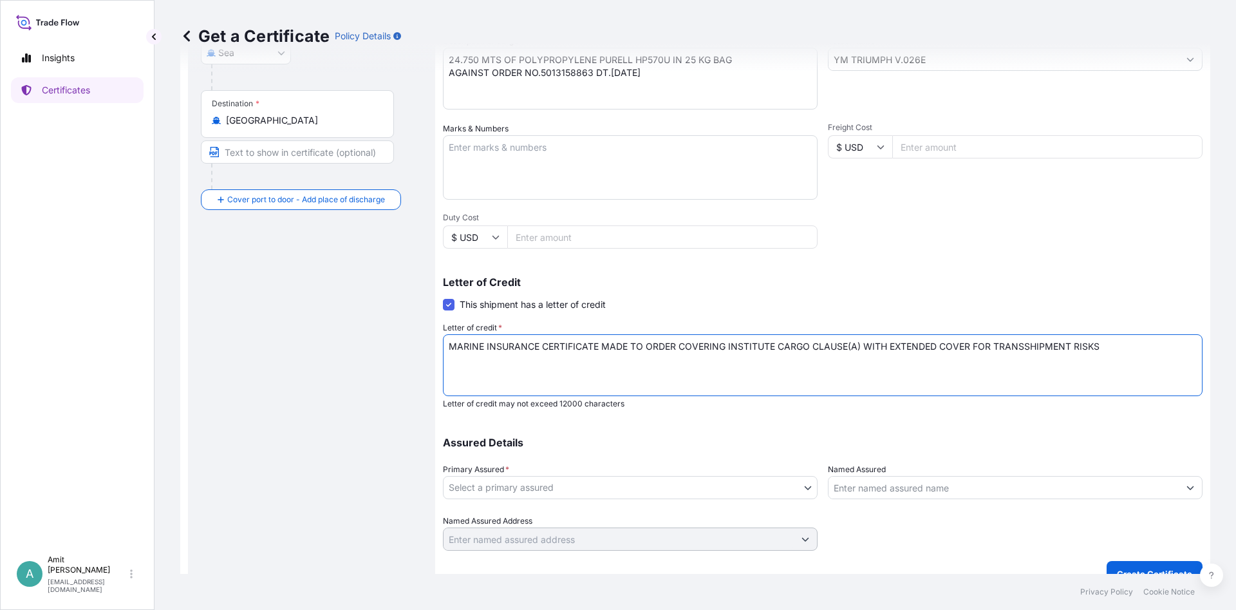
paste textarea "IF APPLICABLE, THEFT, PILFERAGE, BREAKAGR AND NON DELIVERY,"
click at [819, 359] on textarea "MARINE INSURANCE CERTIFICATE MADE TO ORDER COVERING INSTITUTE CARGO CLAUSE(A) W…" at bounding box center [823, 365] width 760 height 62
paste textarea "INSTITUTE WARCLAUSE(CARGO) AND INSTITUTETE STRIKE"
click at [957, 361] on textarea "MARINE INSURANCE CERTIFICATE MADE TO ORDER COVERING INSTITUTE CARGO CLAUSE(A) W…" at bounding box center [823, 365] width 760 height 62
paste textarea "CLAUSE(CARGO),"
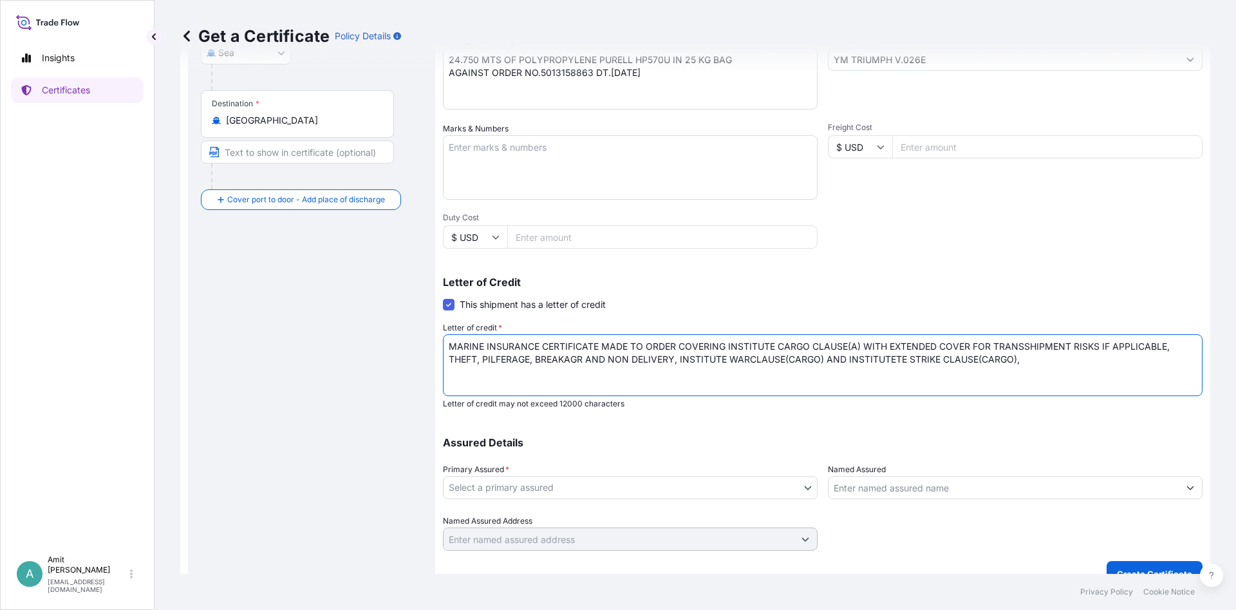
click at [1108, 360] on textarea "MARINE INSURANCE CERTIFICATE MADE TO ORDER COVERING INSTITUTE CARGO CLAUSE(A) W…" at bounding box center [823, 365] width 760 height 62
paste textarea "INSTITUTE TRANSIT CLAUSES FOR WAREHOUSE TO [GEOGRAPHIC_DATA] COVER WITH"
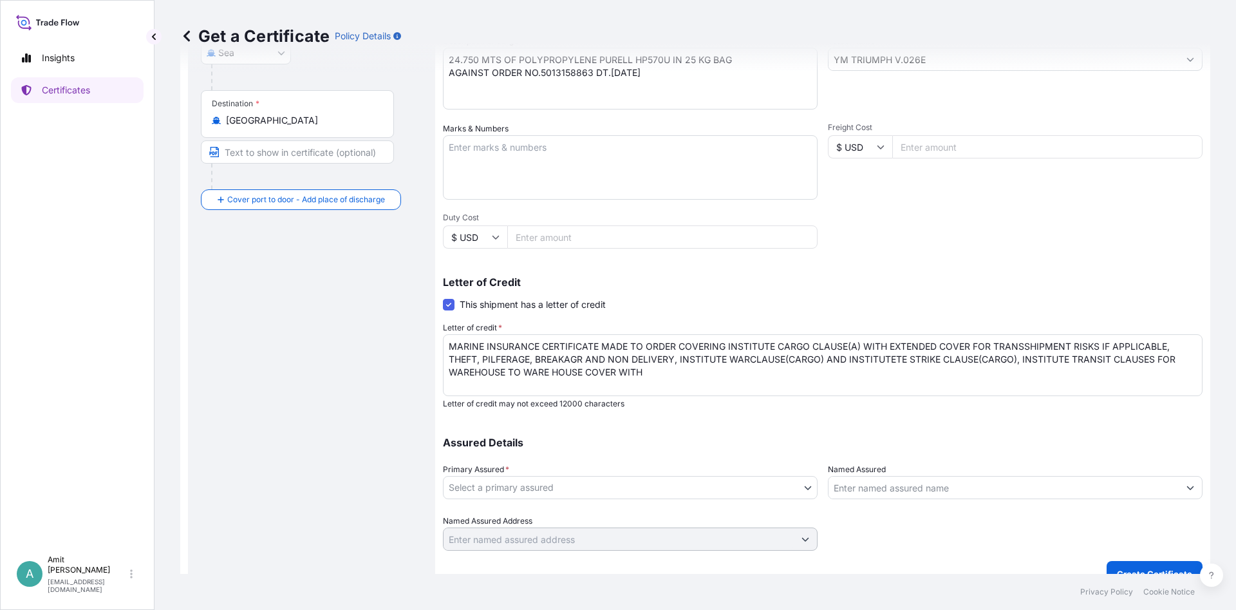
click at [654, 377] on textarea "MARINE INSURANCE CERTIFICATE MADE TO ORDER COVERING INSTITUTE CARGO CLAUSE(A) W…" at bounding box center [823, 365] width 760 height 62
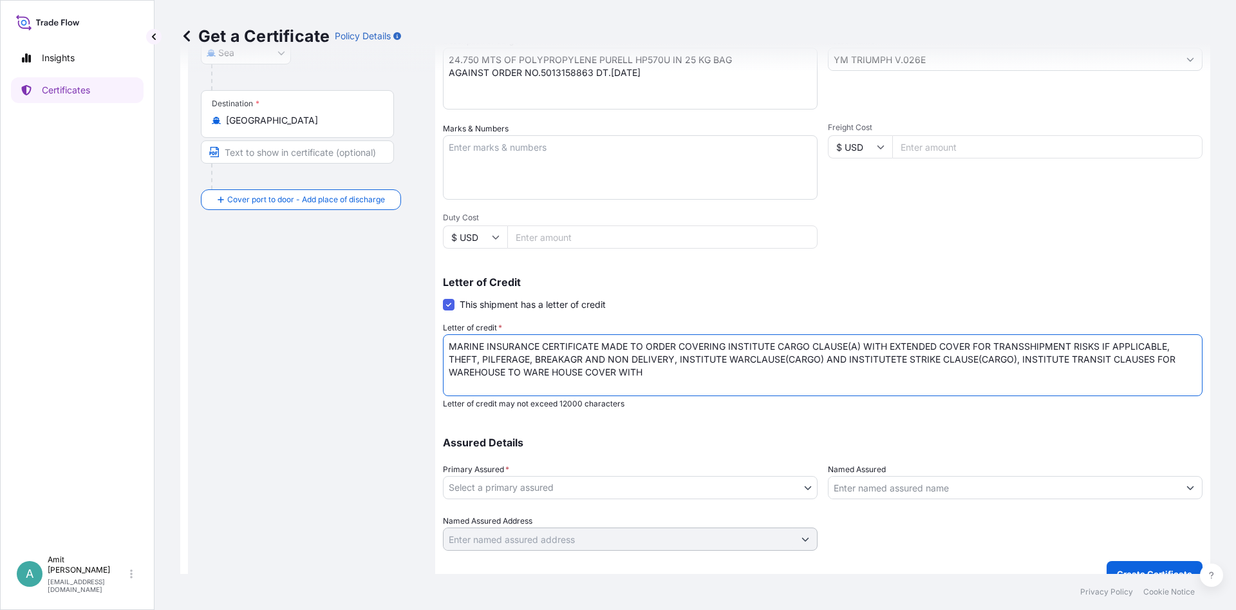
paste textarea "CLAIMS PAYABLE IN [GEOGRAPHIC_DATA] IRRESPECTIVE OF PERCENTAGE."
click at [707, 361] on textarea "MARINE INSURANCE CERTIFICATE MADE TO ORDER COVERING INSTITUTE CARGO CLAUSE(A) W…" at bounding box center [823, 365] width 760 height 62
click at [936, 372] on textarea "MARINE INSURANCE CERTIFICATE MADE TO ORDER COVERING INSTITUTE CARGO CLAUSE(A) W…" at bounding box center [823, 365] width 760 height 62
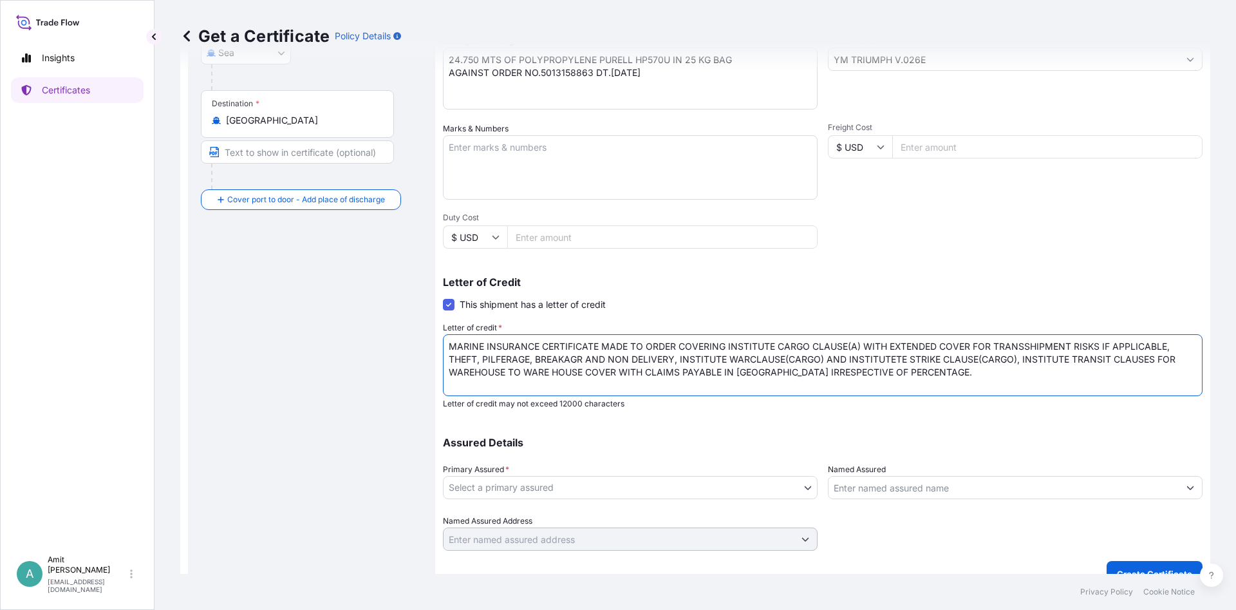
scroll to position [0, 0]
click at [914, 370] on textarea "MARINE INSURANCE CERTIFICATE MADE TO ORDER COVERING INSTITUTE CARGO CLAUSE(A) W…" at bounding box center [823, 365] width 760 height 62
paste textarea "THE LC NUMBER: 014LC01251900001, DATE OF ISSUANCE: 250709, NAME AND ADDRESS OF …"
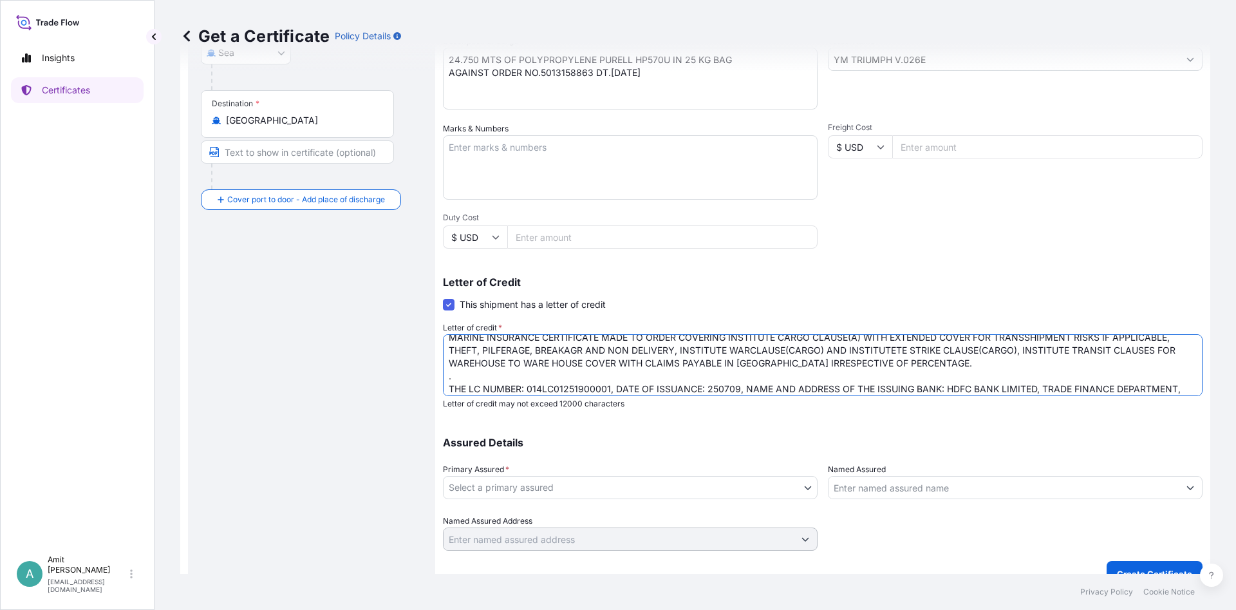
scroll to position [21, 0]
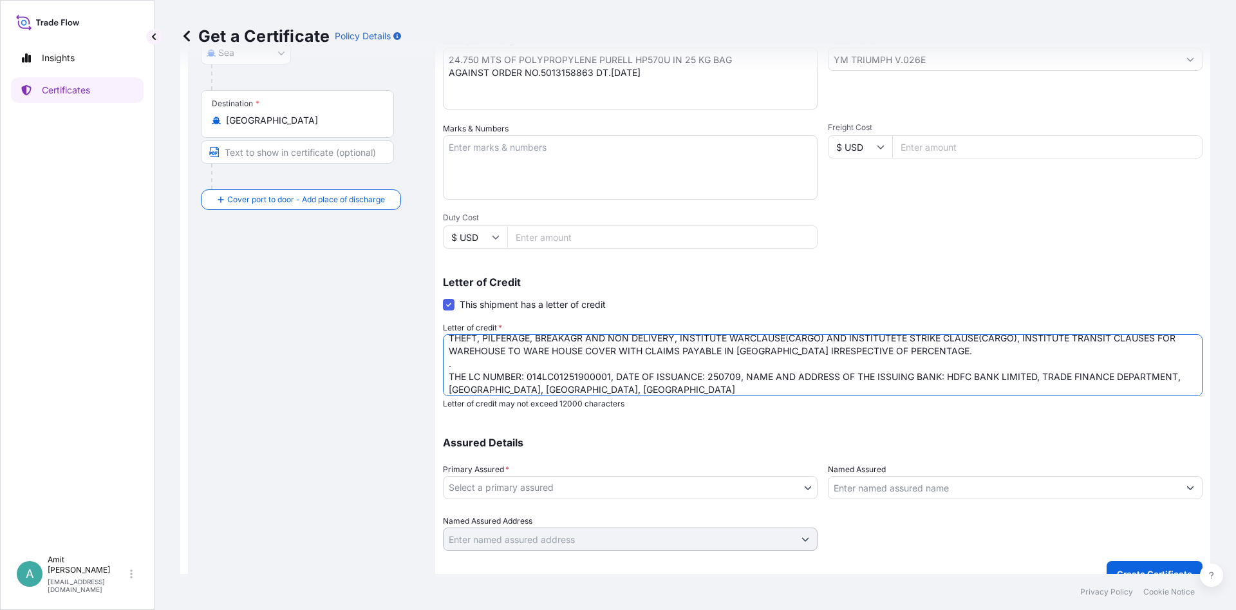
click at [833, 388] on textarea "MARINE INSURANCE CERTIFICATE MADE TO ORDER COVERING INSTITUTE CARGO CLAUSE(A) W…" at bounding box center [823, 365] width 760 height 62
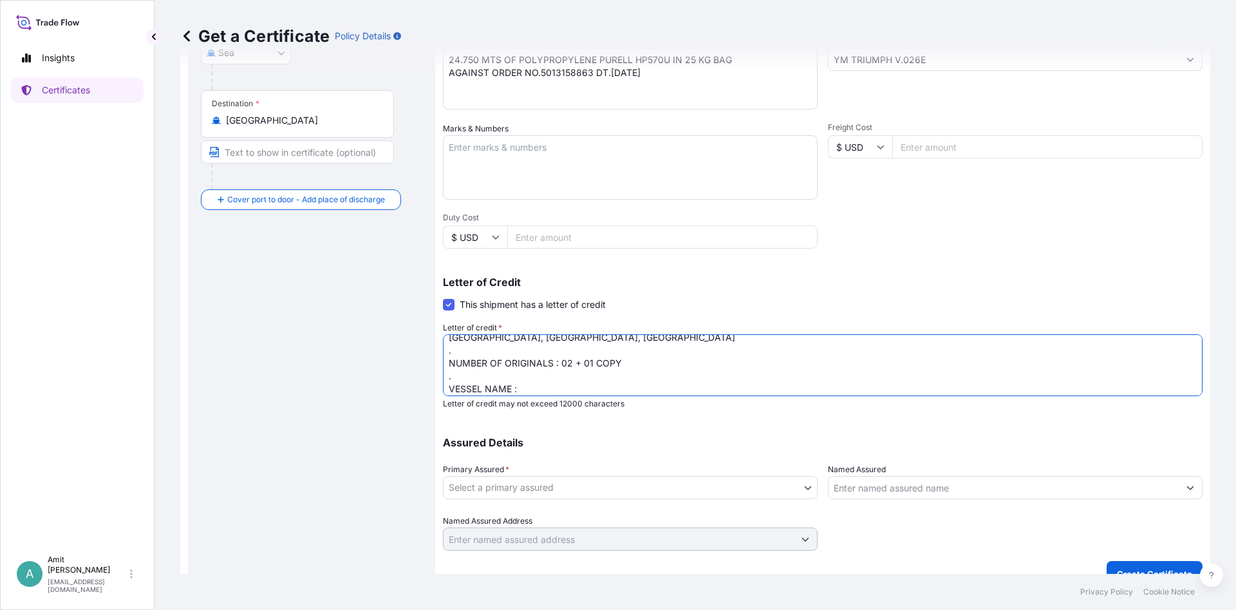
scroll to position [0, 0]
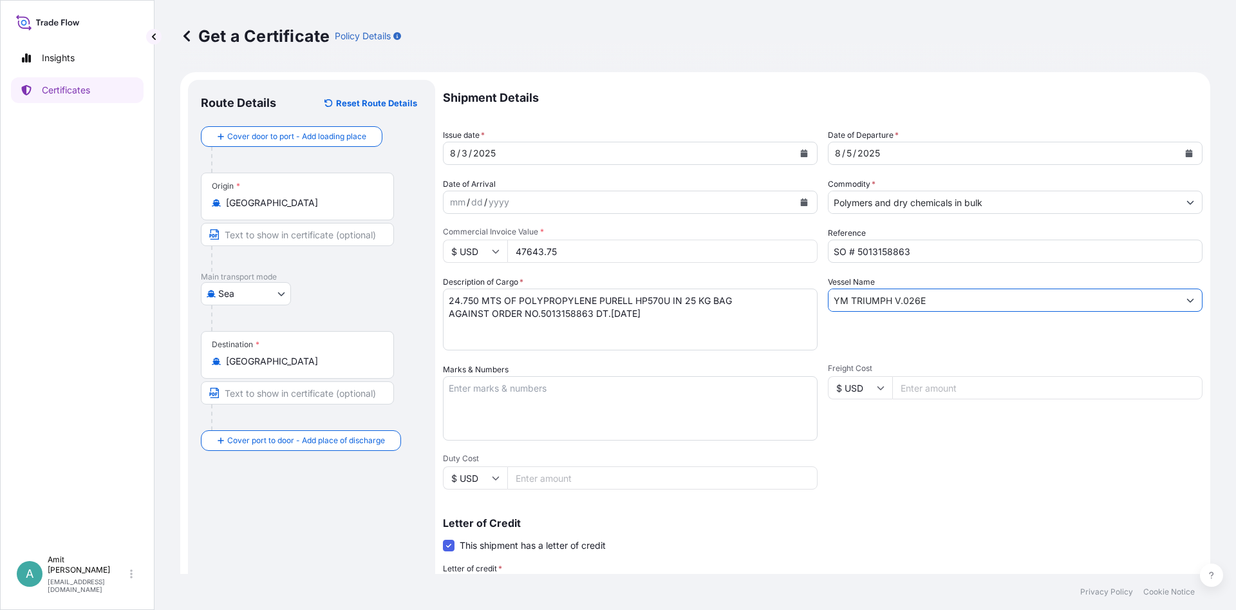
drag, startPoint x: 931, startPoint y: 303, endPoint x: 810, endPoint y: 299, distance: 120.5
click at [829, 299] on input "YM TRIUMPH V.026E" at bounding box center [1004, 299] width 350 height 23
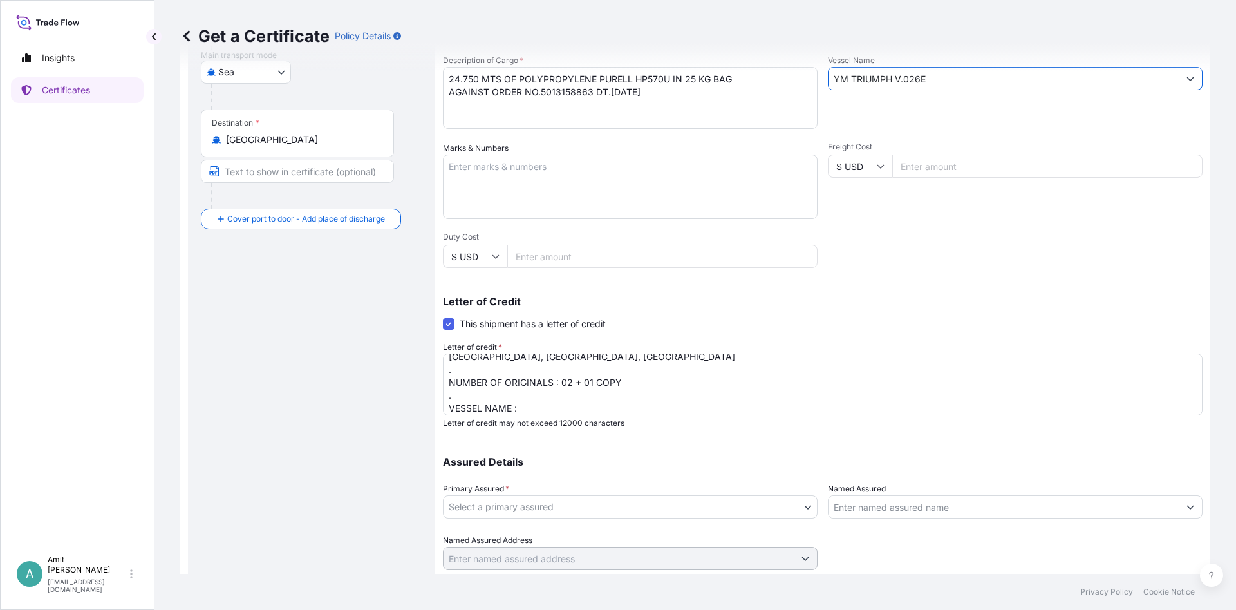
scroll to position [254, 0]
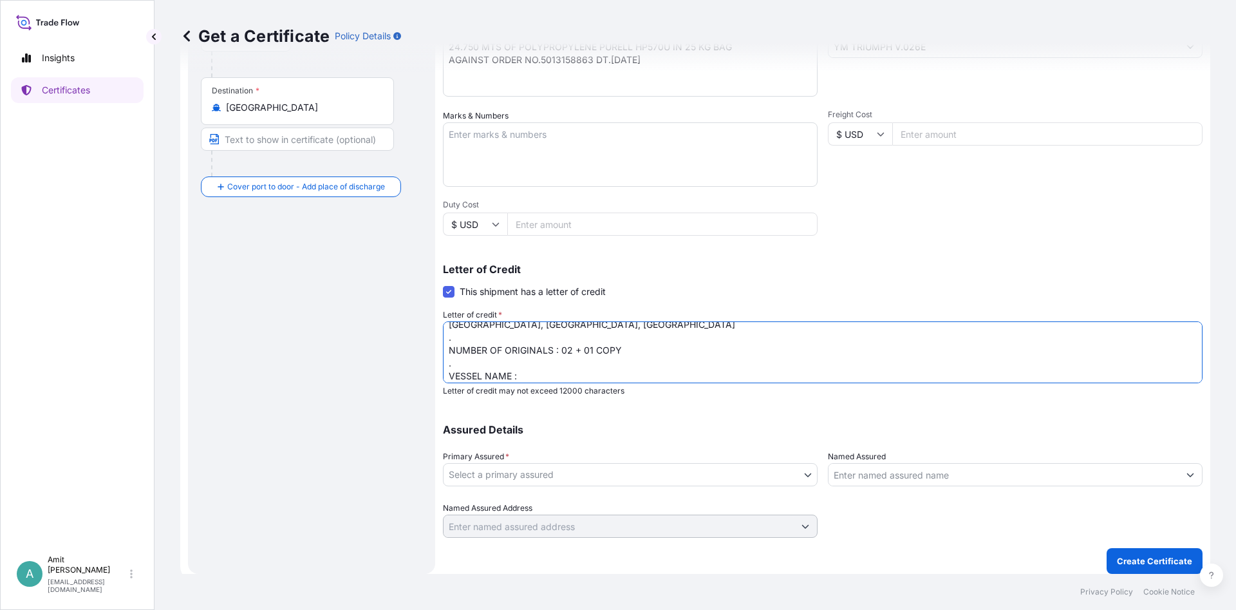
click at [549, 374] on textarea "MARINE INSURANCE CERTIFICATE MADE TO ORDER COVERING INSTITUTE CARGO CLAUSE(A) W…" at bounding box center [823, 352] width 760 height 62
paste textarea "YM TRIUMPH V.026E"
click at [581, 375] on textarea "MARINE INSURANCE CERTIFICATE MADE TO ORDER COVERING INSTITUTE CARGO CLAUSE(A) W…" at bounding box center [823, 352] width 760 height 62
click at [513, 372] on textarea "MARINE INSURANCE CERTIFICATE MADE TO ORDER COVERING INSTITUTE CARGO CLAUSE(A) W…" at bounding box center [823, 352] width 760 height 62
click at [695, 377] on textarea "MARINE INSURANCE CERTIFICATE MADE TO ORDER COVERING INSTITUTE CARGO CLAUSE(A) W…" at bounding box center [823, 352] width 760 height 62
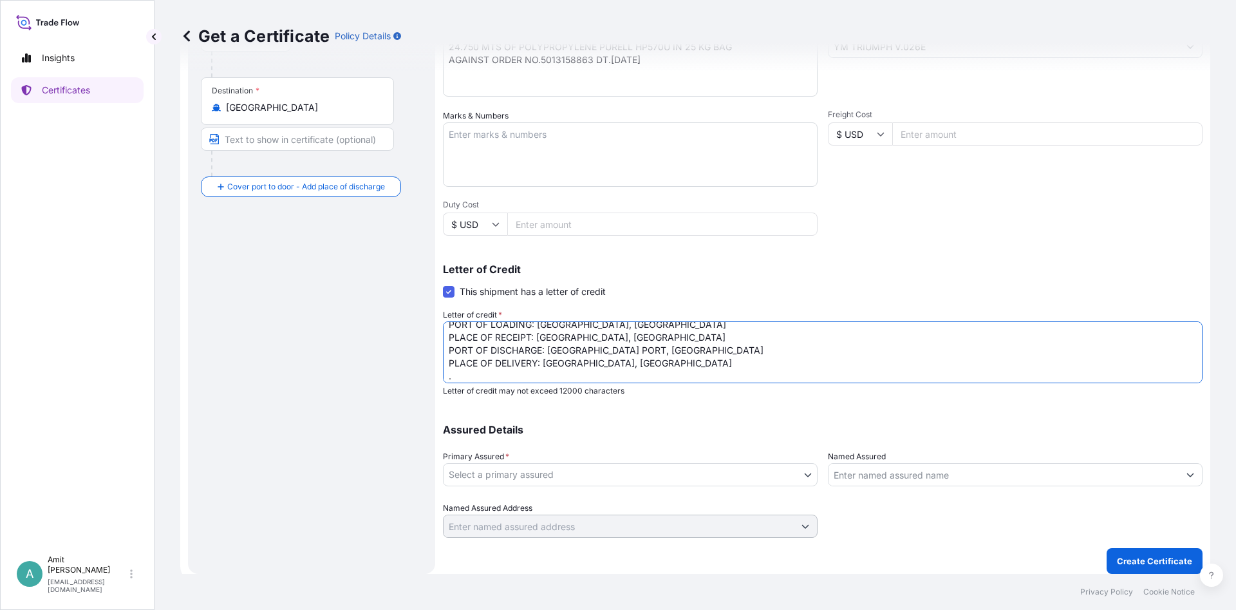
scroll to position [164, 0]
click at [480, 377] on textarea "MARINE INSURANCE CERTIFICATE MADE TO ORDER COVERING INSTITUTE CARGO CLAUSE(A) W…" at bounding box center [823, 352] width 760 height 62
paste textarea "Insurance cover under this Insurance document is effective from: [DATE] . "[PER…"
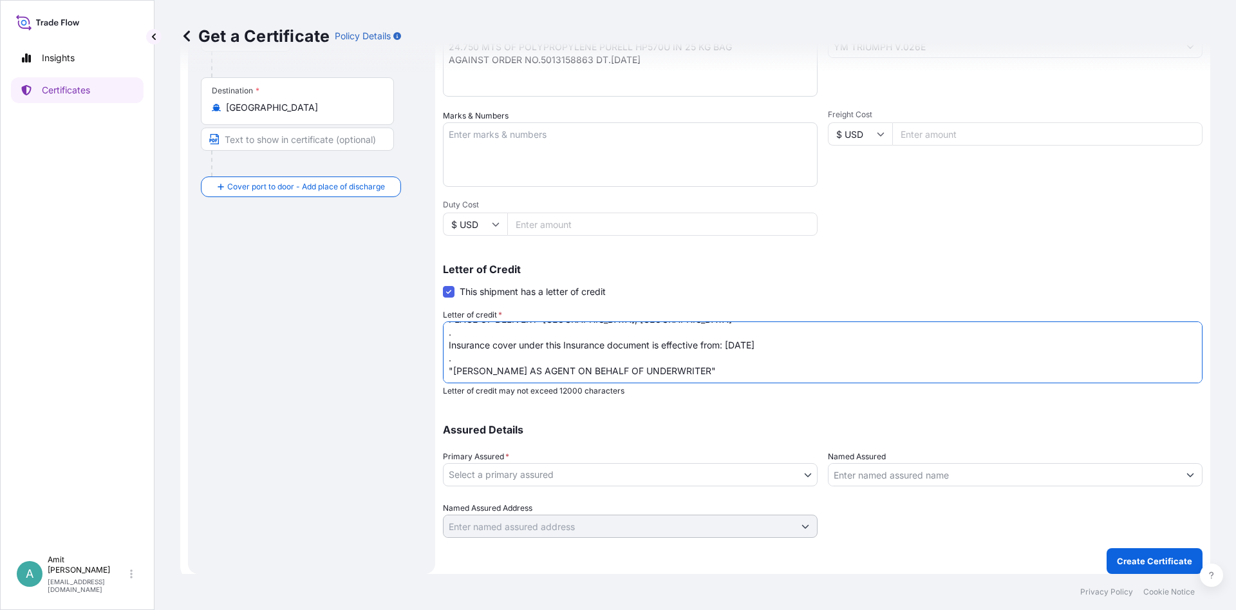
scroll to position [194, 0]
drag, startPoint x: 730, startPoint y: 344, endPoint x: 765, endPoint y: 343, distance: 35.4
click at [765, 343] on textarea "MARINE INSURANCE CERTIFICATE MADE TO ORDER COVERING INSTITUTE CARGO CLAUSE(A) W…" at bounding box center [823, 352] width 760 height 62
click at [739, 343] on textarea "MARINE INSURANCE CERTIFICATE MADE TO ORDER COVERING INSTITUTE CARGO CLAUSE(A) W…" at bounding box center [823, 352] width 760 height 62
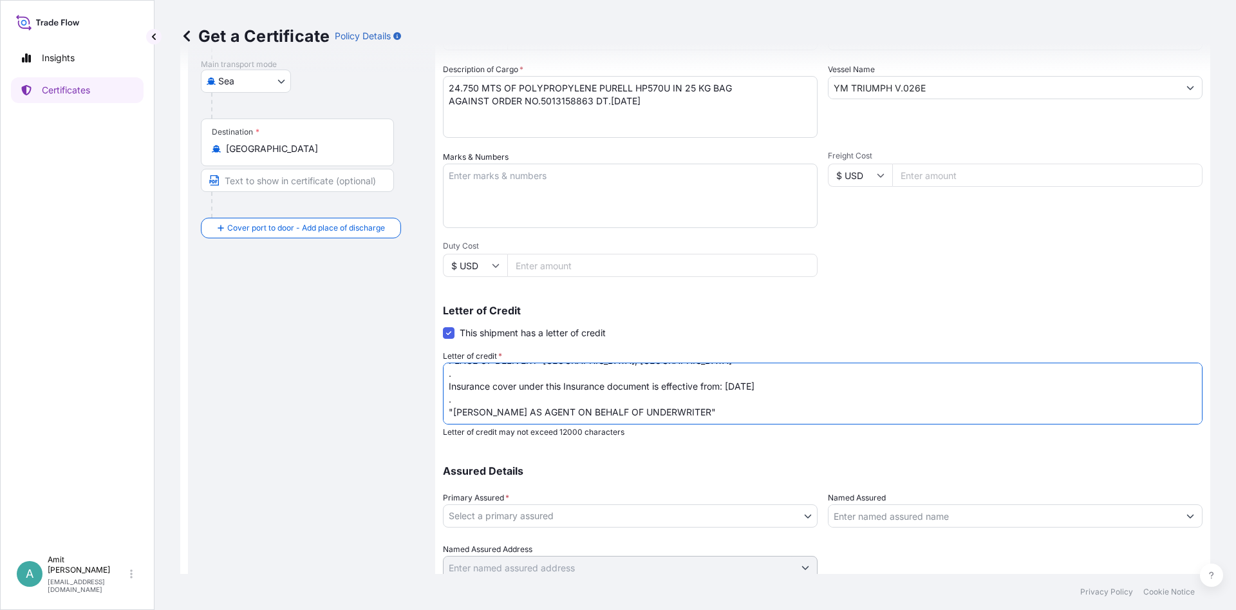
scroll to position [254, 0]
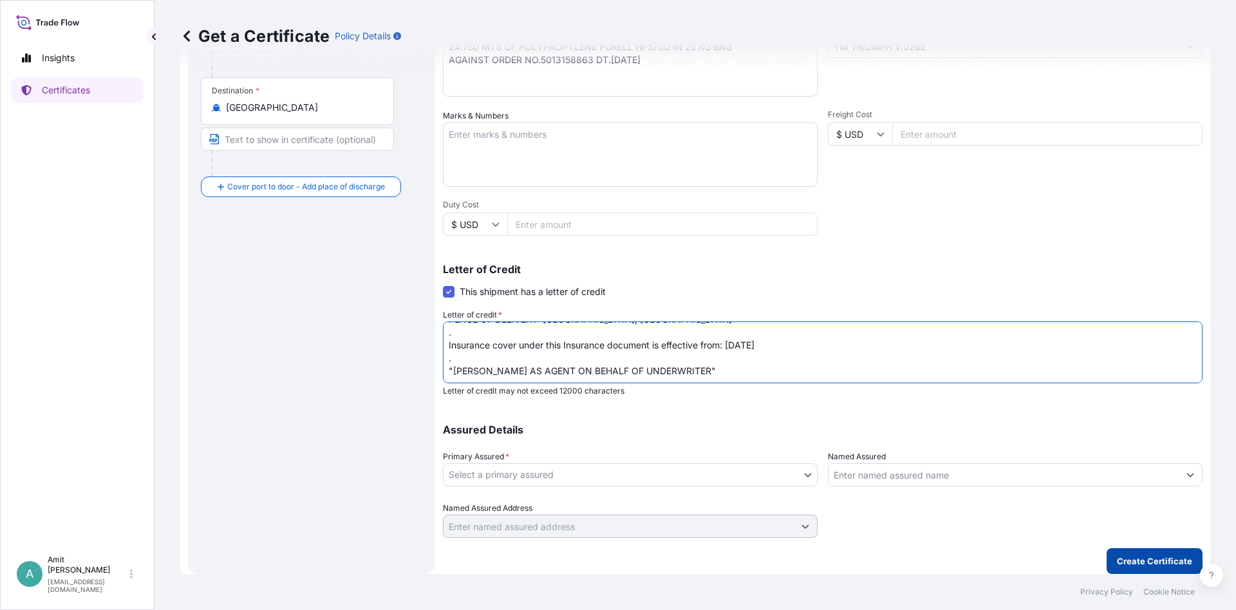
type textarea "MARINE INSURANCE CERTIFICATE MADE TO ORDER COVERING INSTITUTE CARGO CLAUSE(A) W…"
click at [1164, 564] on p "Create Certificate" at bounding box center [1154, 560] width 75 height 13
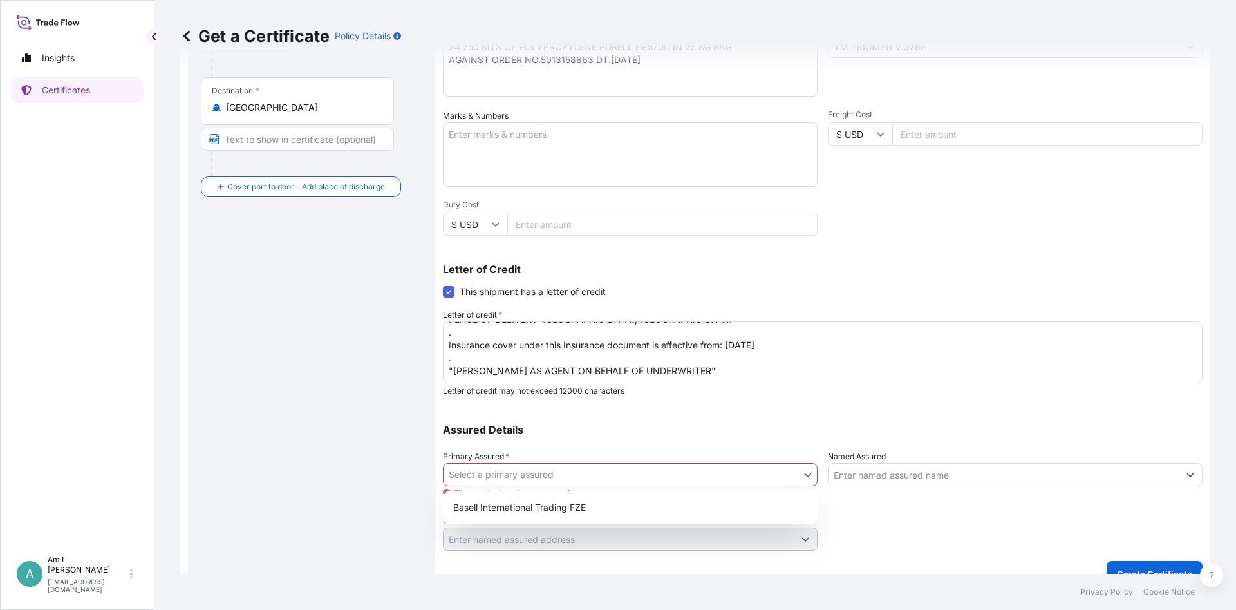
click at [718, 485] on body "Insights Certificates A [PERSON_NAME] [EMAIL_ADDRESS][DOMAIN_NAME] Get a Certif…" at bounding box center [618, 305] width 1236 height 610
click at [536, 506] on div "Basell International Trading FZE" at bounding box center [630, 507] width 364 height 23
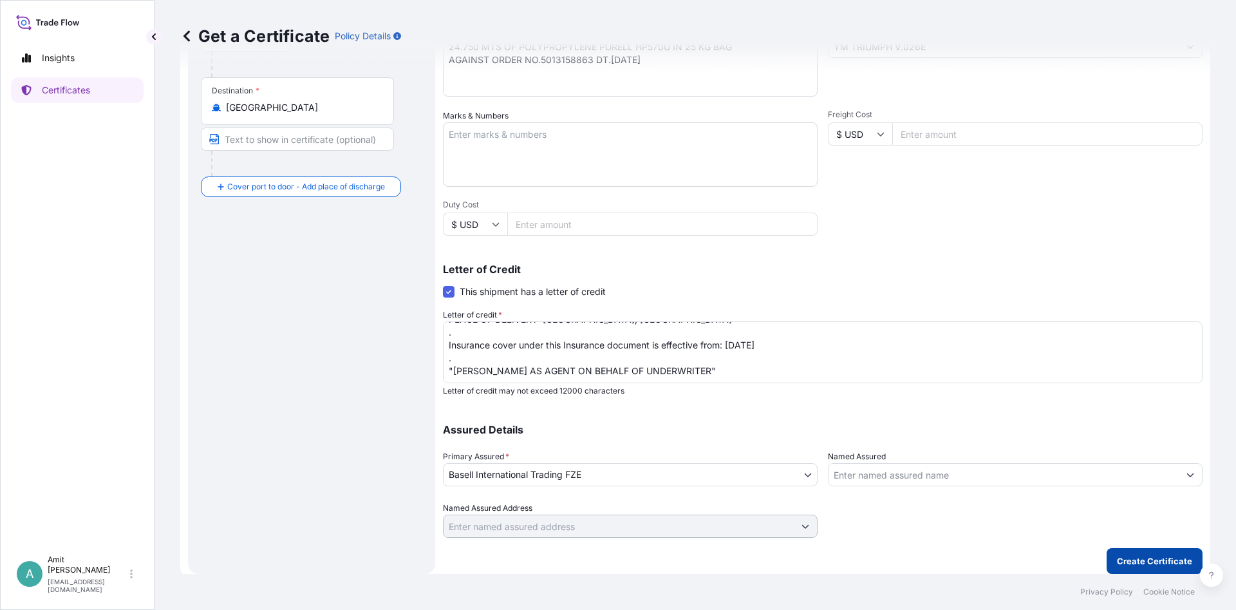
click at [1148, 570] on button "Create Certificate" at bounding box center [1155, 561] width 96 height 26
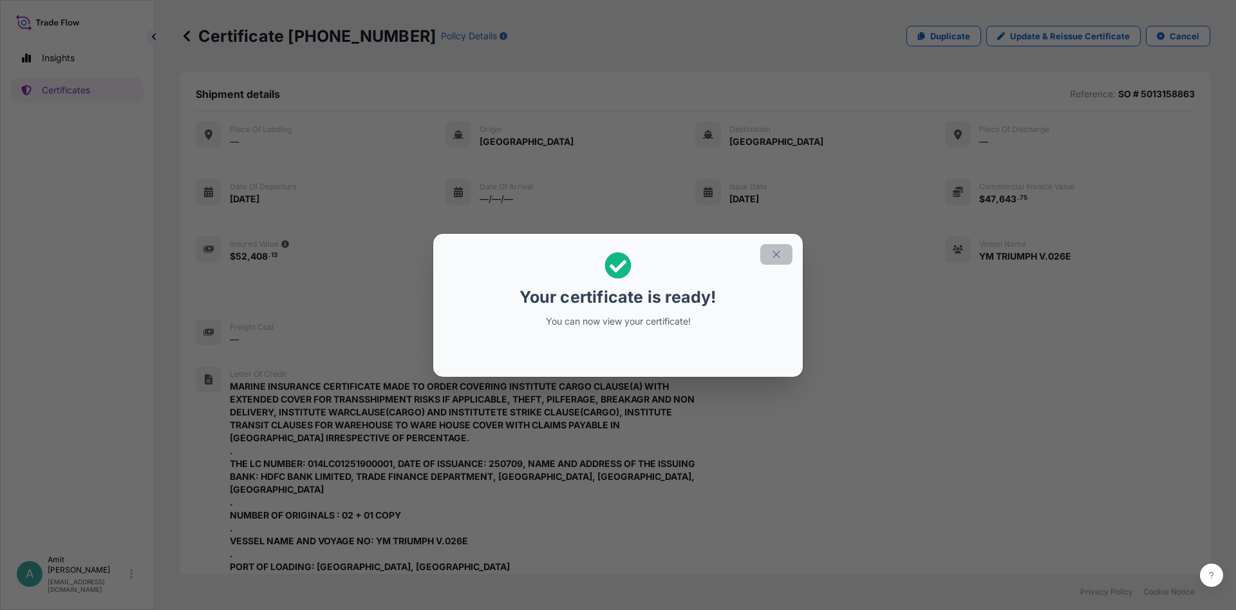
click at [780, 255] on icon "button" at bounding box center [777, 255] width 12 height 12
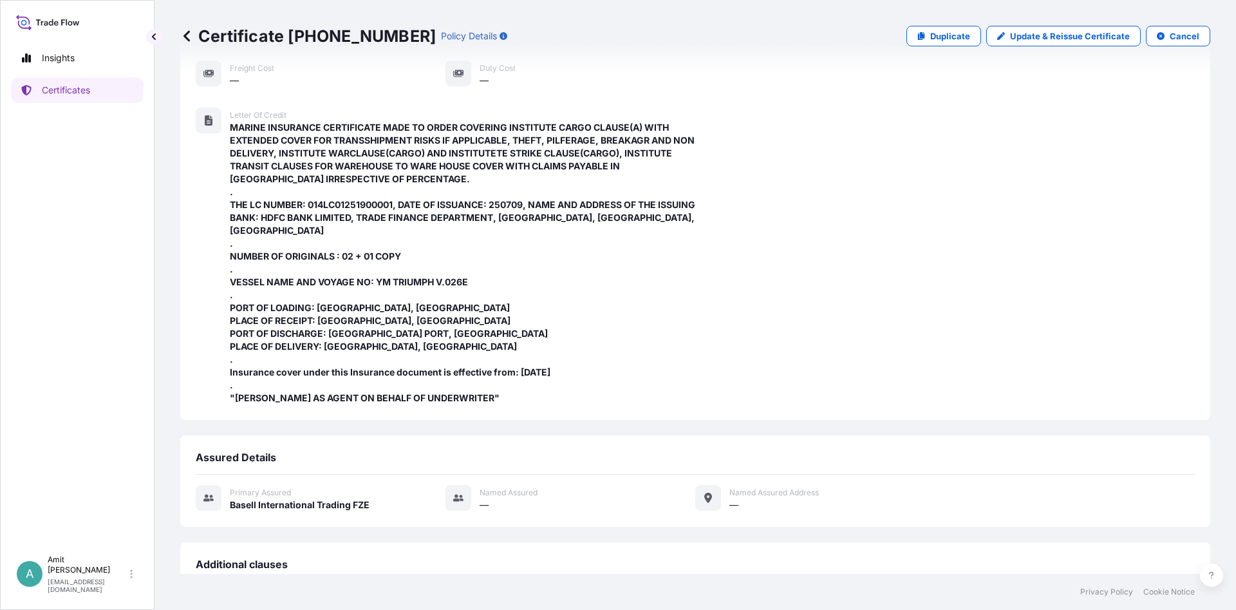
scroll to position [464, 0]
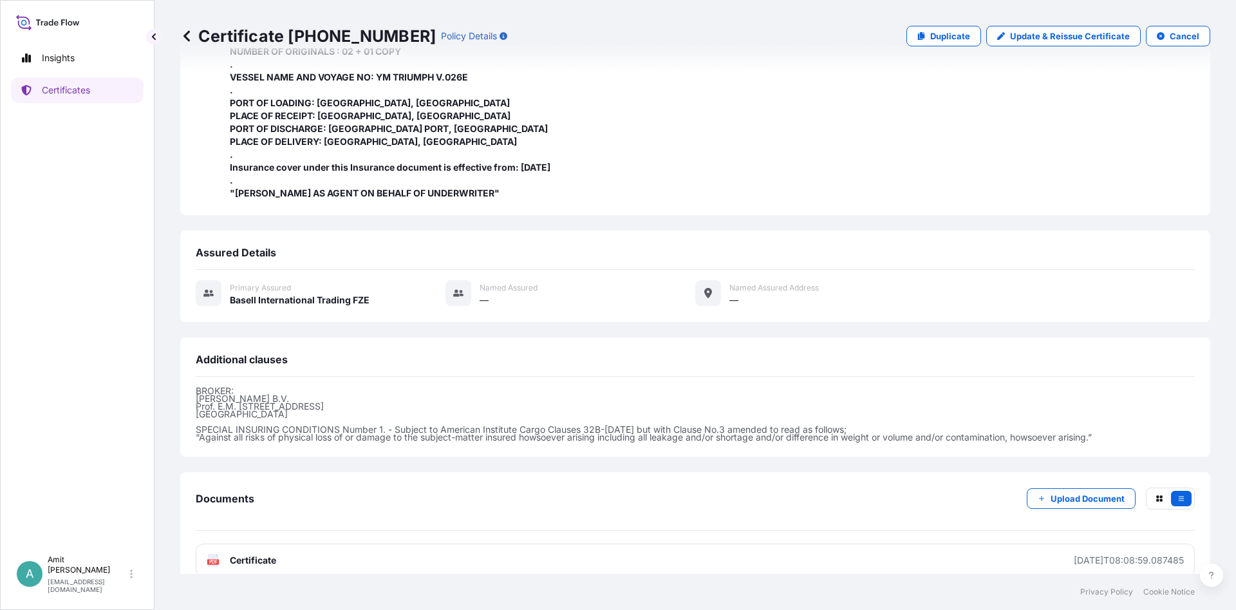
click at [267, 561] on span "Certificate" at bounding box center [253, 560] width 46 height 13
